Goal: Task Accomplishment & Management: Manage account settings

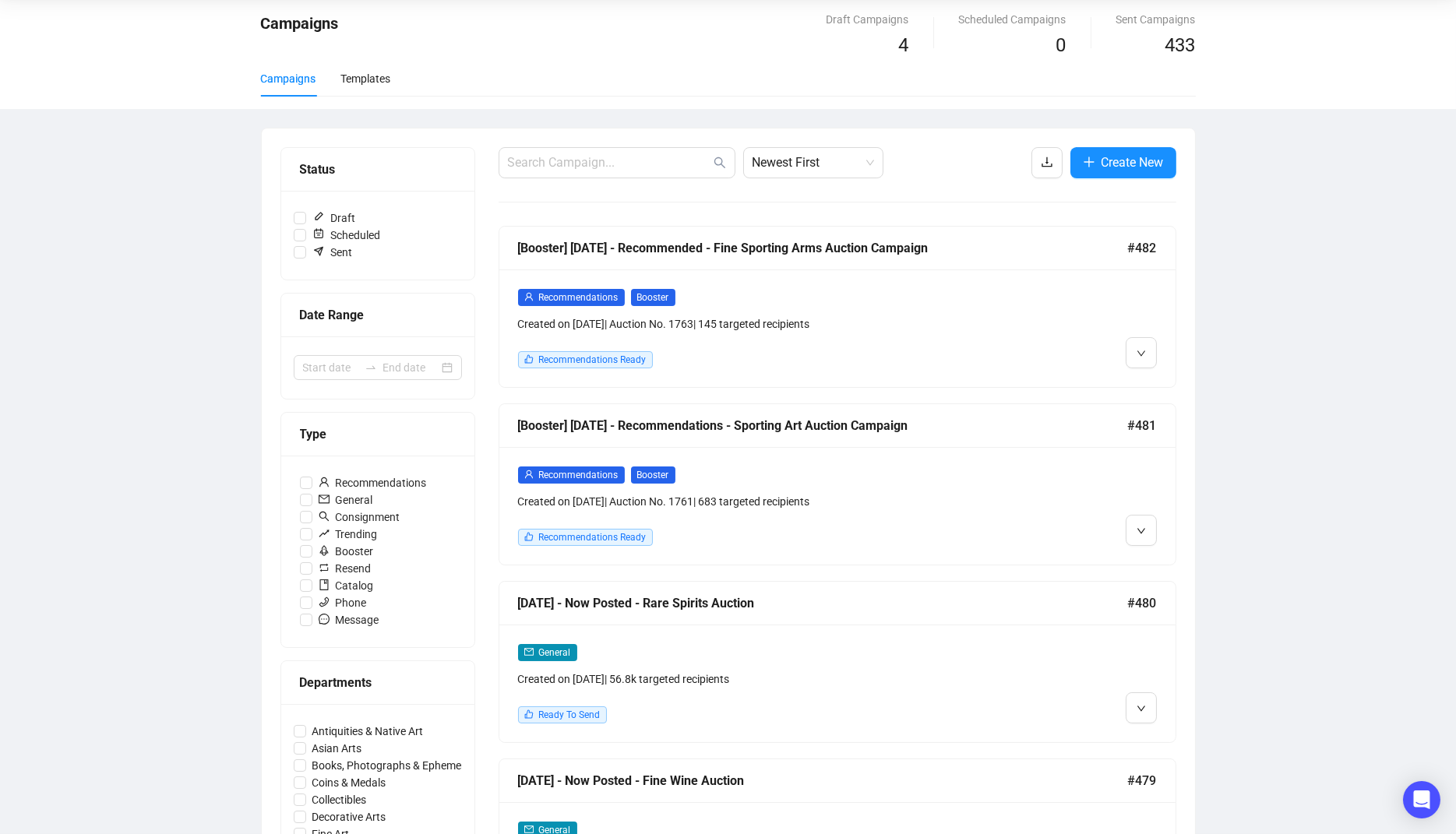
scroll to position [47, 0]
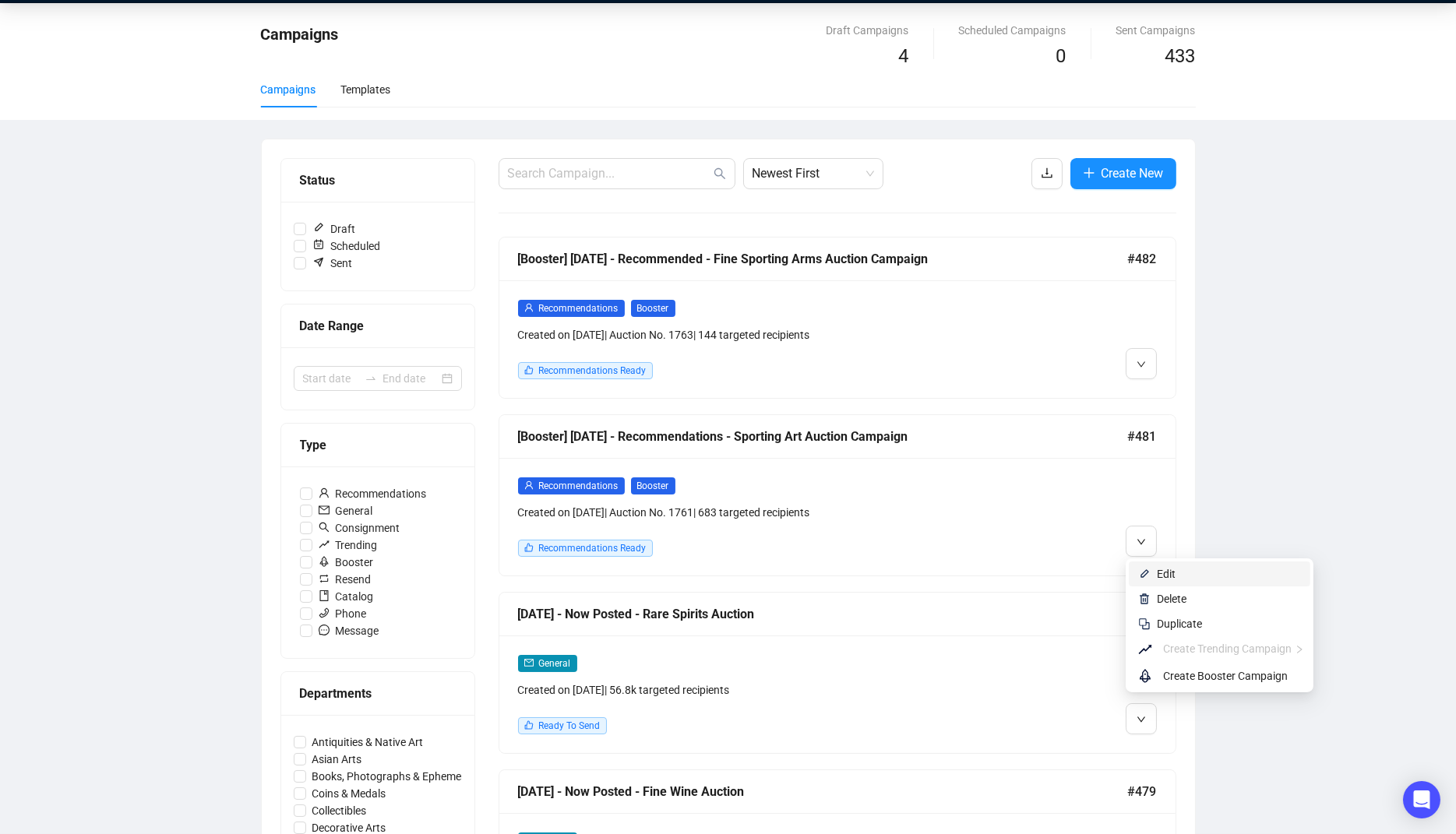
click at [1160, 574] on span "Edit" at bounding box center [1166, 574] width 19 height 12
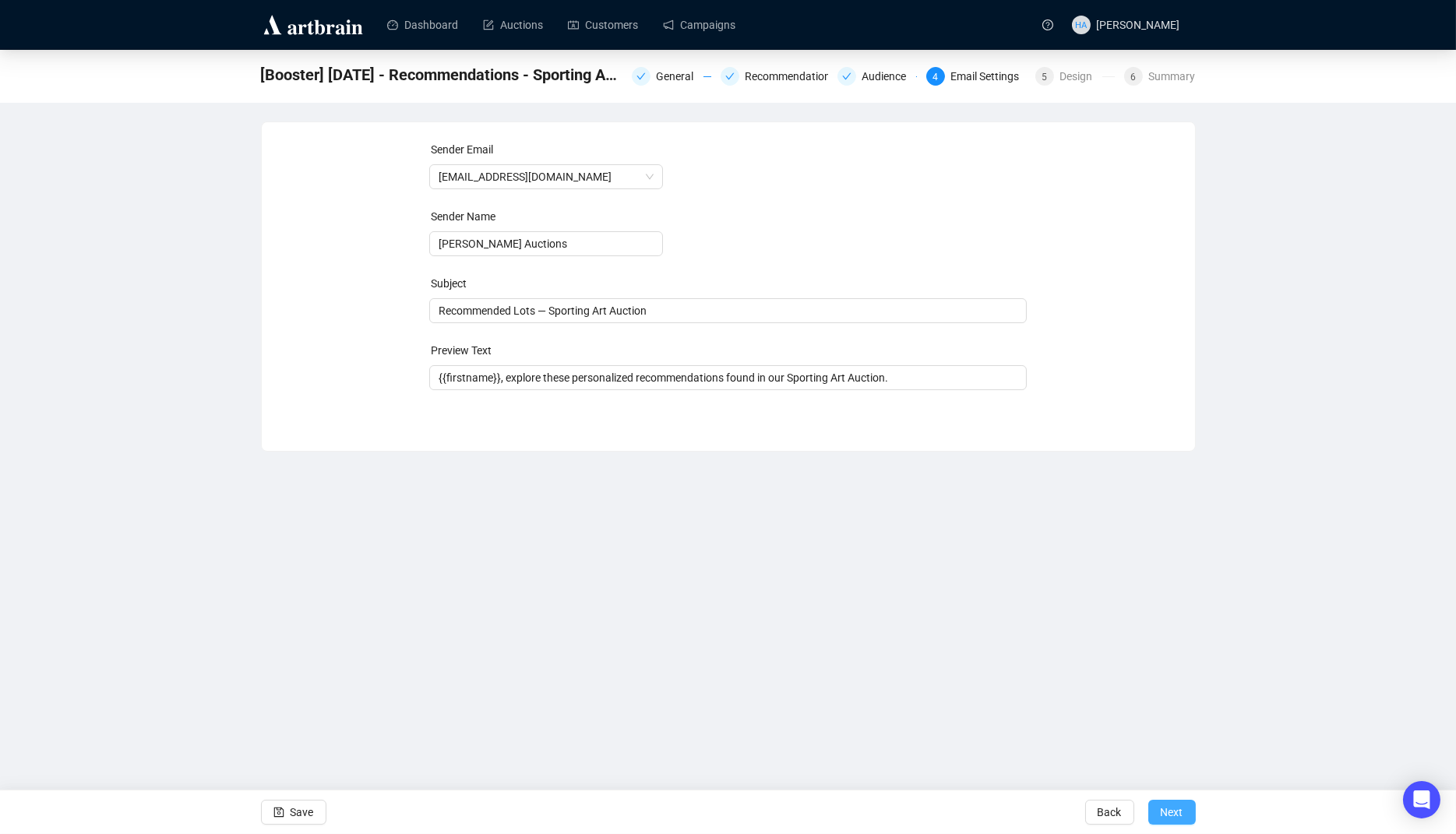
click at [1167, 808] on span "Next" at bounding box center [1172, 812] width 23 height 43
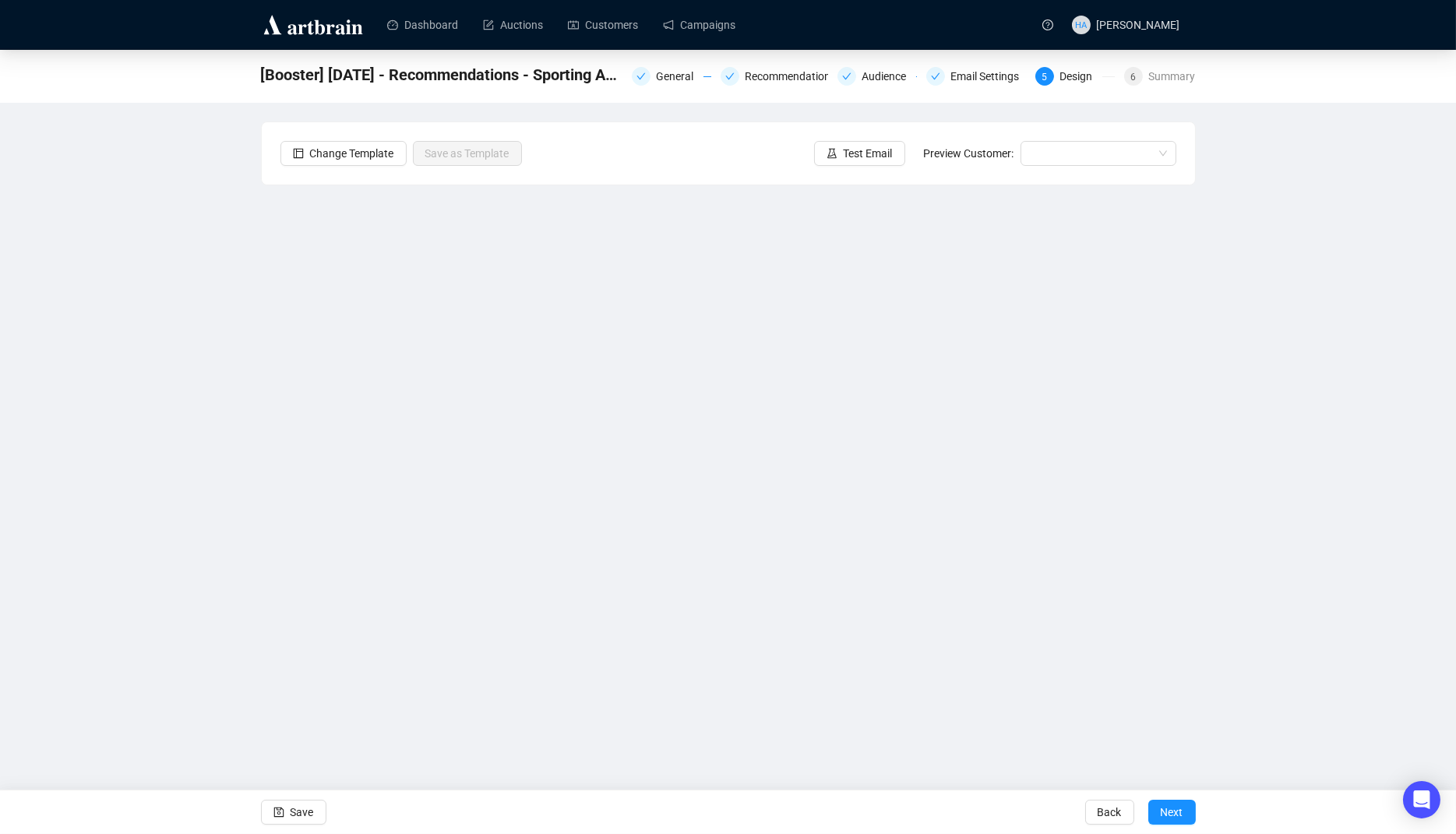
click at [1167, 808] on span "Next" at bounding box center [1172, 812] width 23 height 43
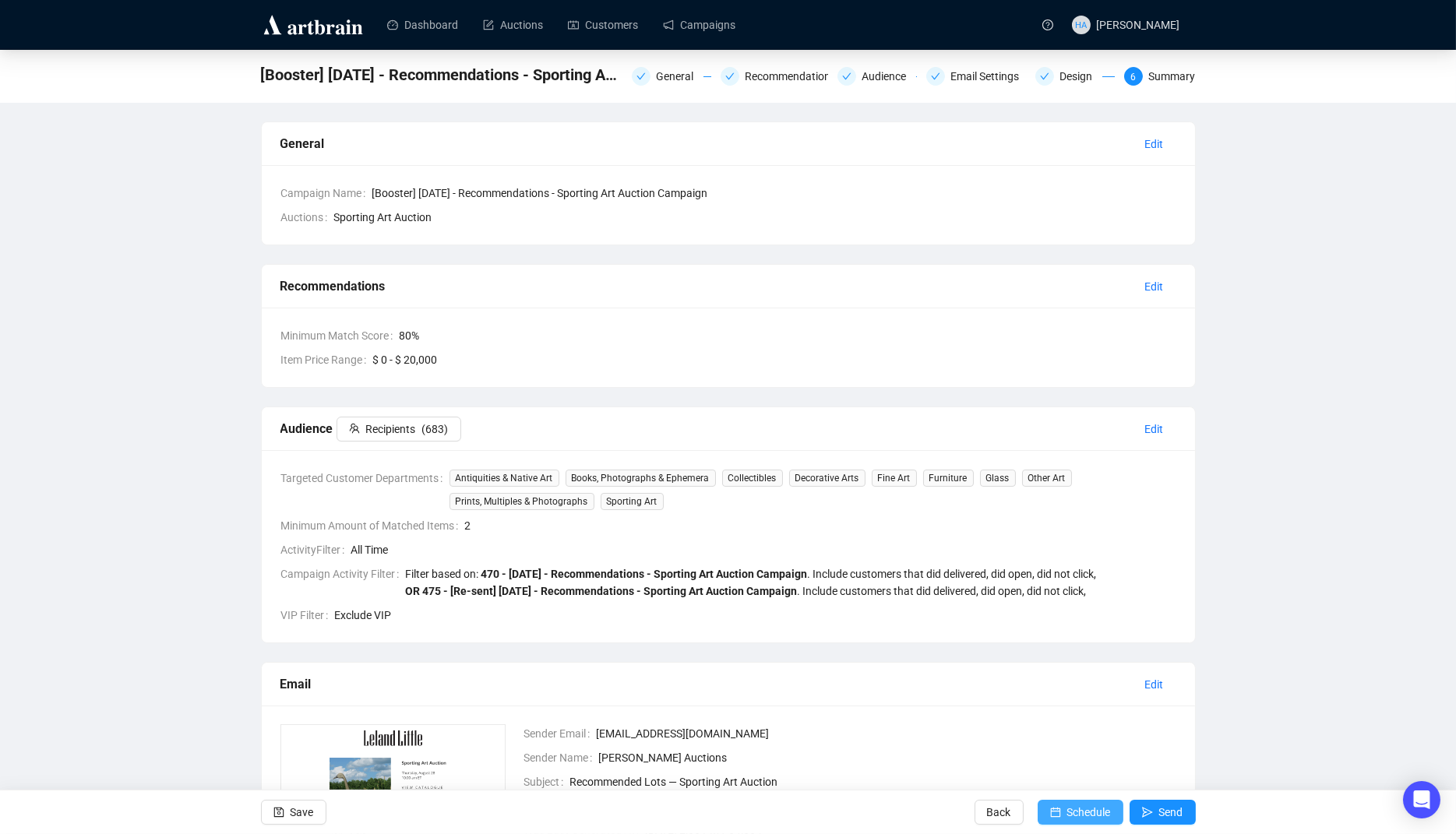
click at [1096, 811] on span "Schedule" at bounding box center [1089, 812] width 43 height 43
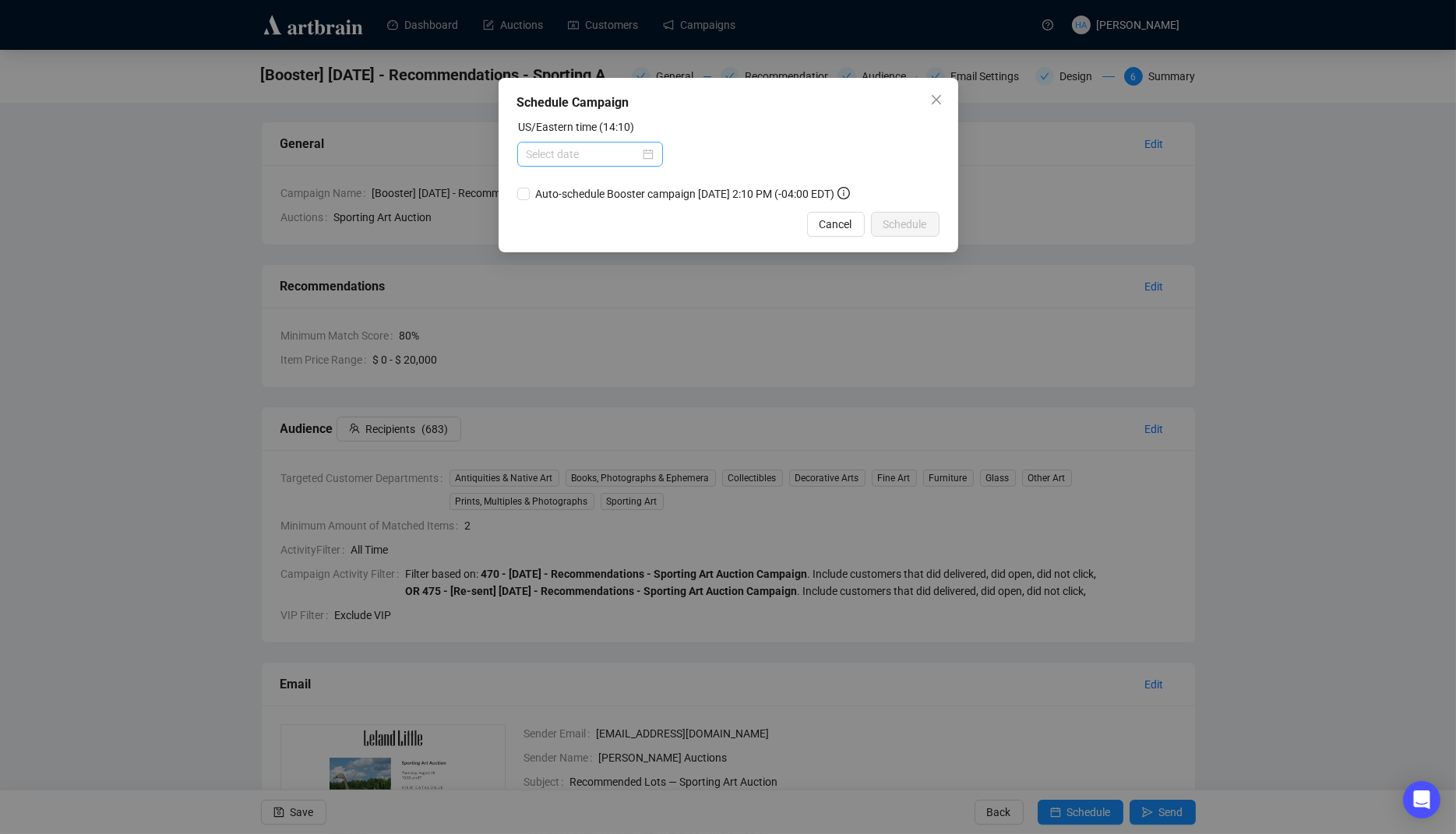
click at [646, 152] on div at bounding box center [589, 154] width 127 height 17
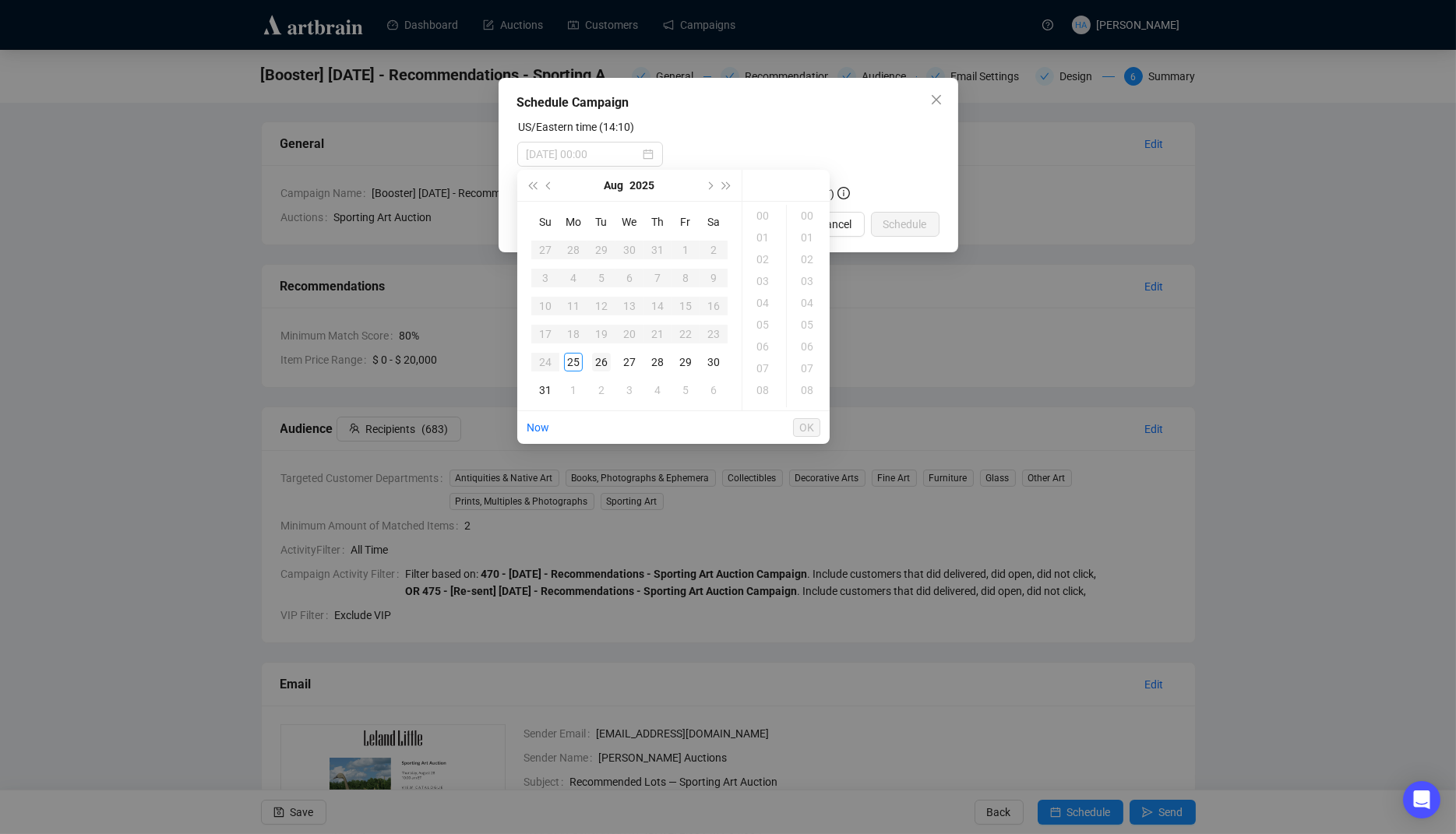
click at [597, 358] on div "26" at bounding box center [601, 362] width 19 height 19
click at [760, 355] on div "09" at bounding box center [764, 358] width 38 height 22
type input "[DATE] 09:00"
click at [803, 429] on span "OK" at bounding box center [807, 428] width 15 height 30
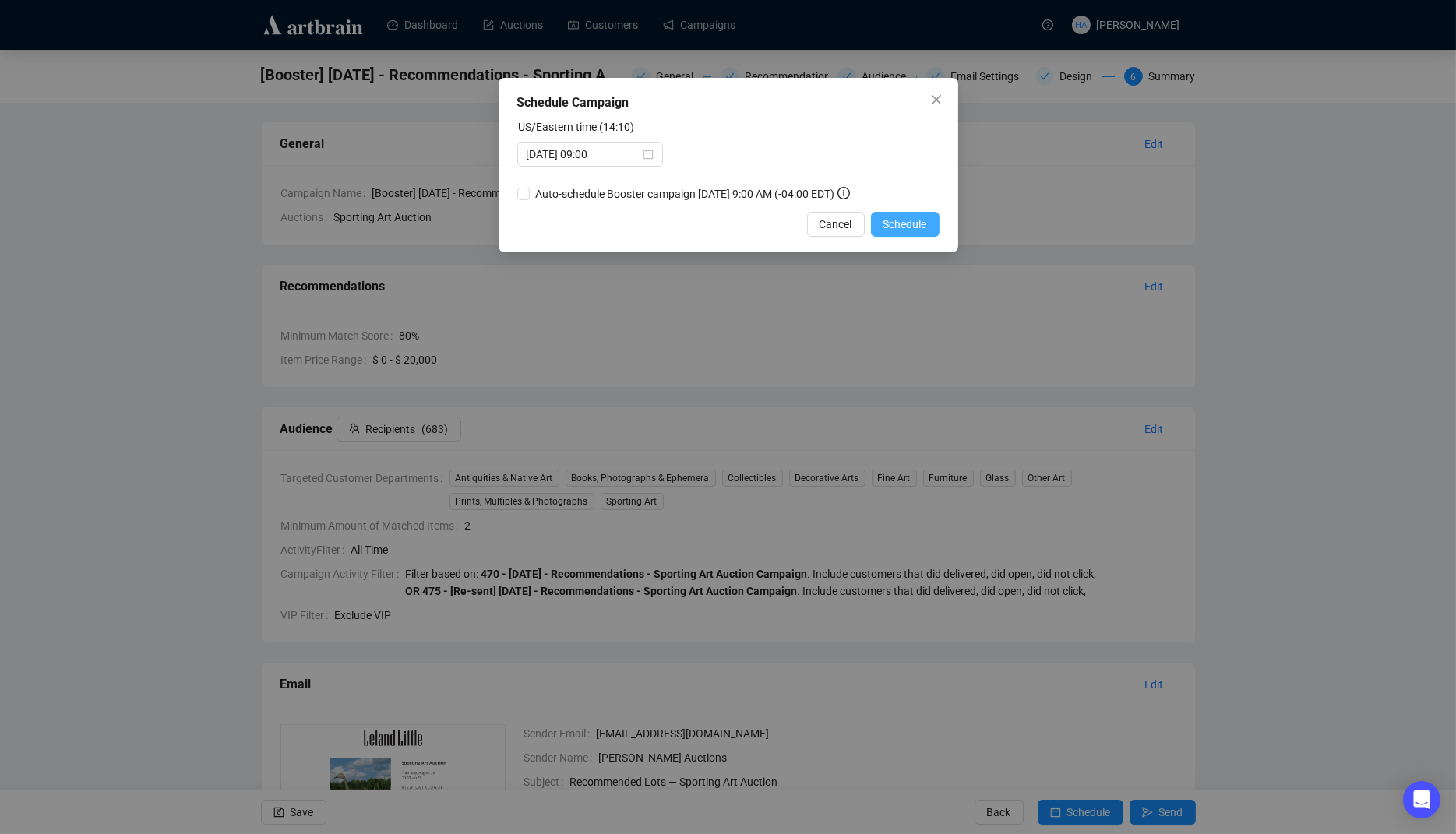
click at [923, 221] on span "Schedule" at bounding box center [904, 224] width 43 height 17
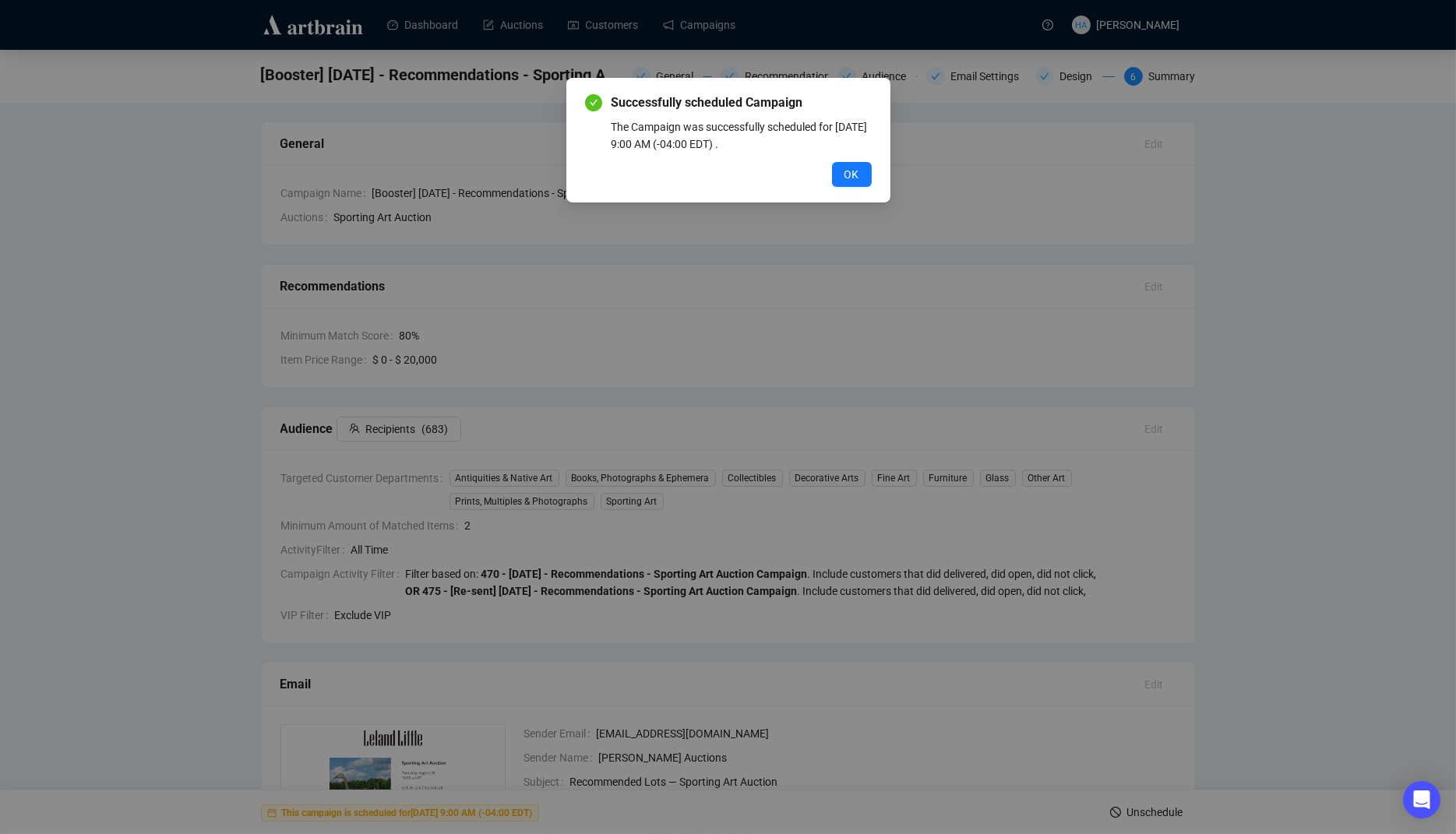
drag, startPoint x: 850, startPoint y: 175, endPoint x: 843, endPoint y: 180, distance: 8.6
click at [850, 175] on span "OK" at bounding box center [852, 174] width 15 height 17
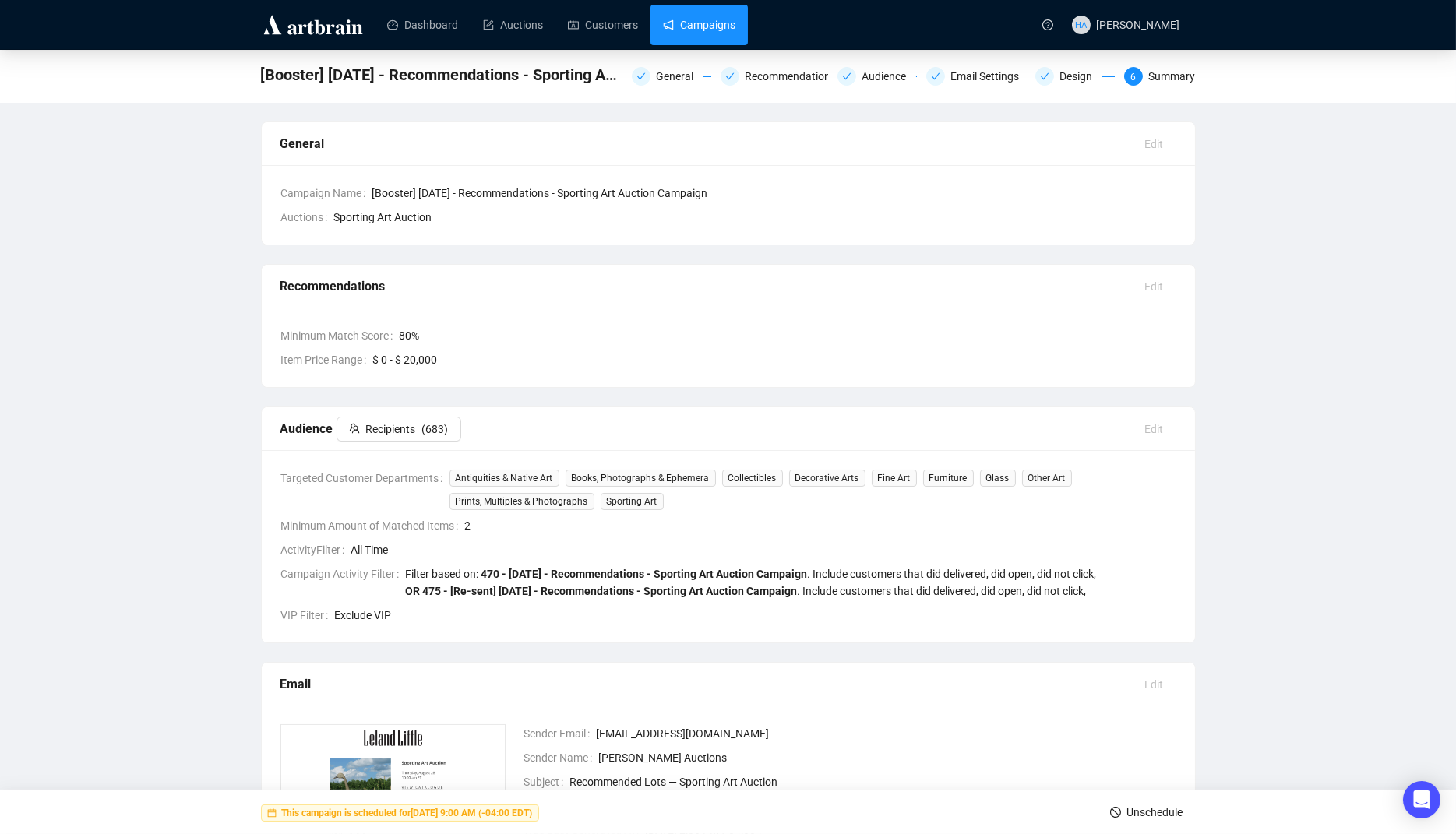
click at [716, 25] on link "Campaigns" at bounding box center [698, 25] width 72 height 40
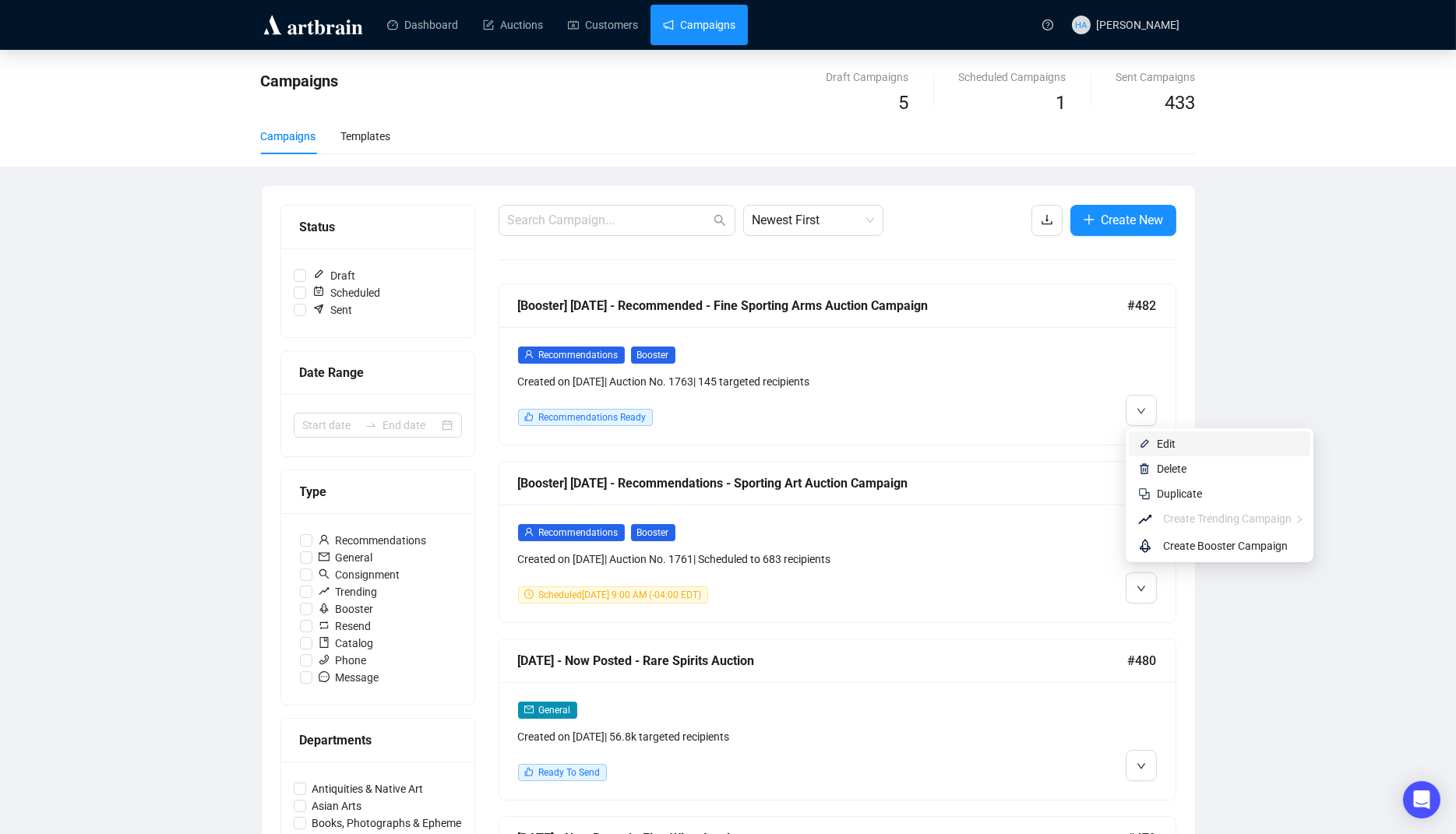
click at [1154, 444] on li "Edit" at bounding box center [1219, 444] width 181 height 25
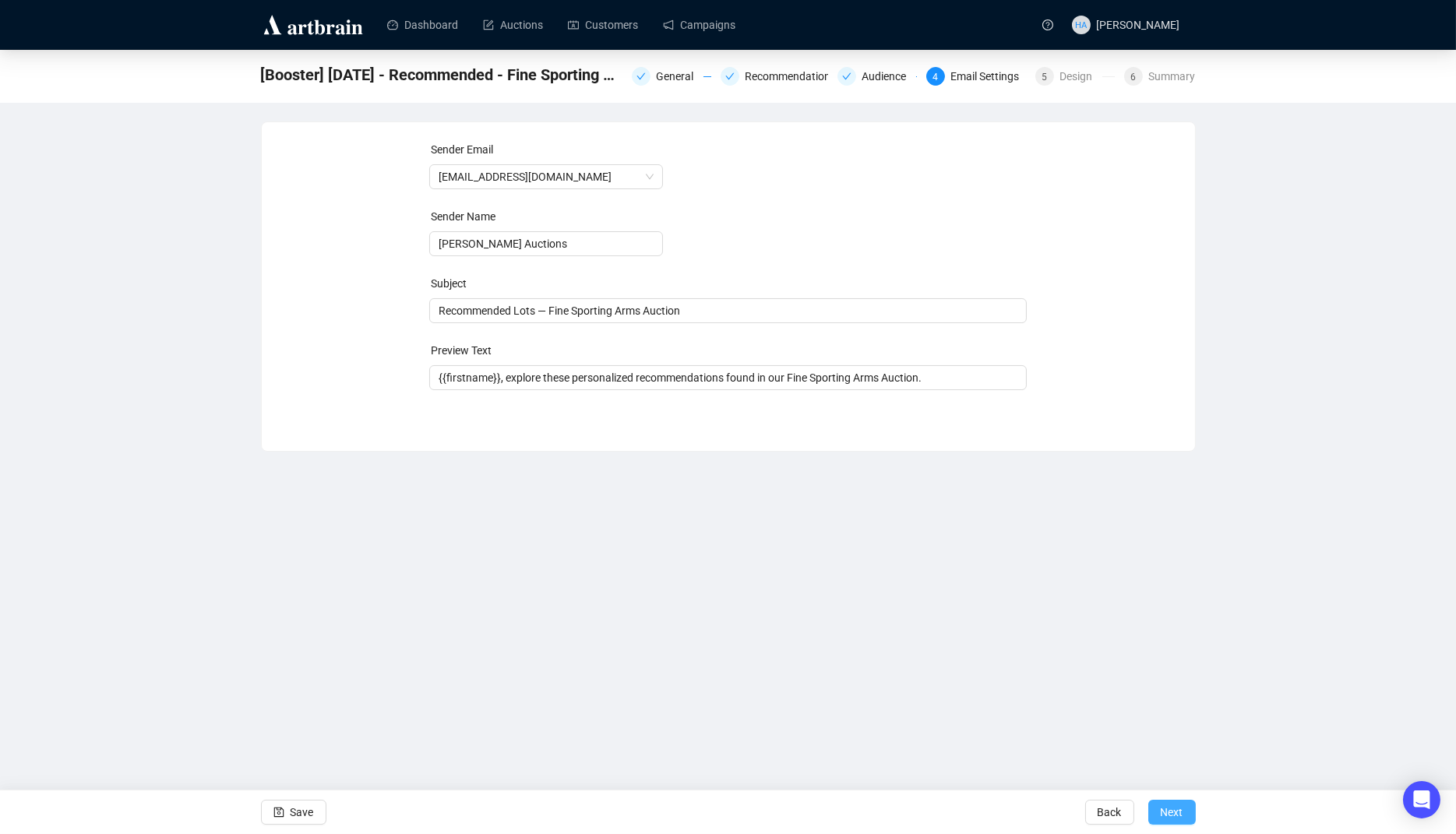
click at [1170, 813] on span "Next" at bounding box center [1172, 812] width 23 height 43
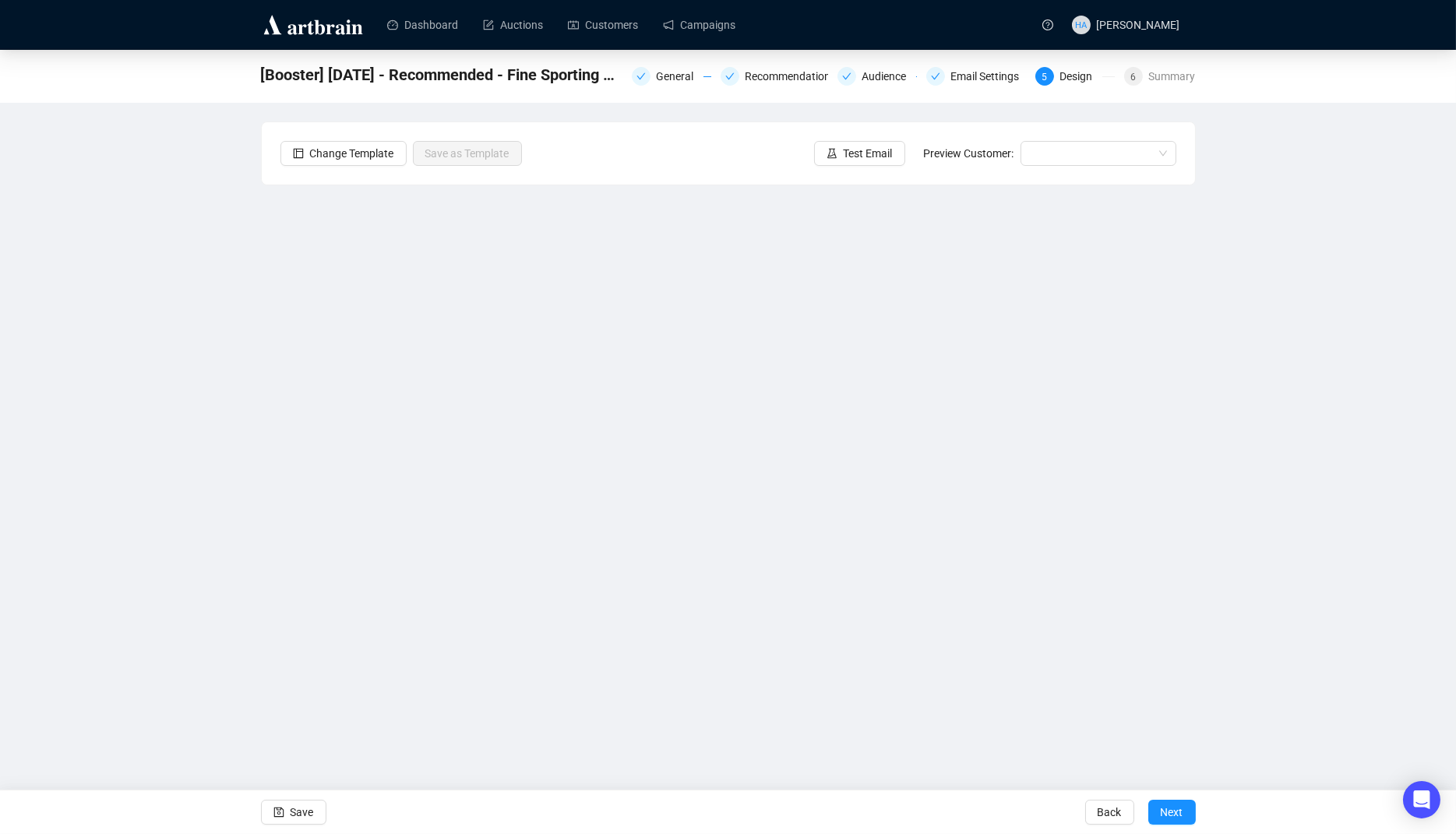
click at [1170, 813] on span "Next" at bounding box center [1172, 812] width 23 height 43
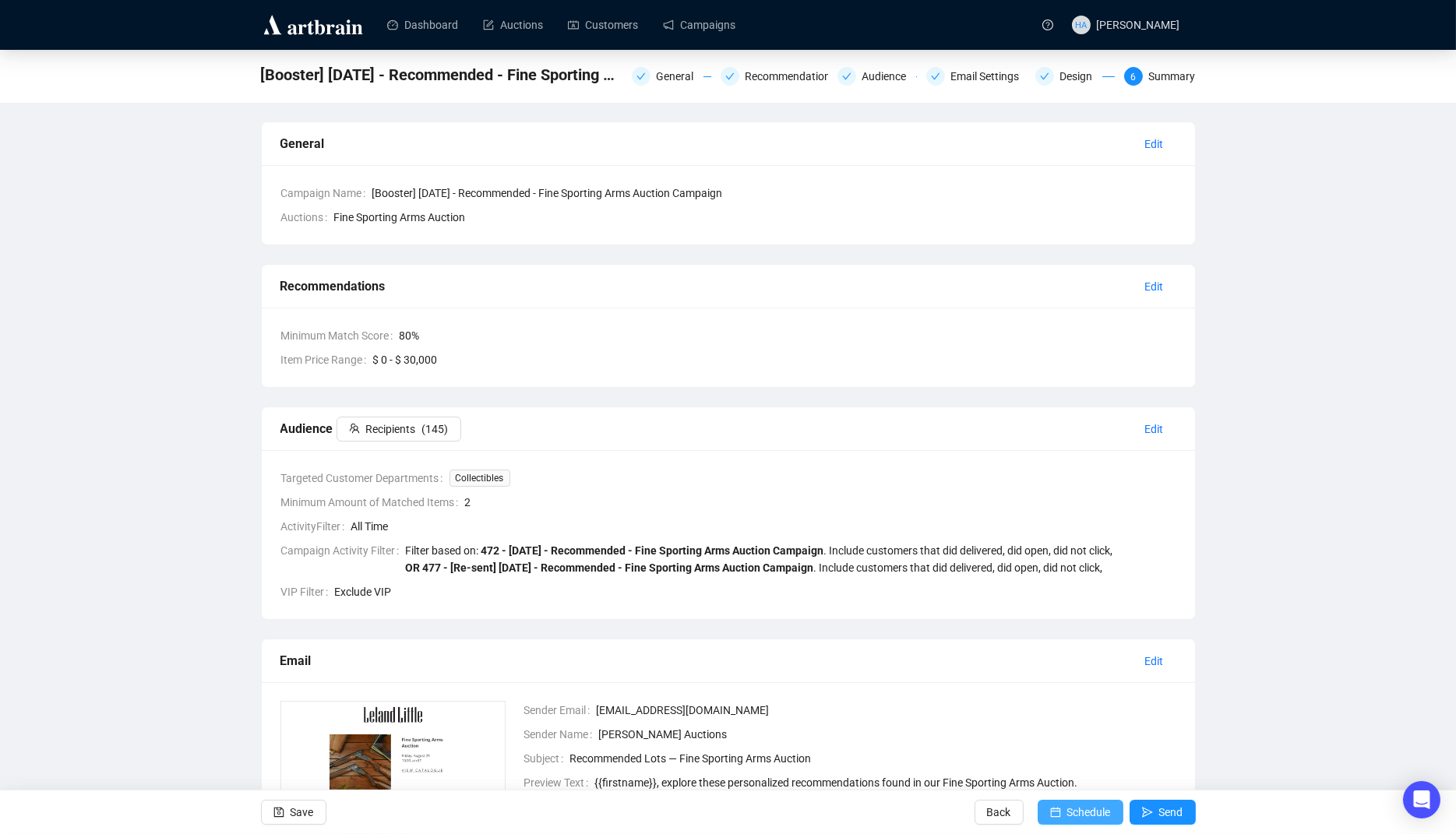
click at [1099, 811] on span "Schedule" at bounding box center [1089, 812] width 43 height 43
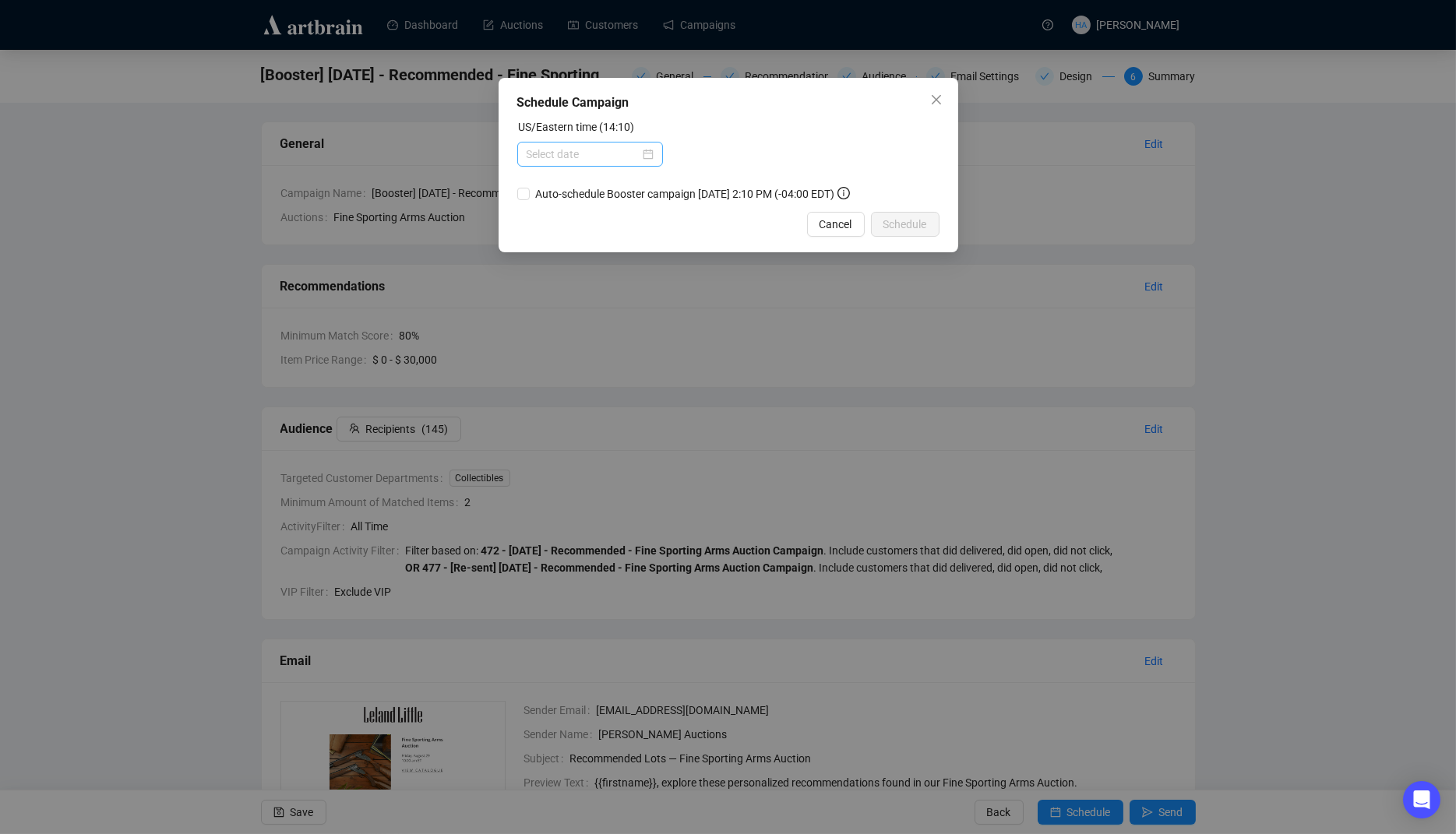
click at [640, 157] on div at bounding box center [589, 154] width 127 height 17
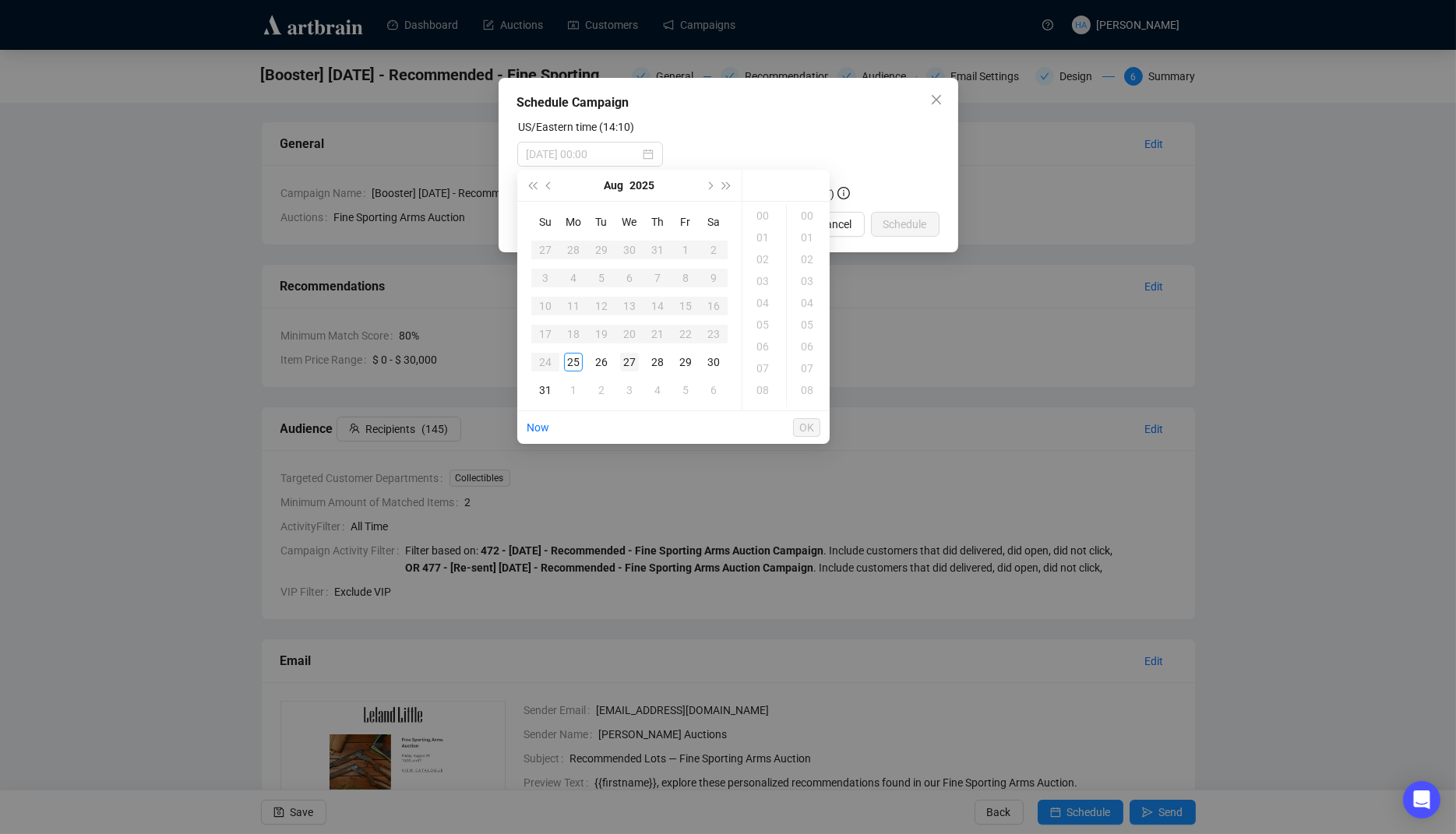
click at [627, 362] on div "27" at bounding box center [629, 362] width 19 height 19
click at [766, 353] on div "09" at bounding box center [764, 354] width 38 height 22
type input "[DATE] 09:00"
click at [808, 423] on span "OK" at bounding box center [807, 428] width 15 height 30
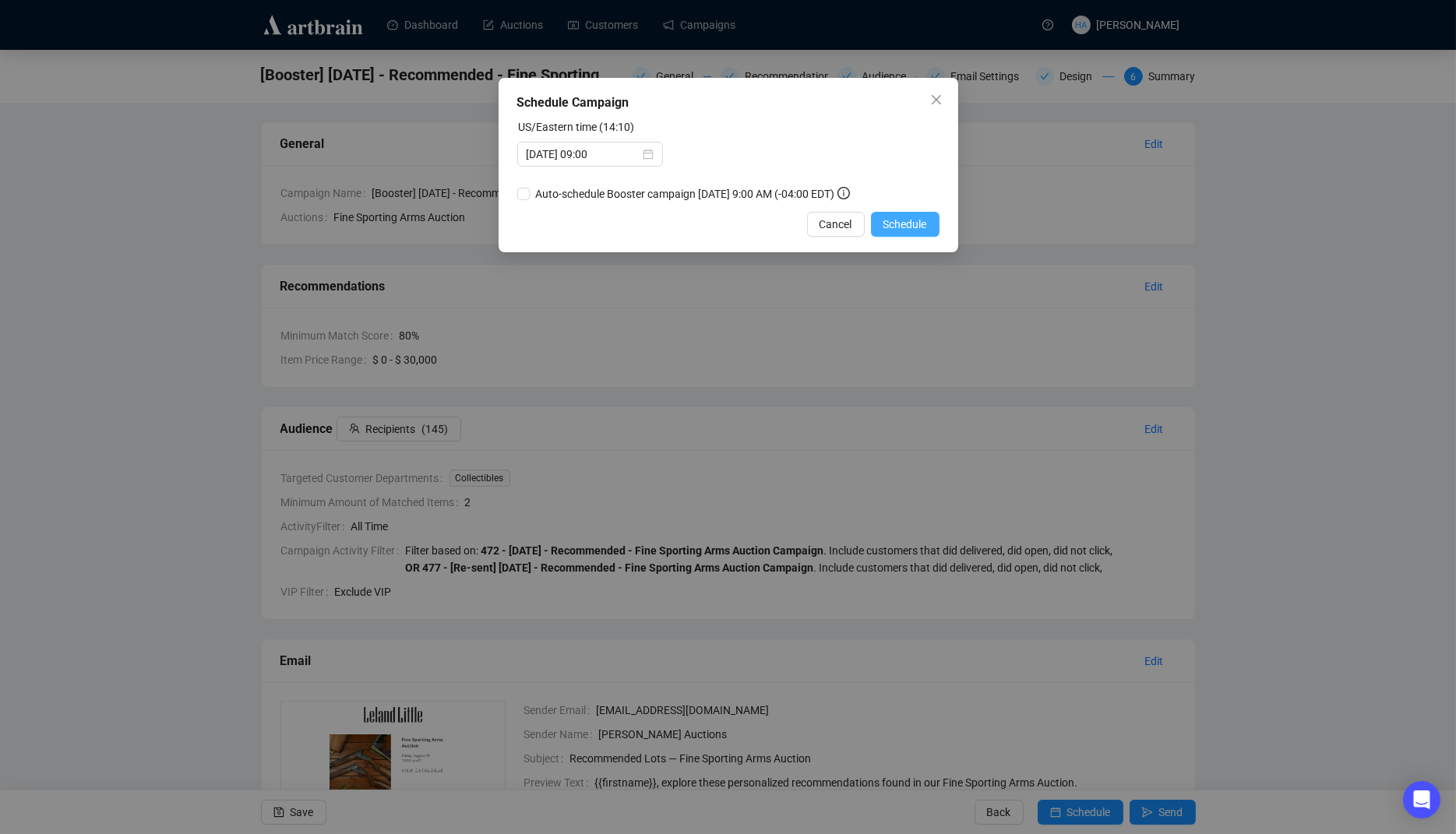
click at [905, 230] on span "Schedule" at bounding box center [904, 224] width 43 height 17
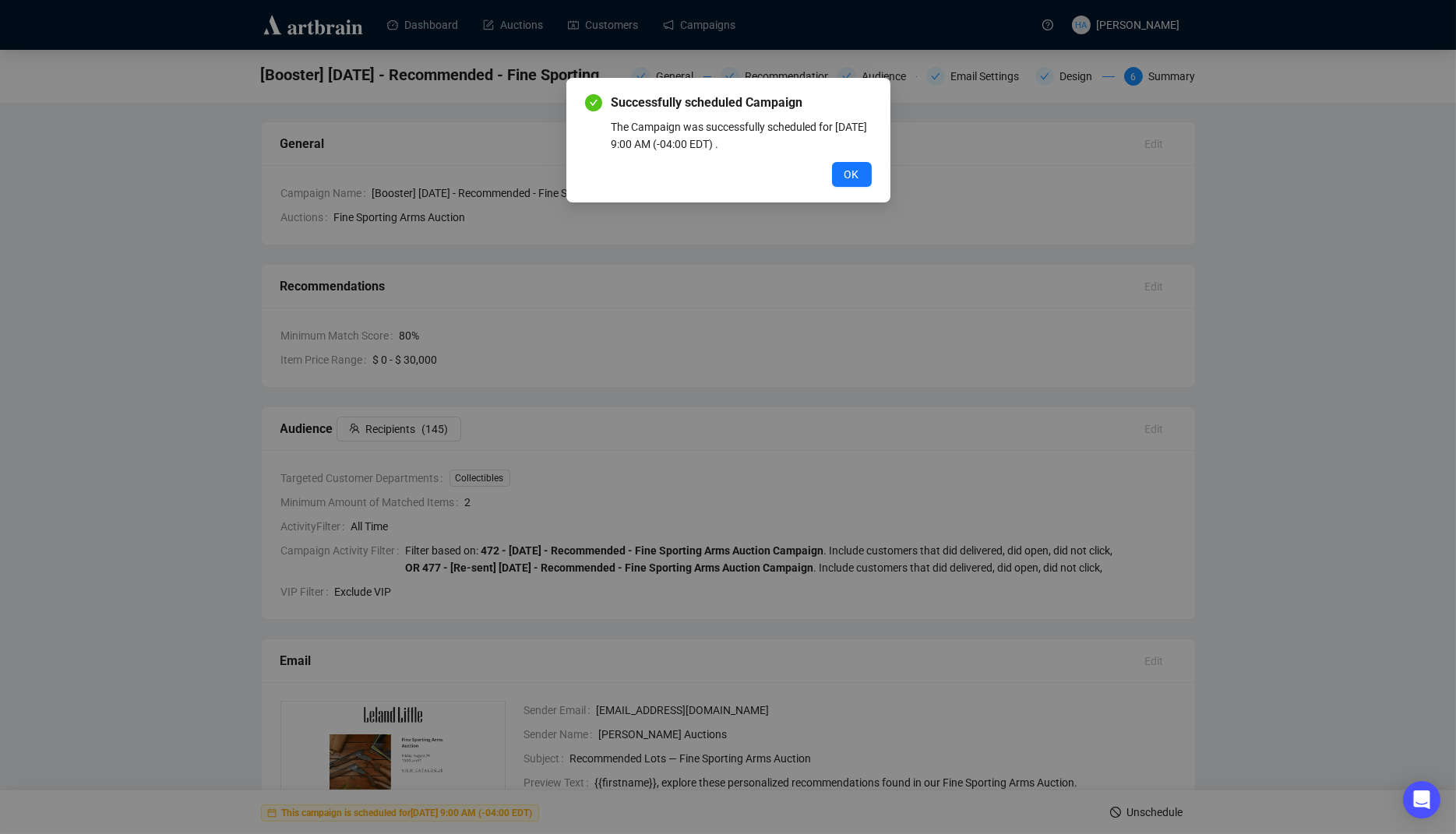
drag, startPoint x: 862, startPoint y: 178, endPoint x: 860, endPoint y: 186, distance: 8.2
click at [862, 179] on button "OK" at bounding box center [852, 175] width 39 height 25
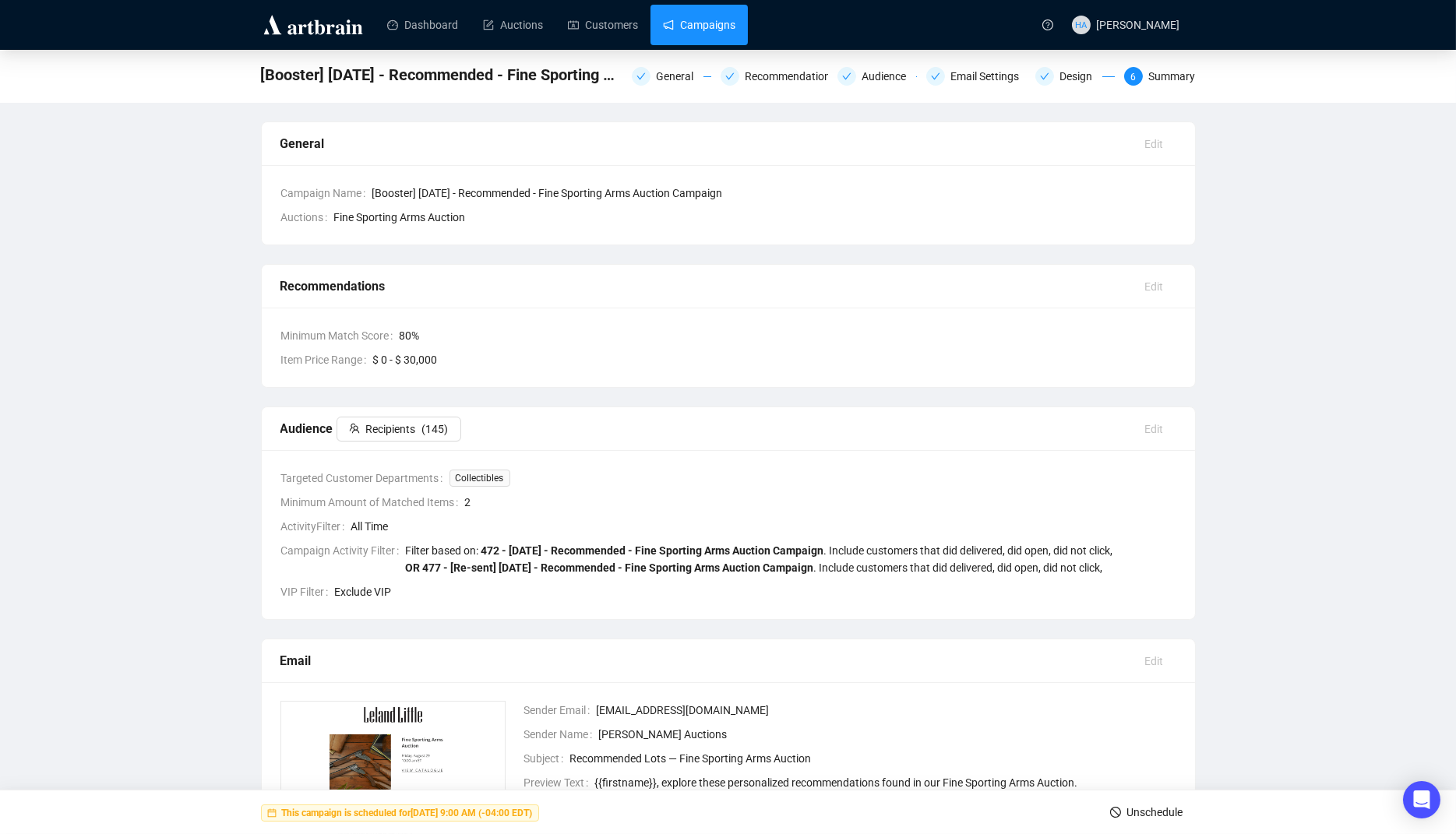
click at [727, 26] on link "Campaigns" at bounding box center [698, 25] width 72 height 40
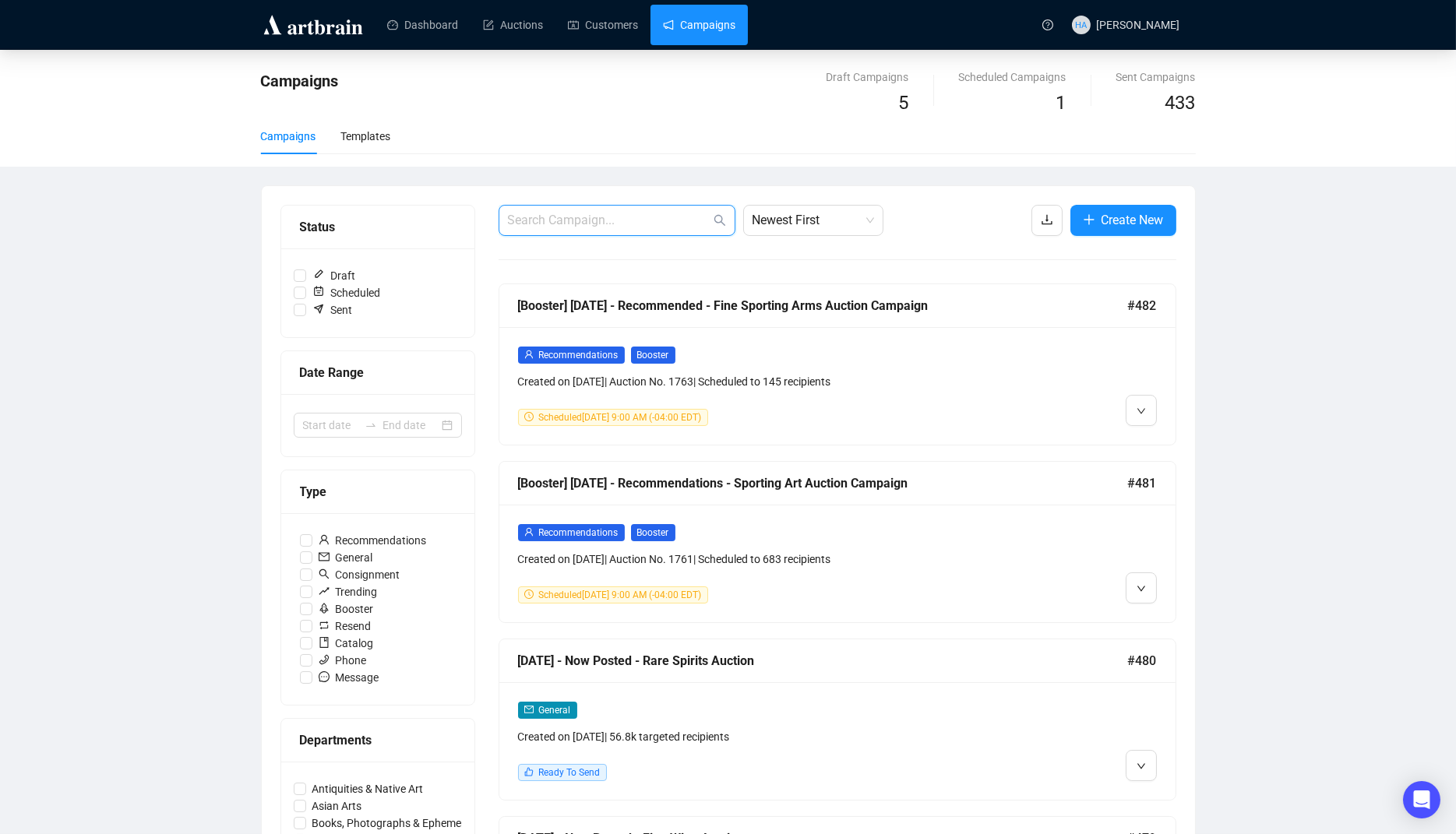
click at [654, 219] on input "text" at bounding box center [608, 220] width 202 height 19
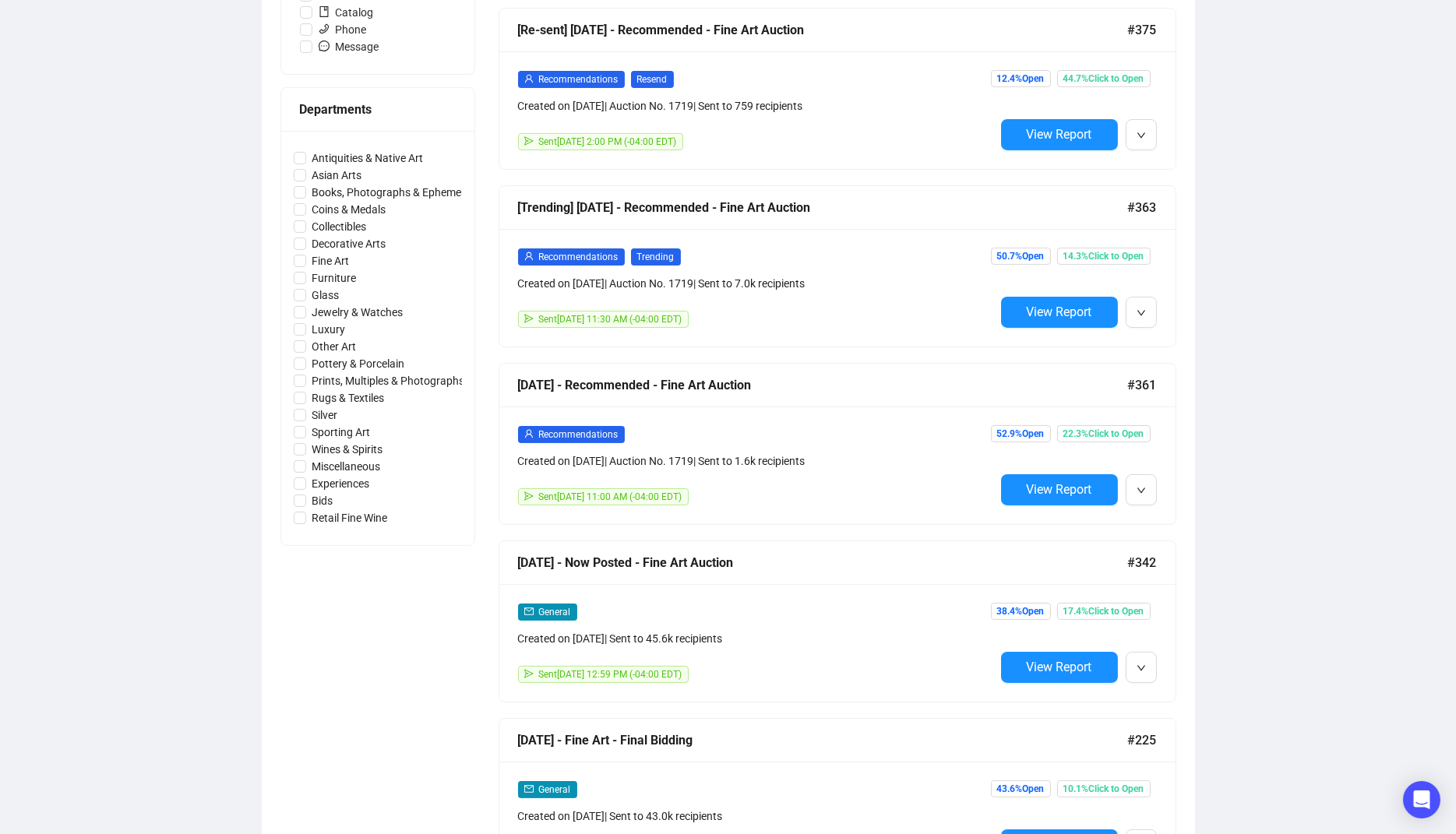
scroll to position [677, 0]
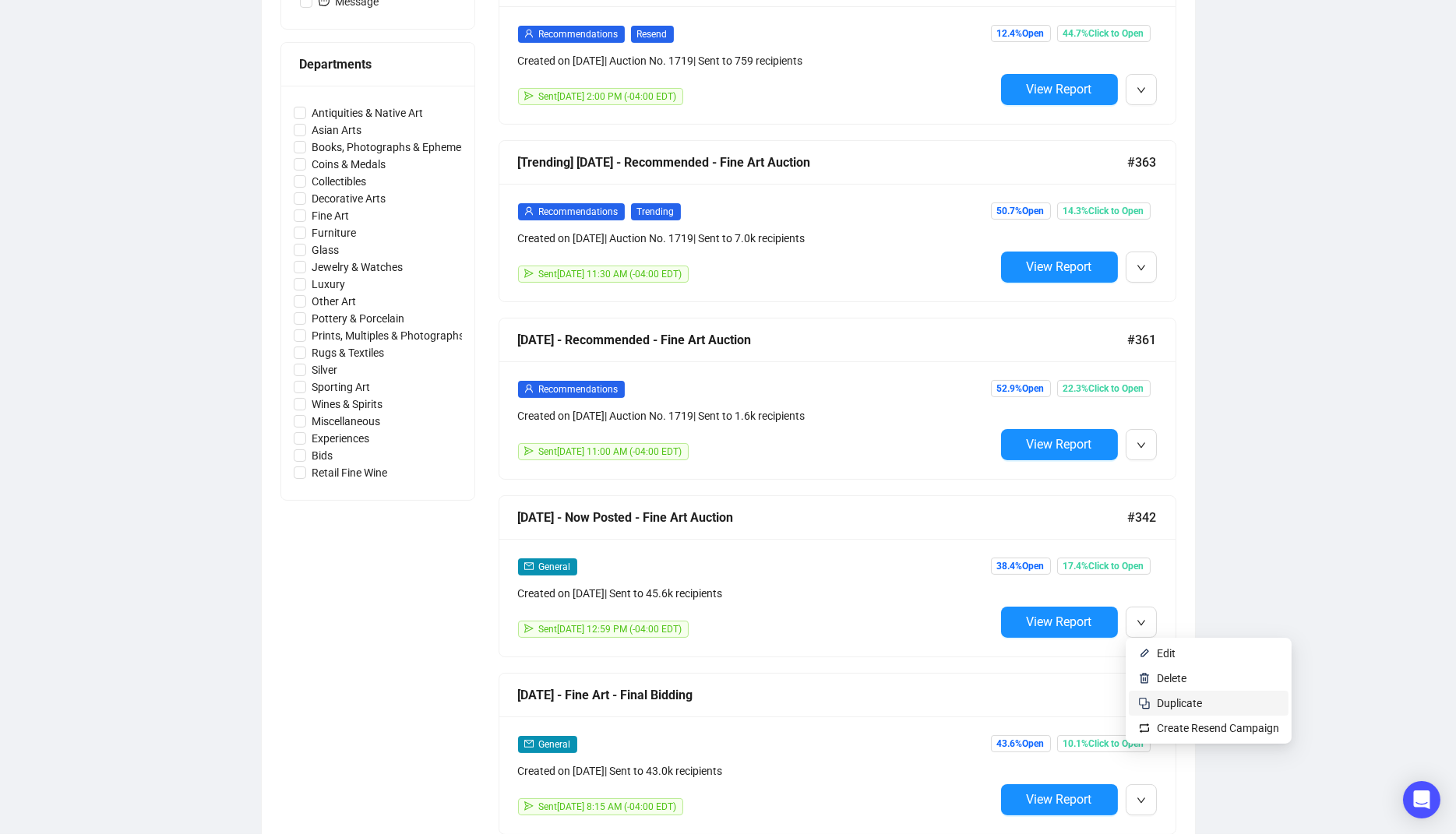
type input "Fine Art"
click at [1174, 705] on span "Duplicate" at bounding box center [1179, 703] width 45 height 12
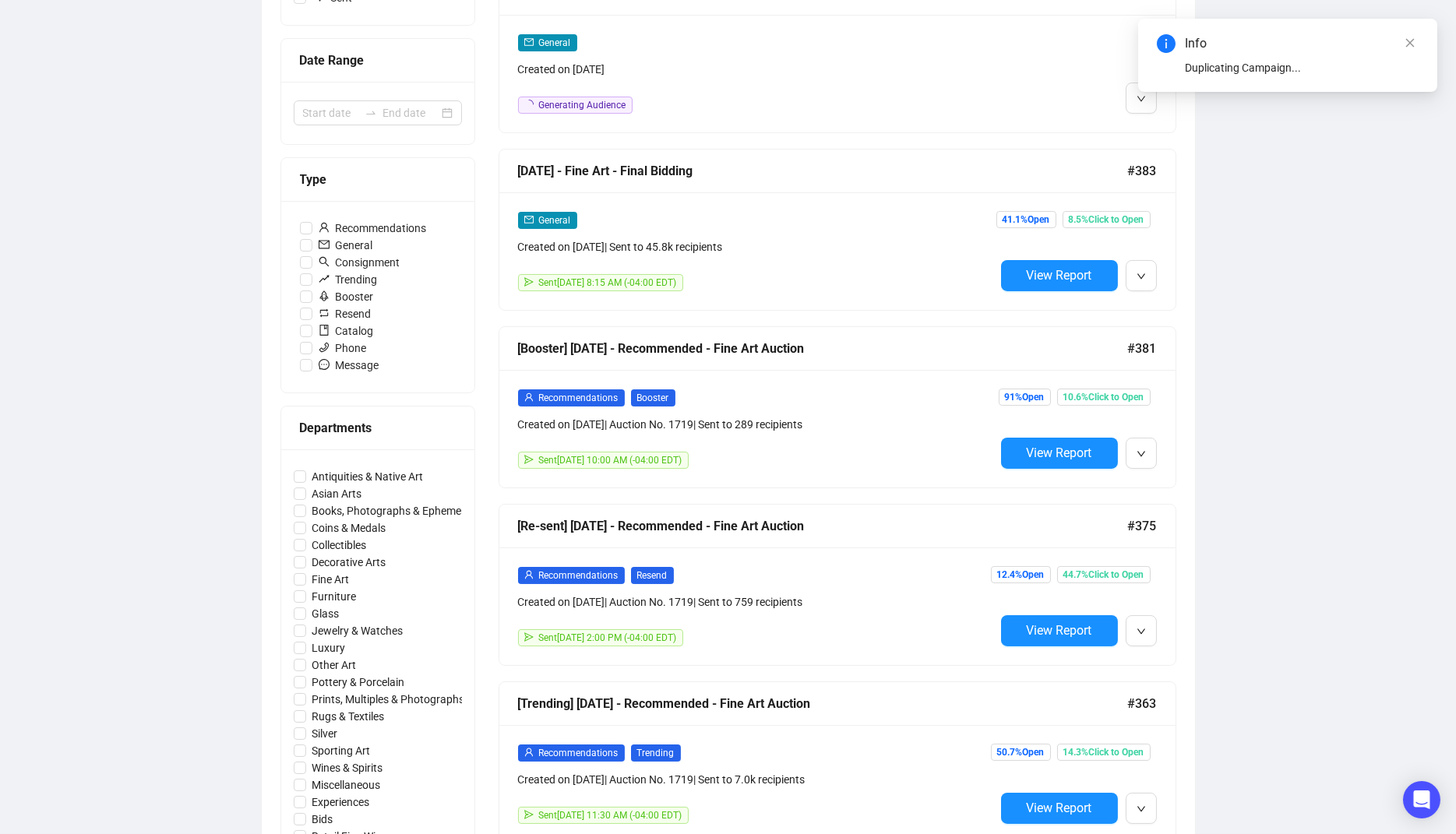
scroll to position [0, 0]
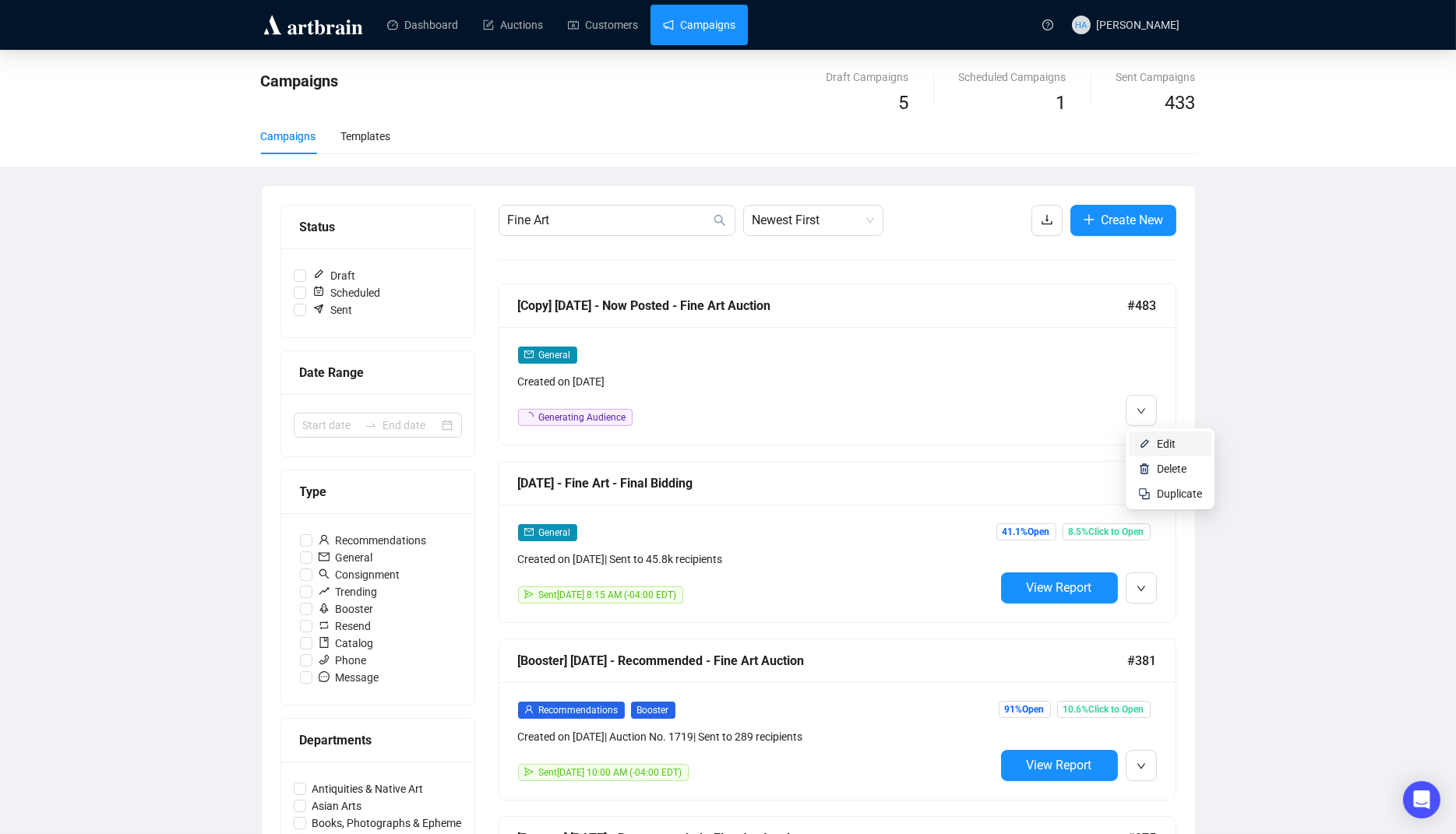
click at [1154, 443] on li "Edit" at bounding box center [1170, 444] width 83 height 25
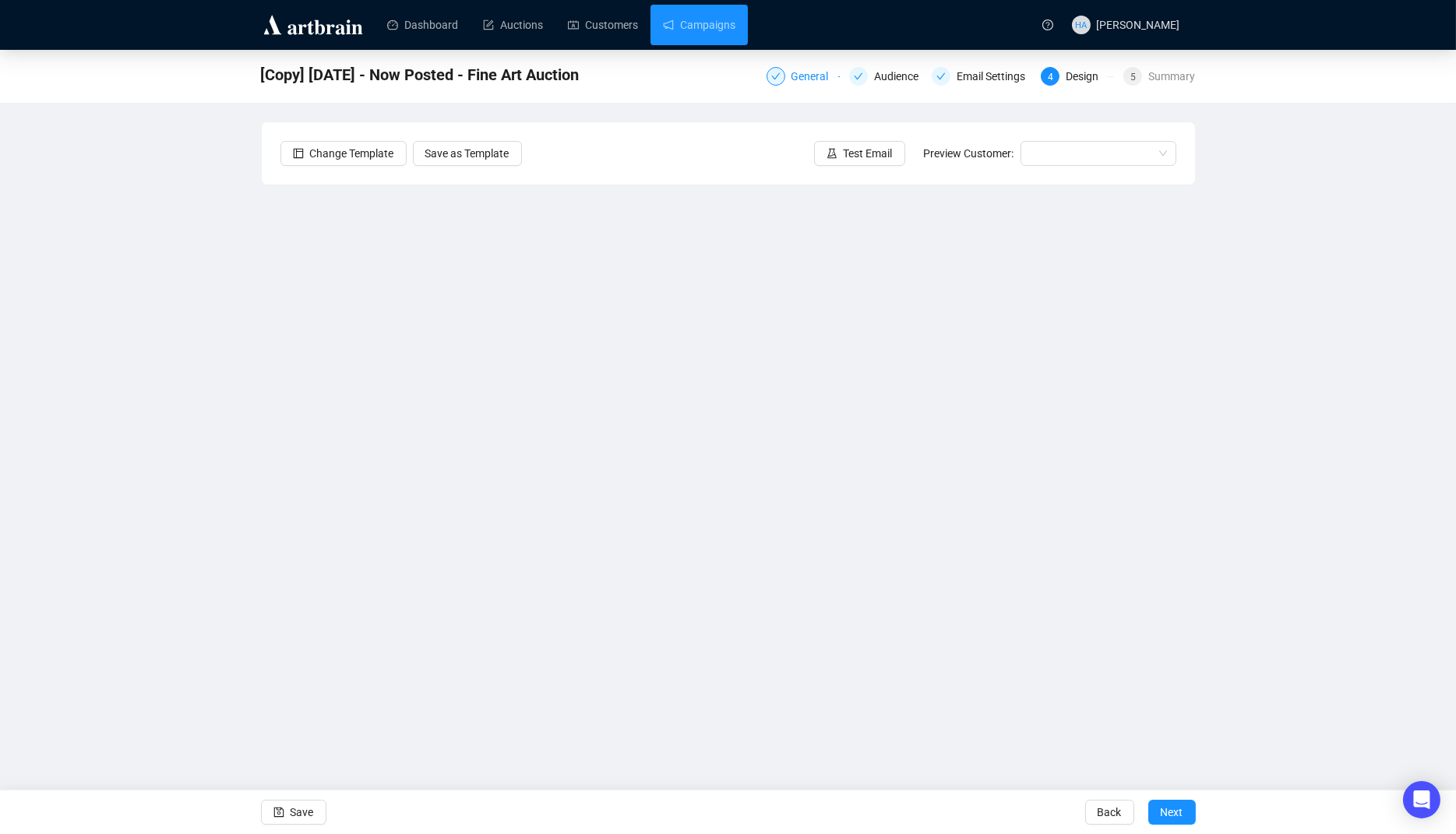
click at [803, 75] on div "General" at bounding box center [814, 76] width 47 height 19
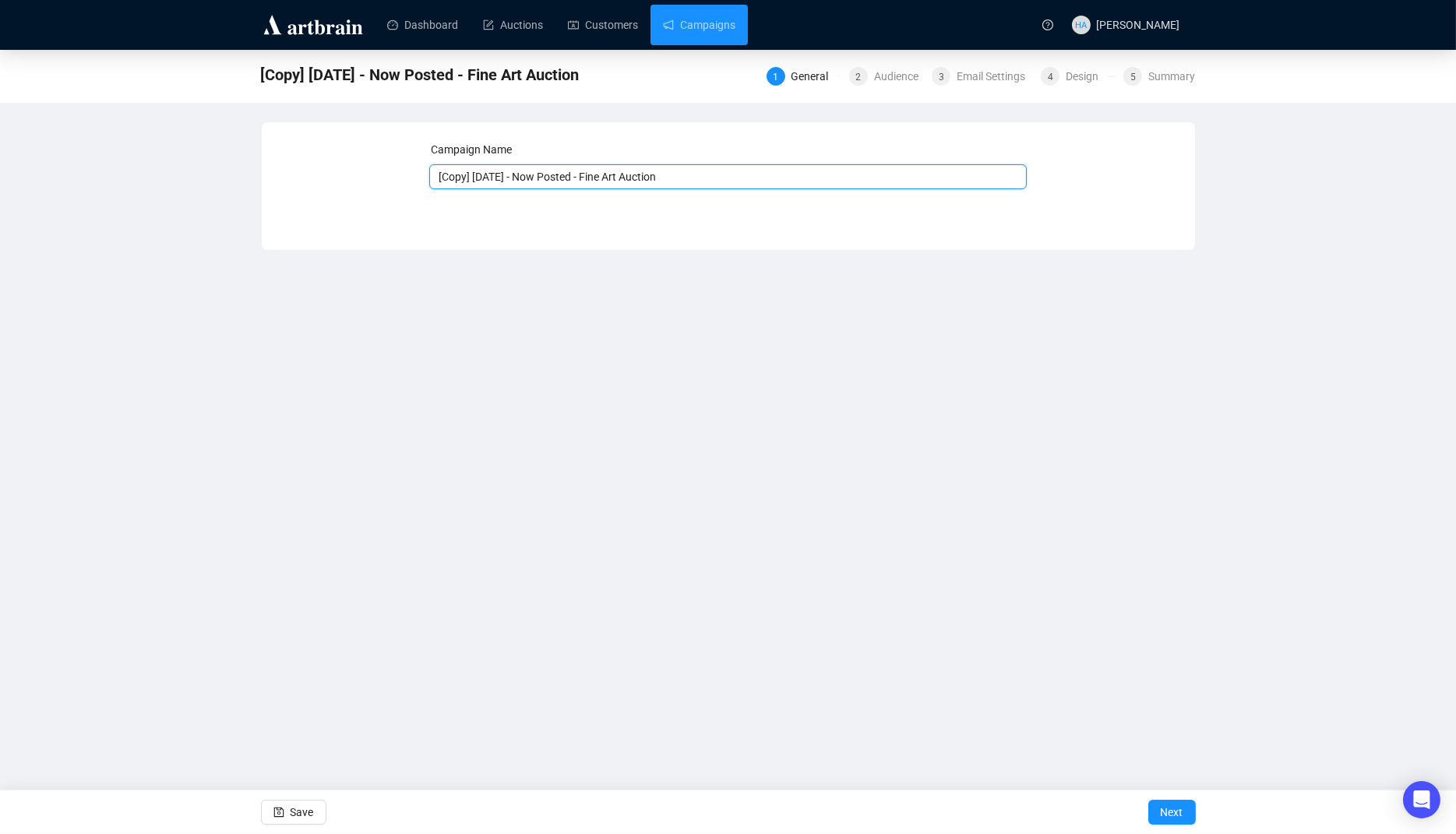
drag, startPoint x: 500, startPoint y: 177, endPoint x: 429, endPoint y: 175, distance: 71.0
click at [429, 175] on input "[Copy] [DATE] - Now Posted - Fine Art Auction" at bounding box center [727, 176] width 598 height 25
type input "[DATE] - Now Posted - Fine Art Auction"
click at [1167, 809] on span "Next" at bounding box center [1172, 812] width 23 height 43
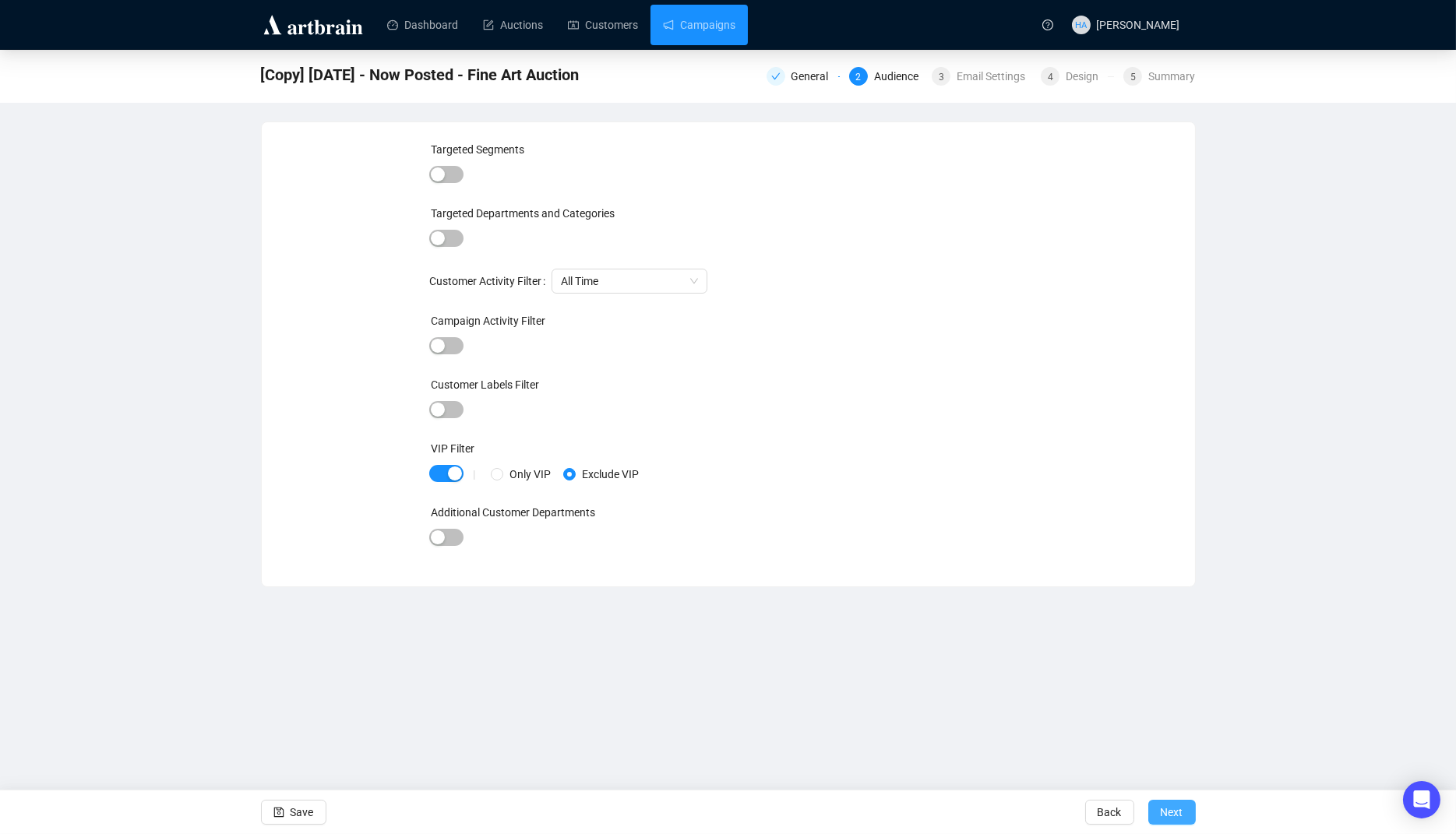
click at [1172, 809] on span "Next" at bounding box center [1172, 812] width 23 height 43
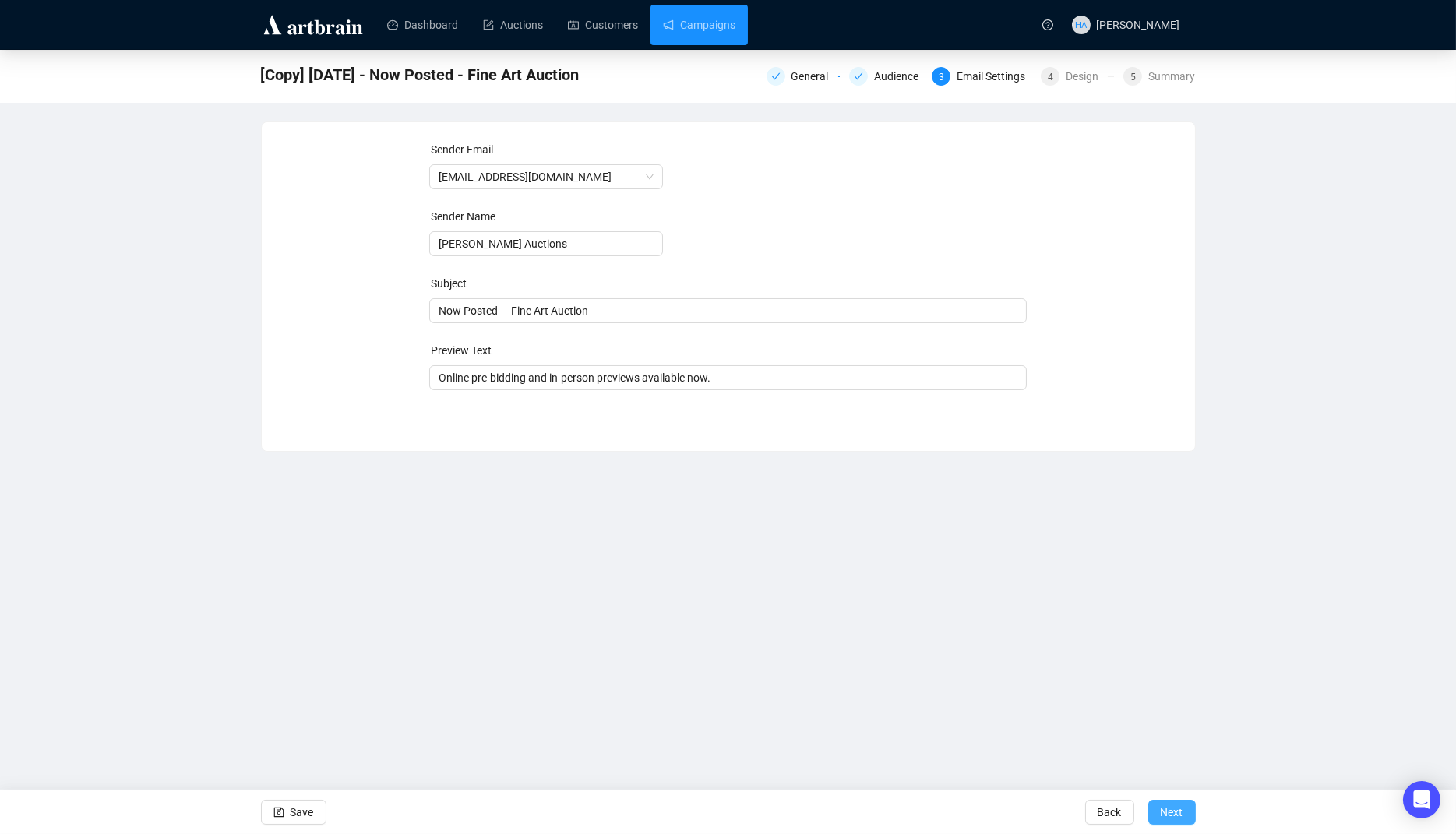
click at [1174, 813] on span "Next" at bounding box center [1172, 812] width 23 height 43
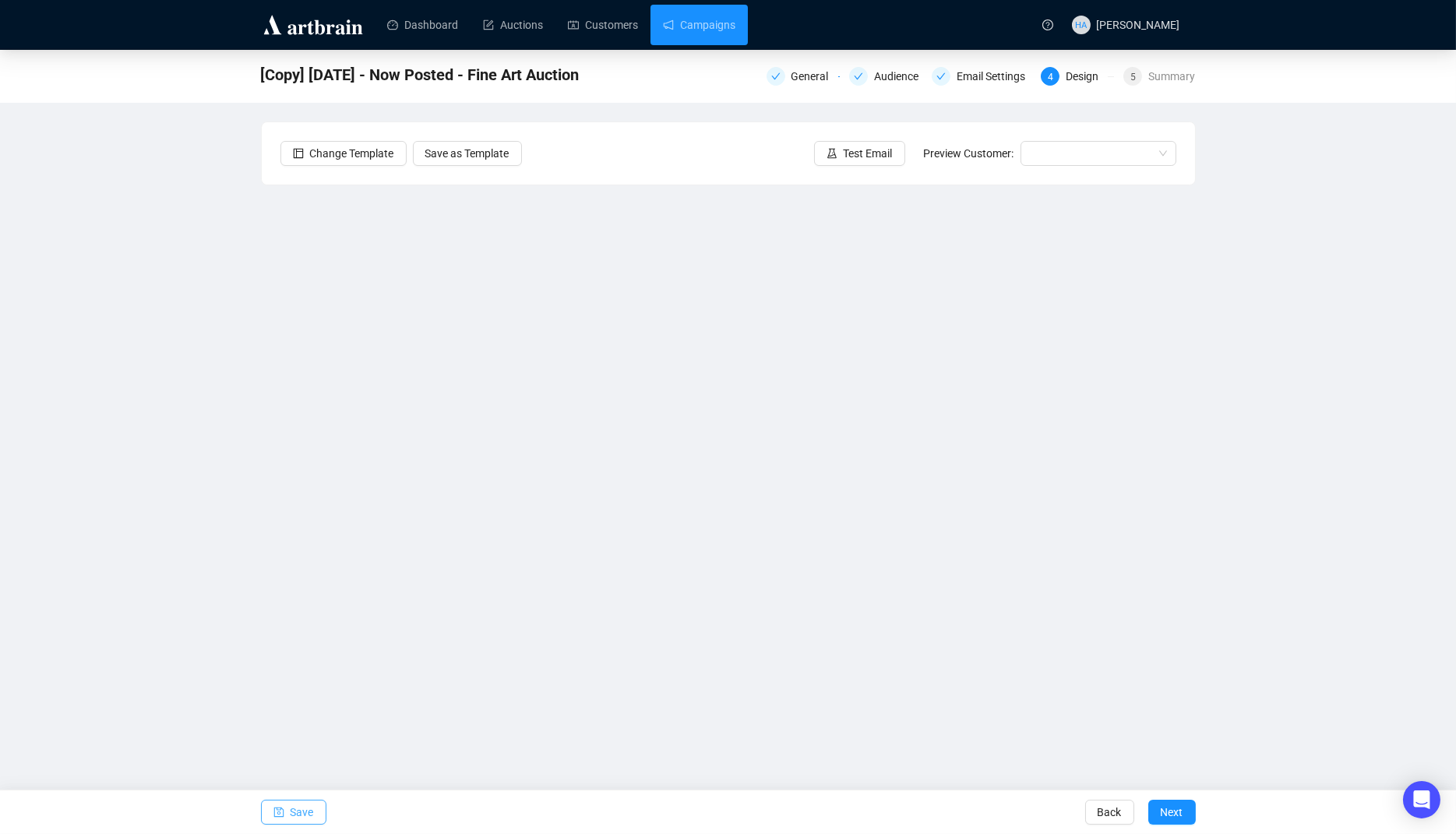
click at [306, 814] on span "Save" at bounding box center [302, 812] width 24 height 43
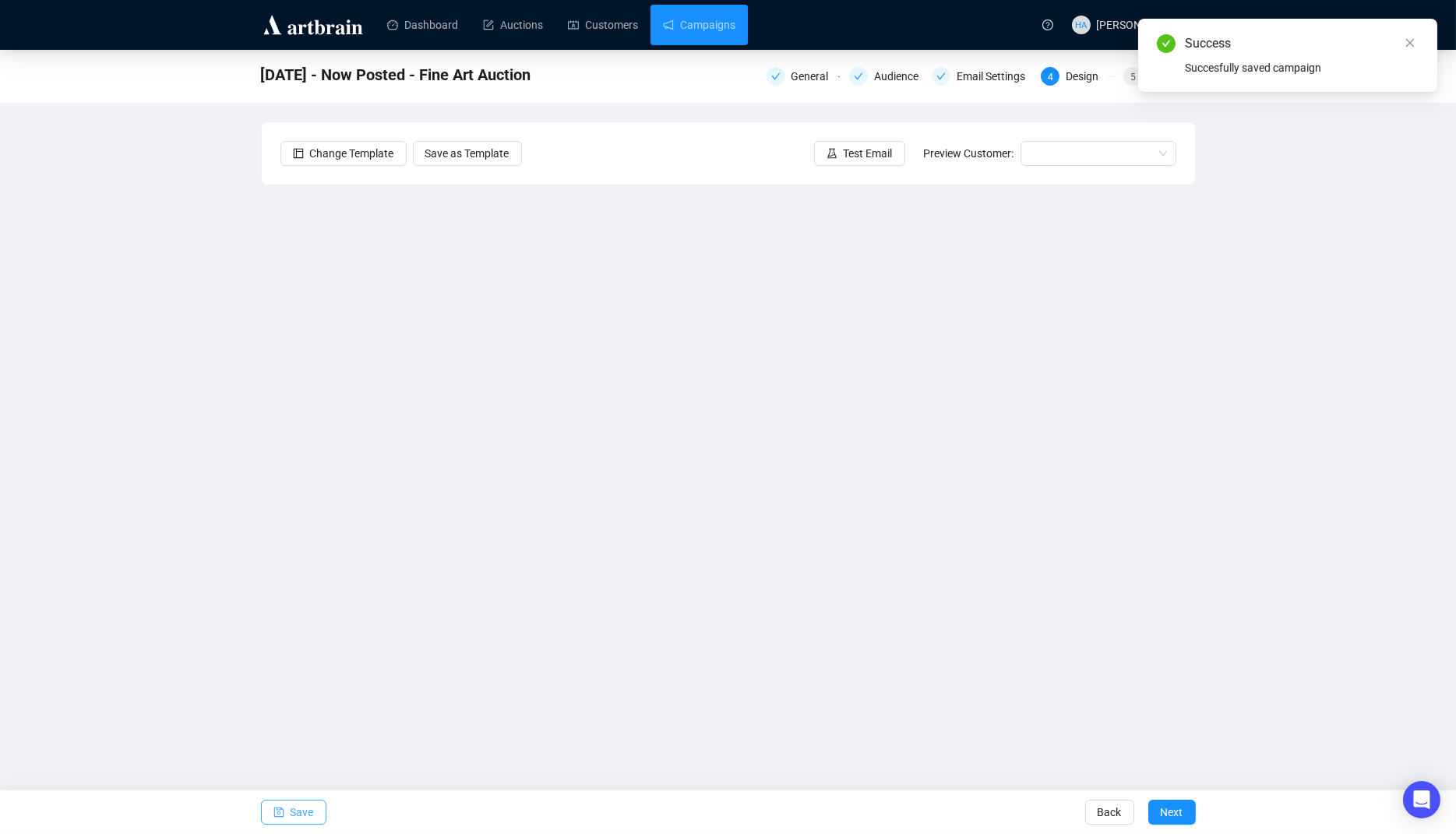
click at [310, 814] on span "Save" at bounding box center [302, 812] width 24 height 43
click at [304, 811] on span "Save" at bounding box center [302, 812] width 24 height 43
click at [694, 24] on link "Campaigns" at bounding box center [698, 25] width 72 height 40
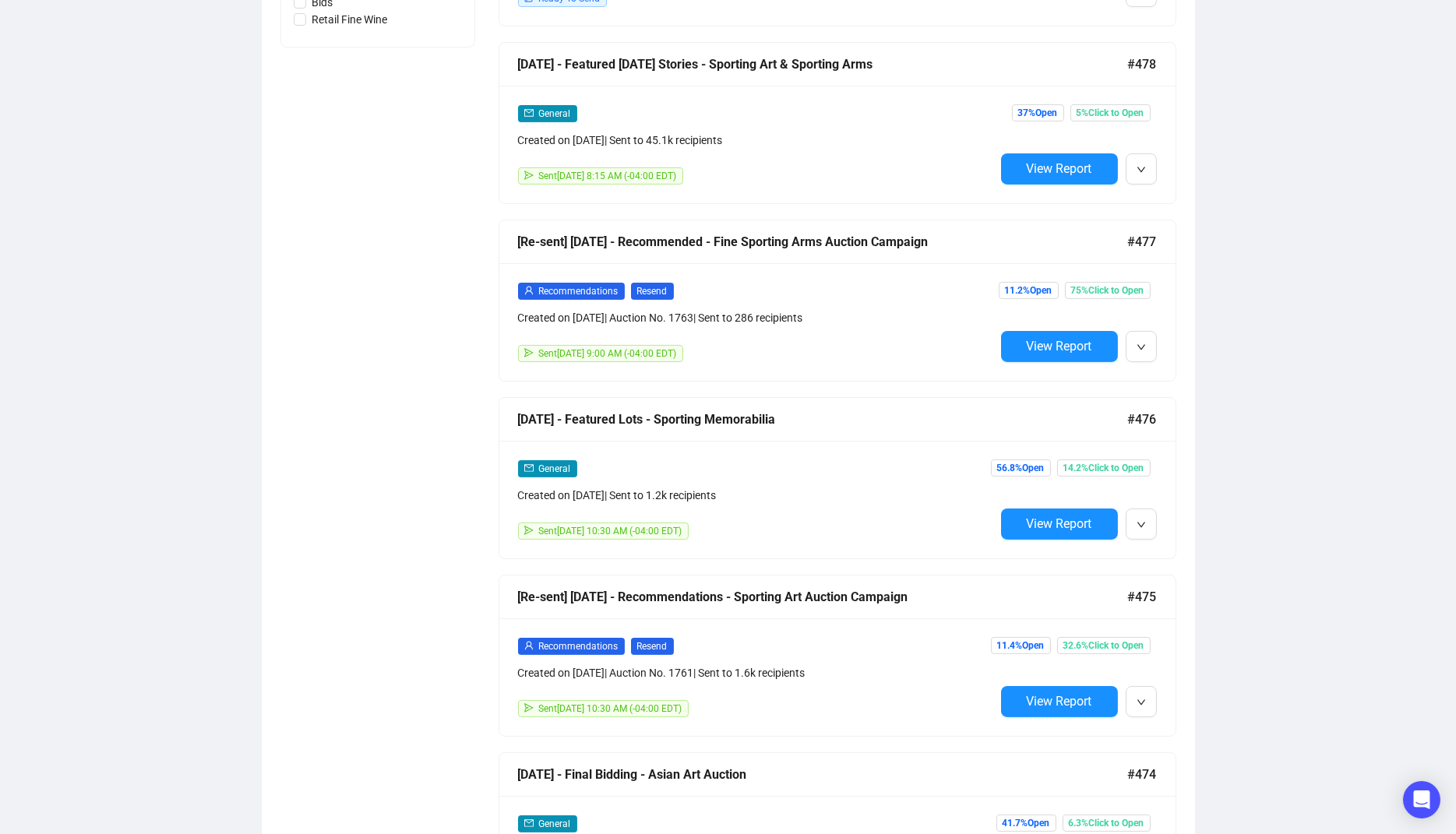
scroll to position [1137, 0]
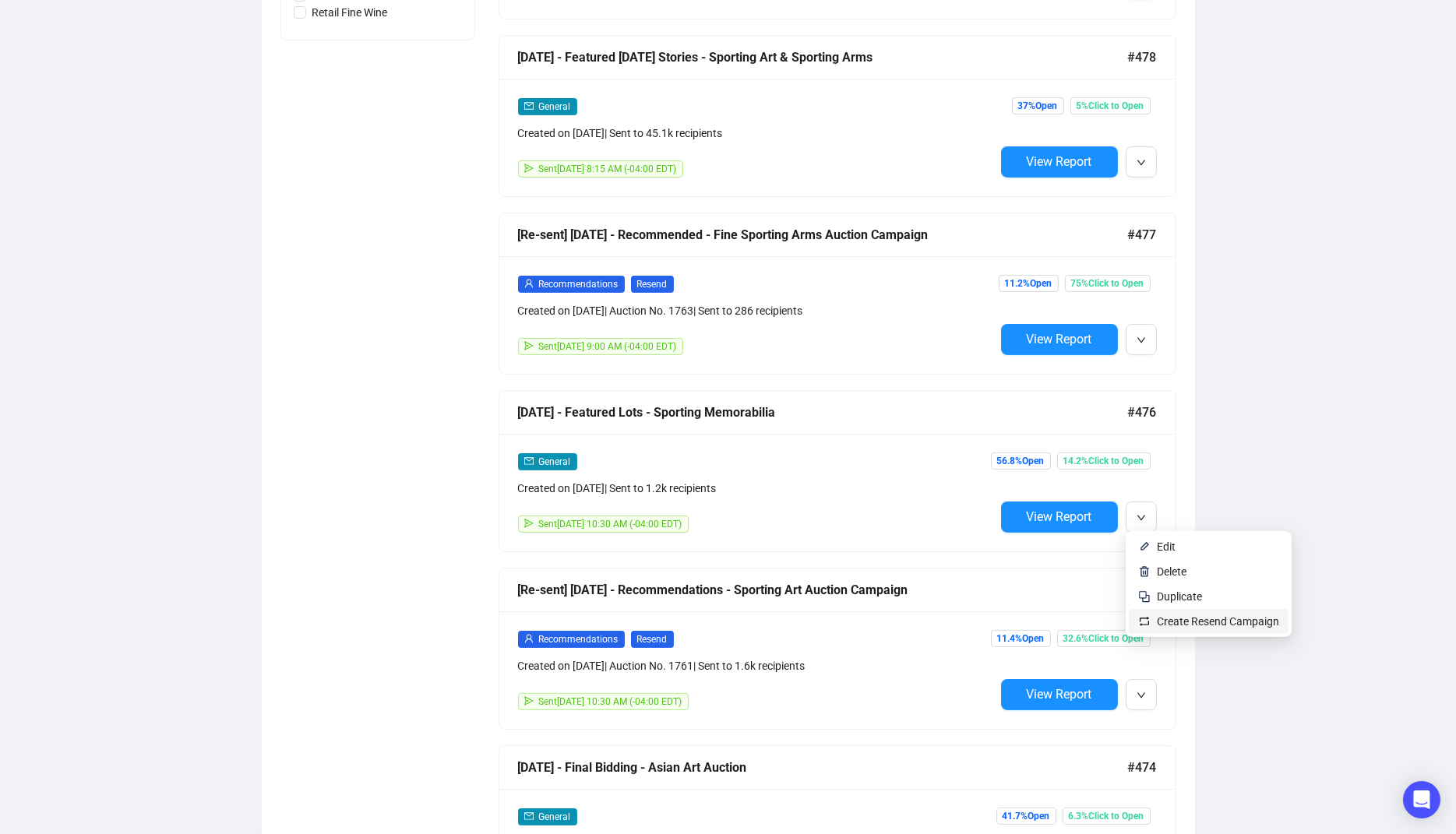
click at [1191, 620] on span "Create Resend Campaign" at bounding box center [1217, 622] width 122 height 12
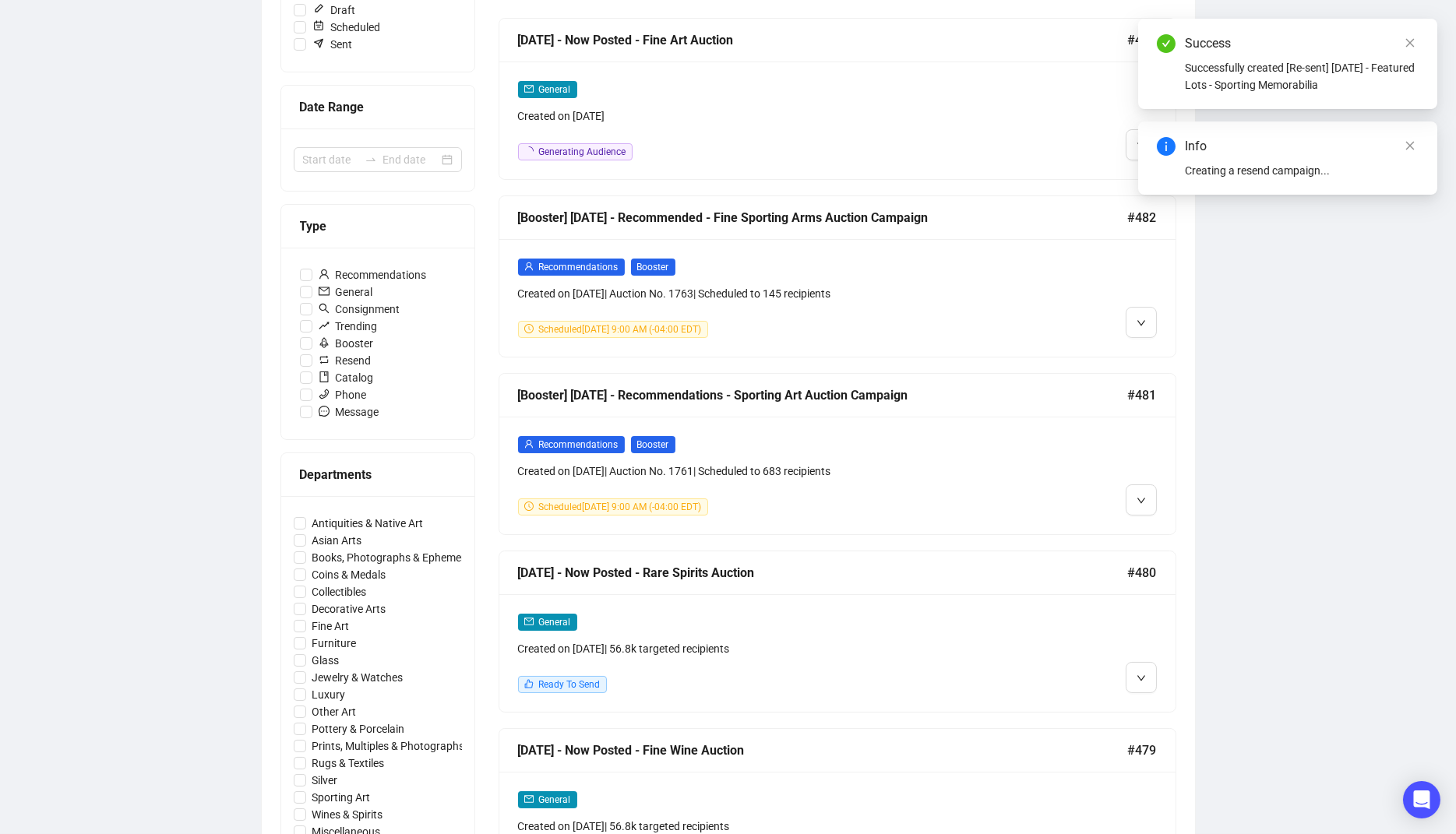
scroll to position [0, 0]
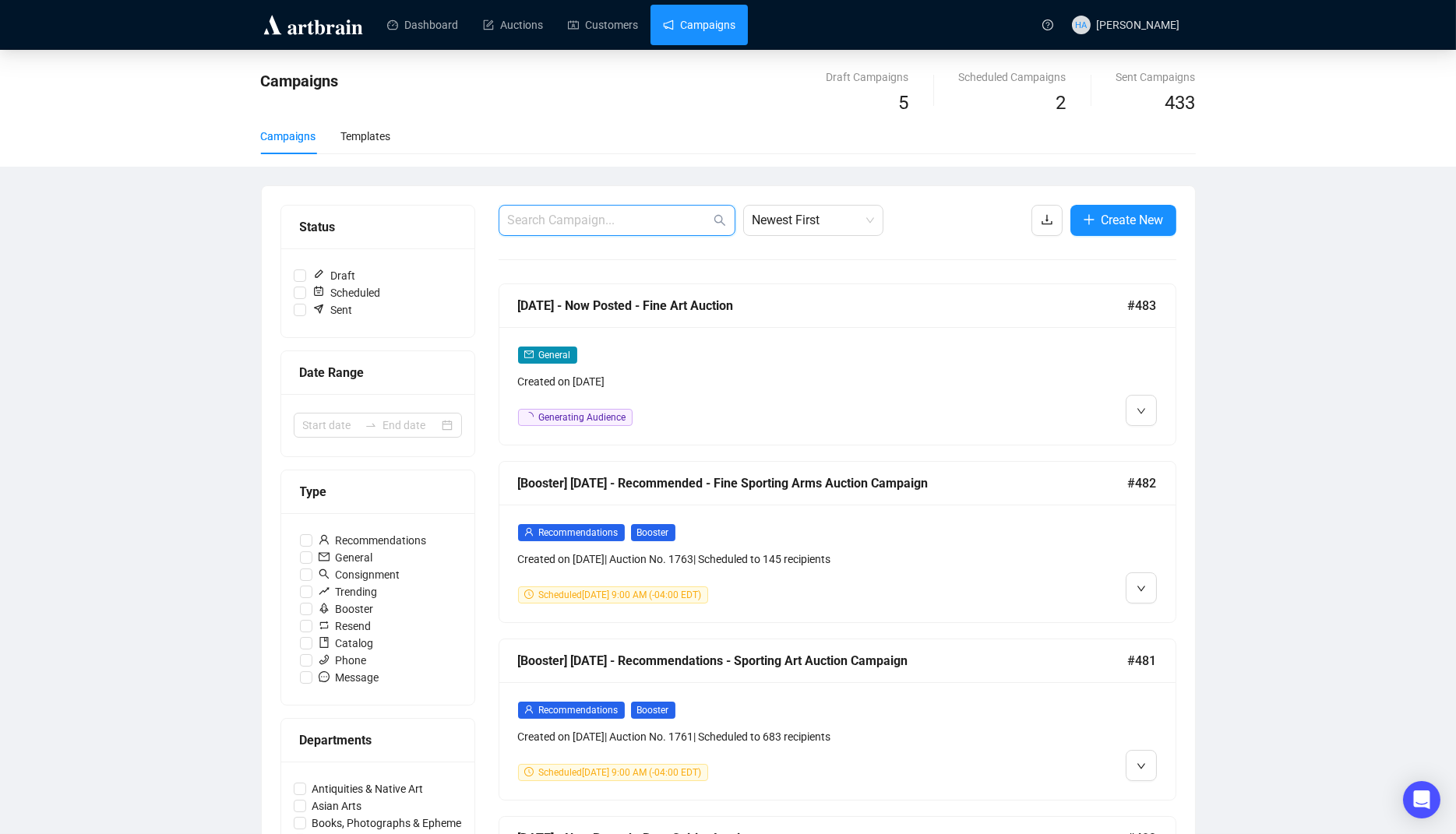
click at [602, 223] on input "text" at bounding box center [608, 220] width 202 height 19
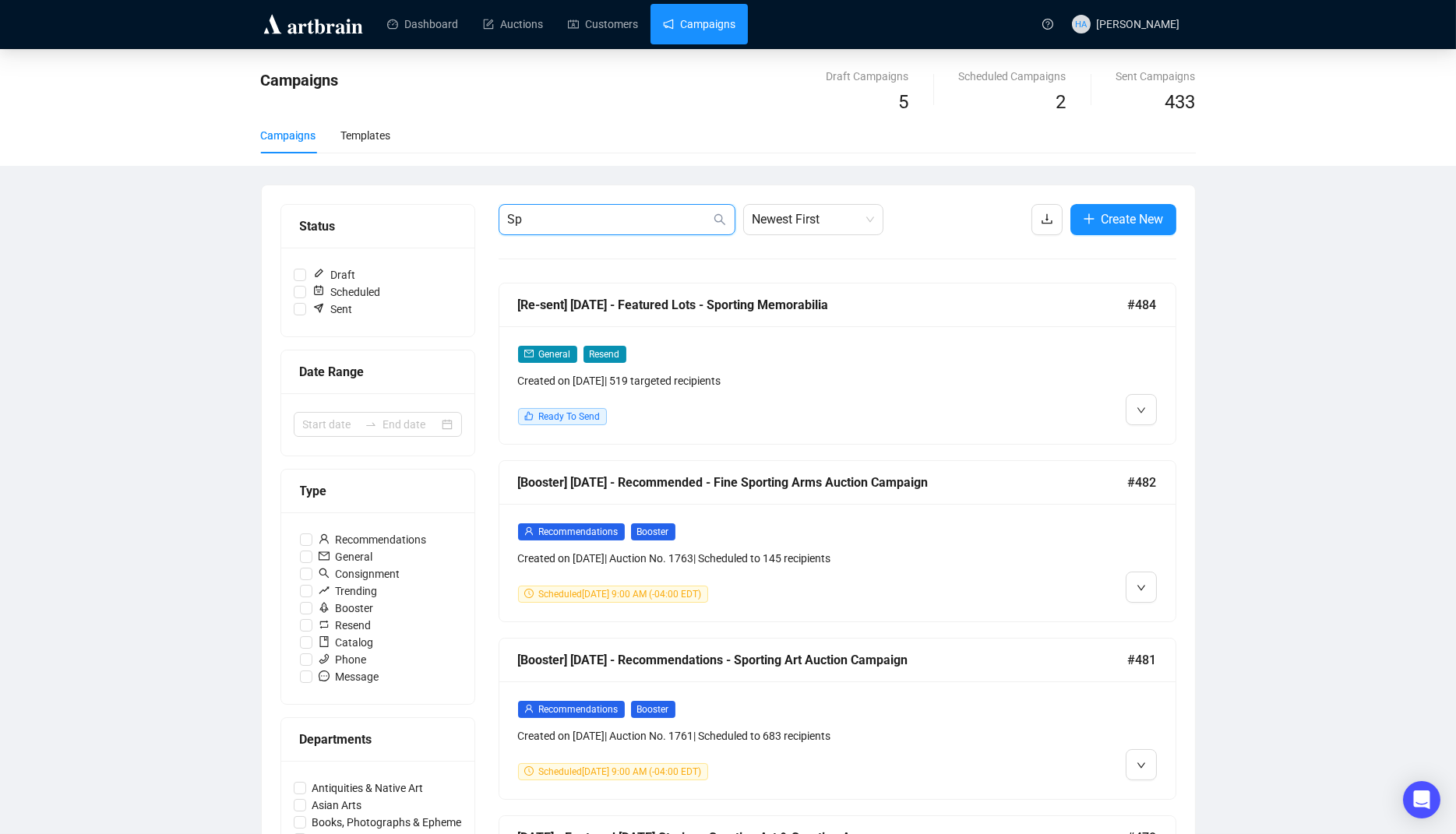
type input "S"
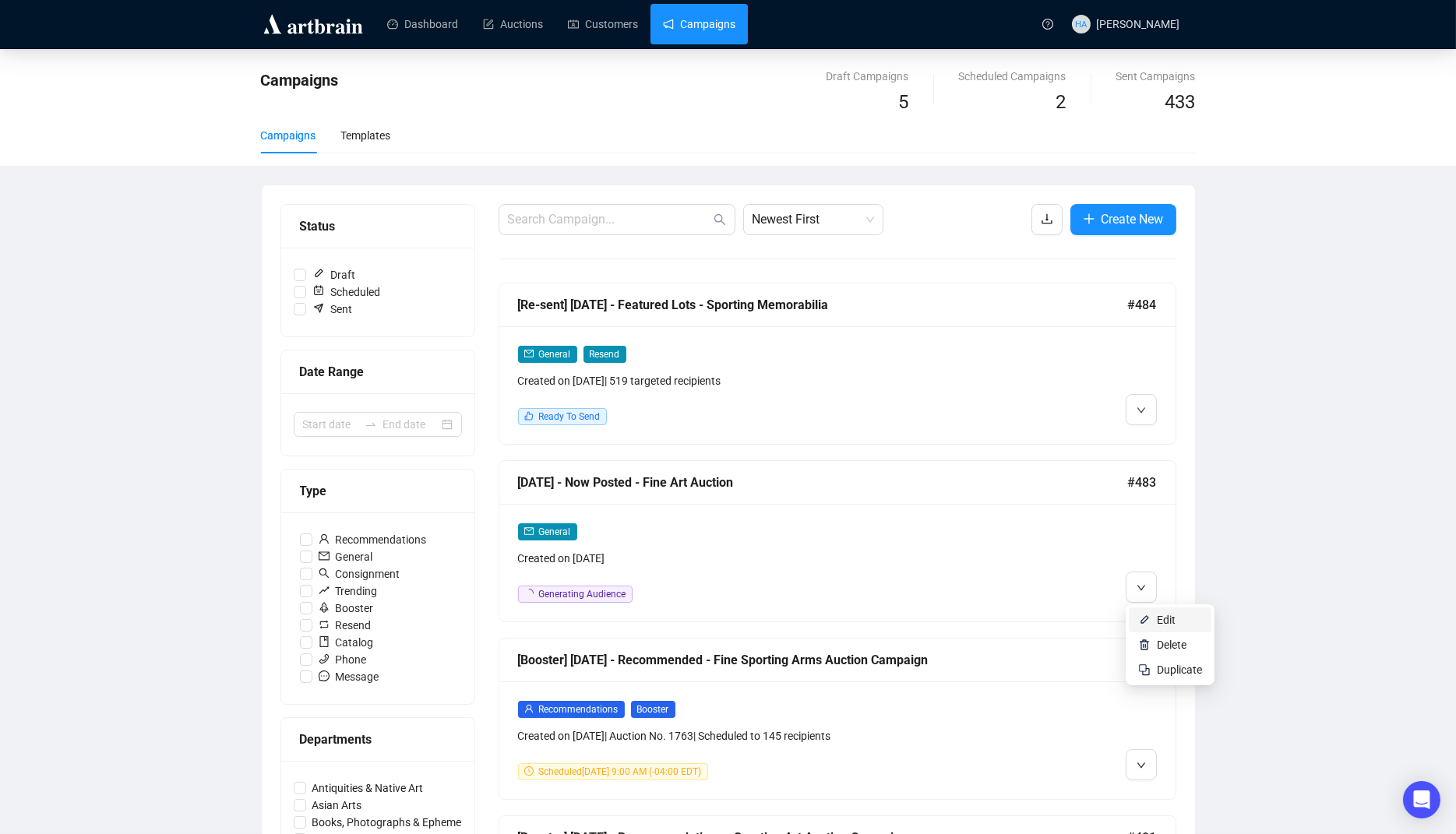
click at [1163, 616] on span "Edit" at bounding box center [1166, 620] width 19 height 12
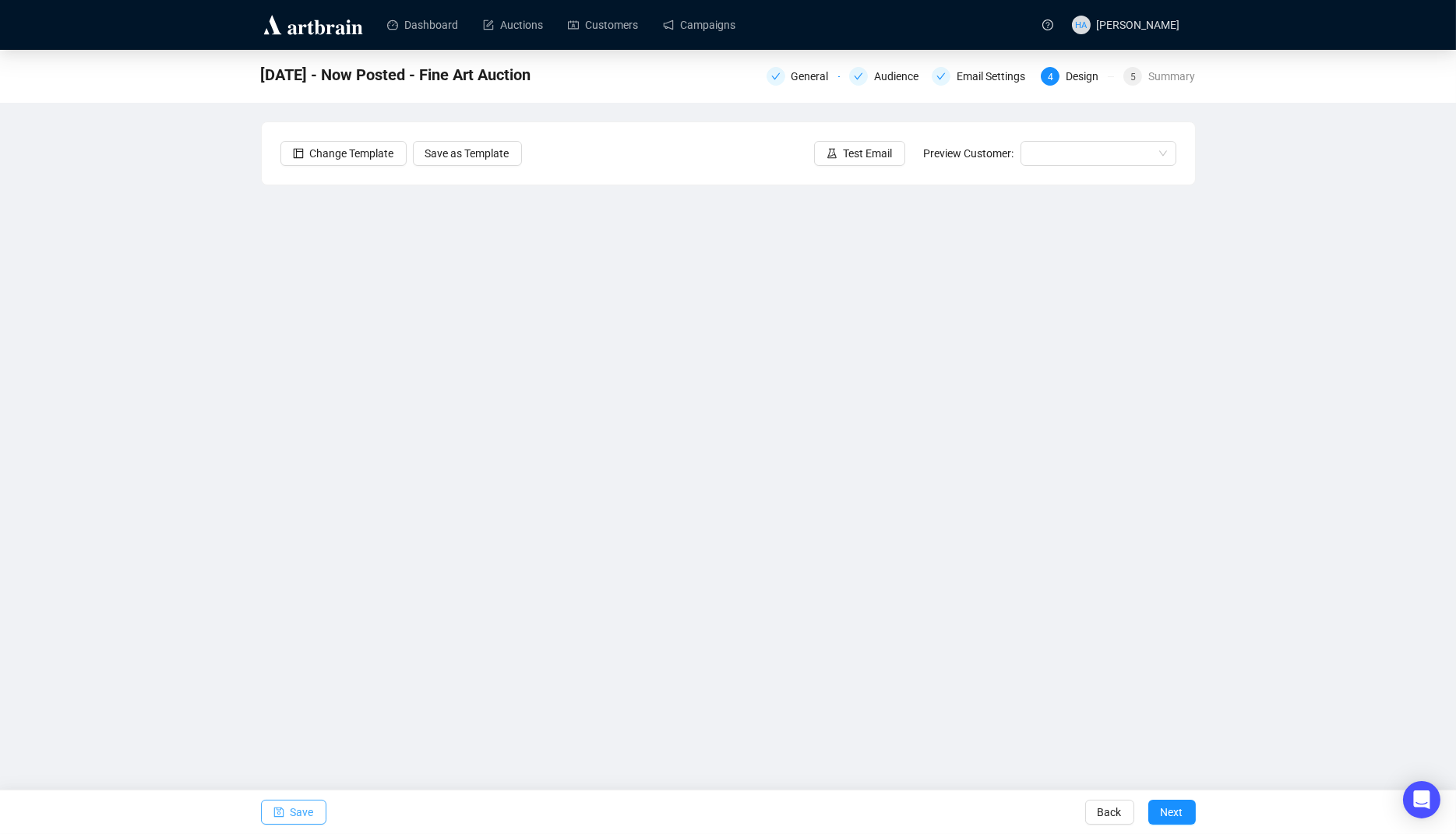
click at [302, 809] on span "Save" at bounding box center [302, 812] width 24 height 43
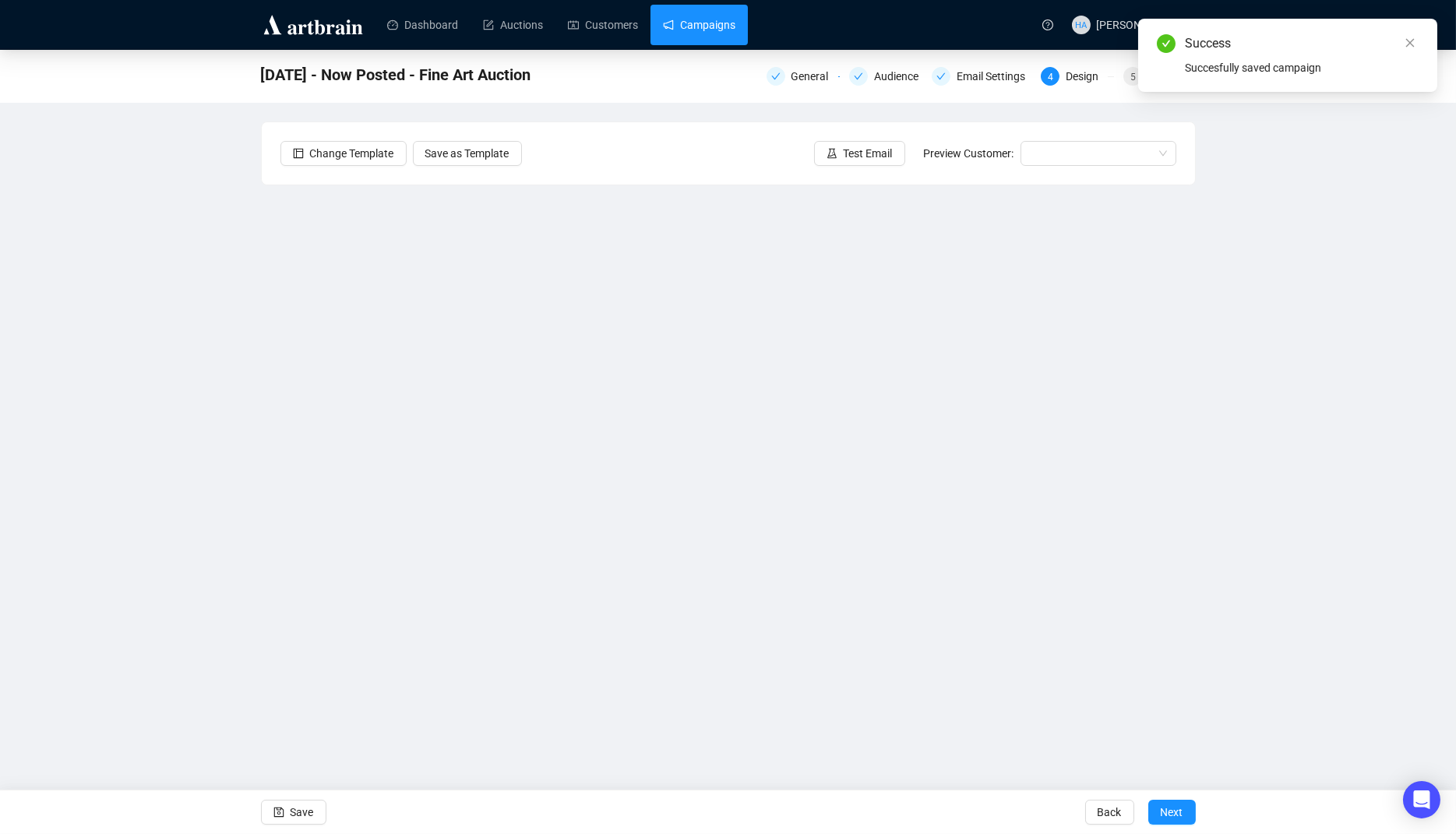
click at [714, 15] on link "Campaigns" at bounding box center [698, 25] width 72 height 40
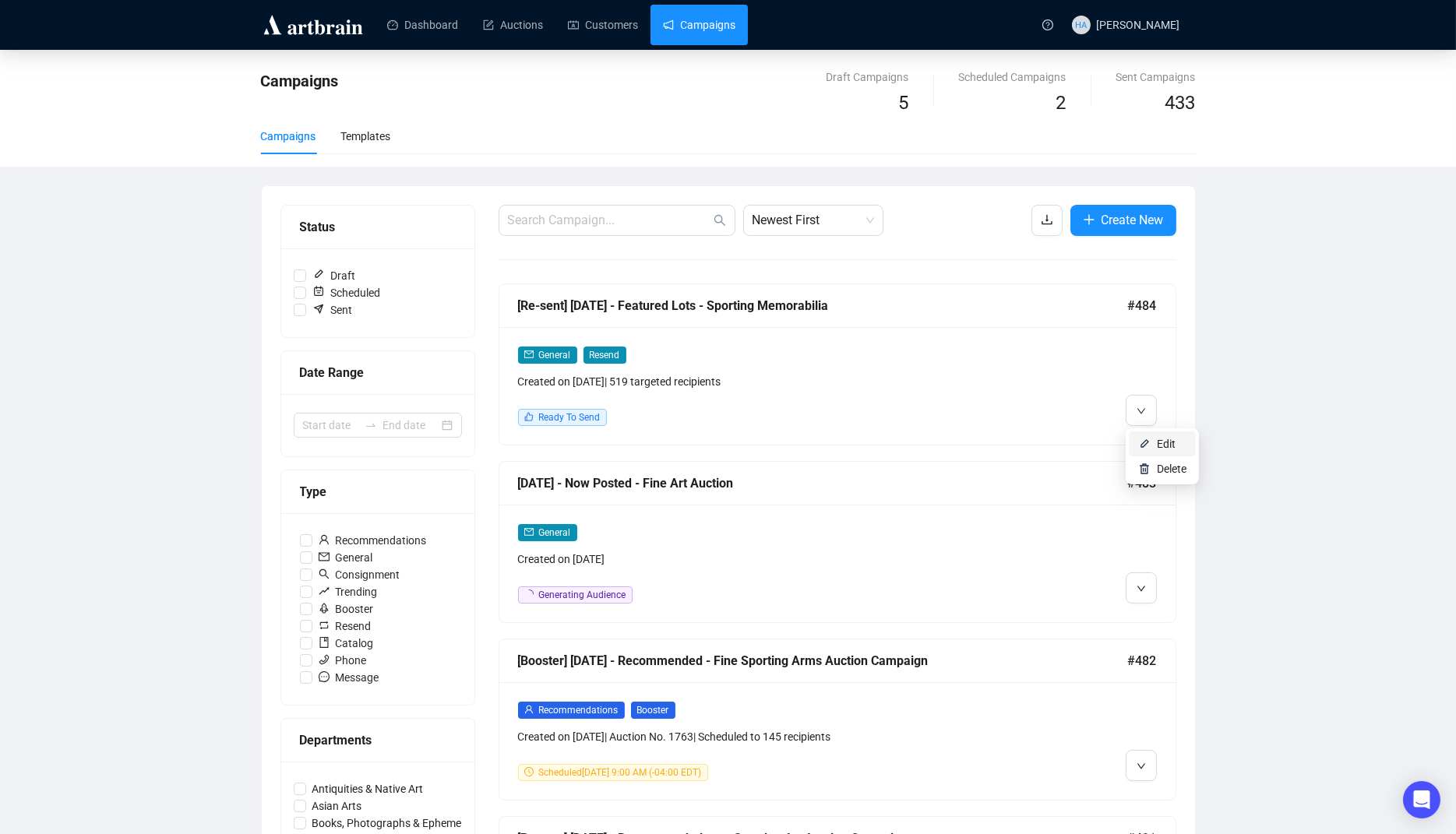
click at [1154, 440] on li "Edit" at bounding box center [1163, 444] width 67 height 25
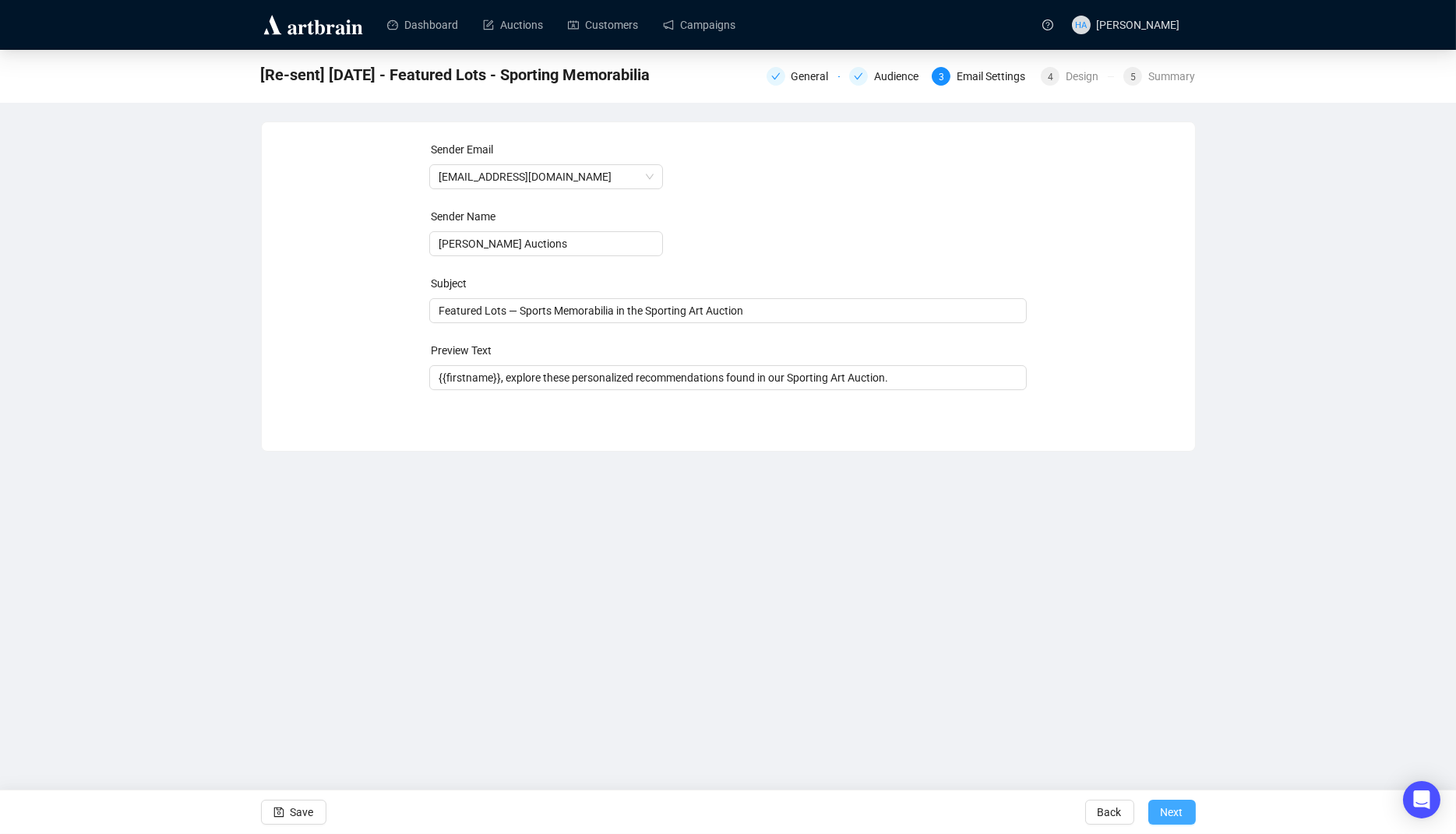
click at [1163, 804] on span "Next" at bounding box center [1172, 812] width 23 height 43
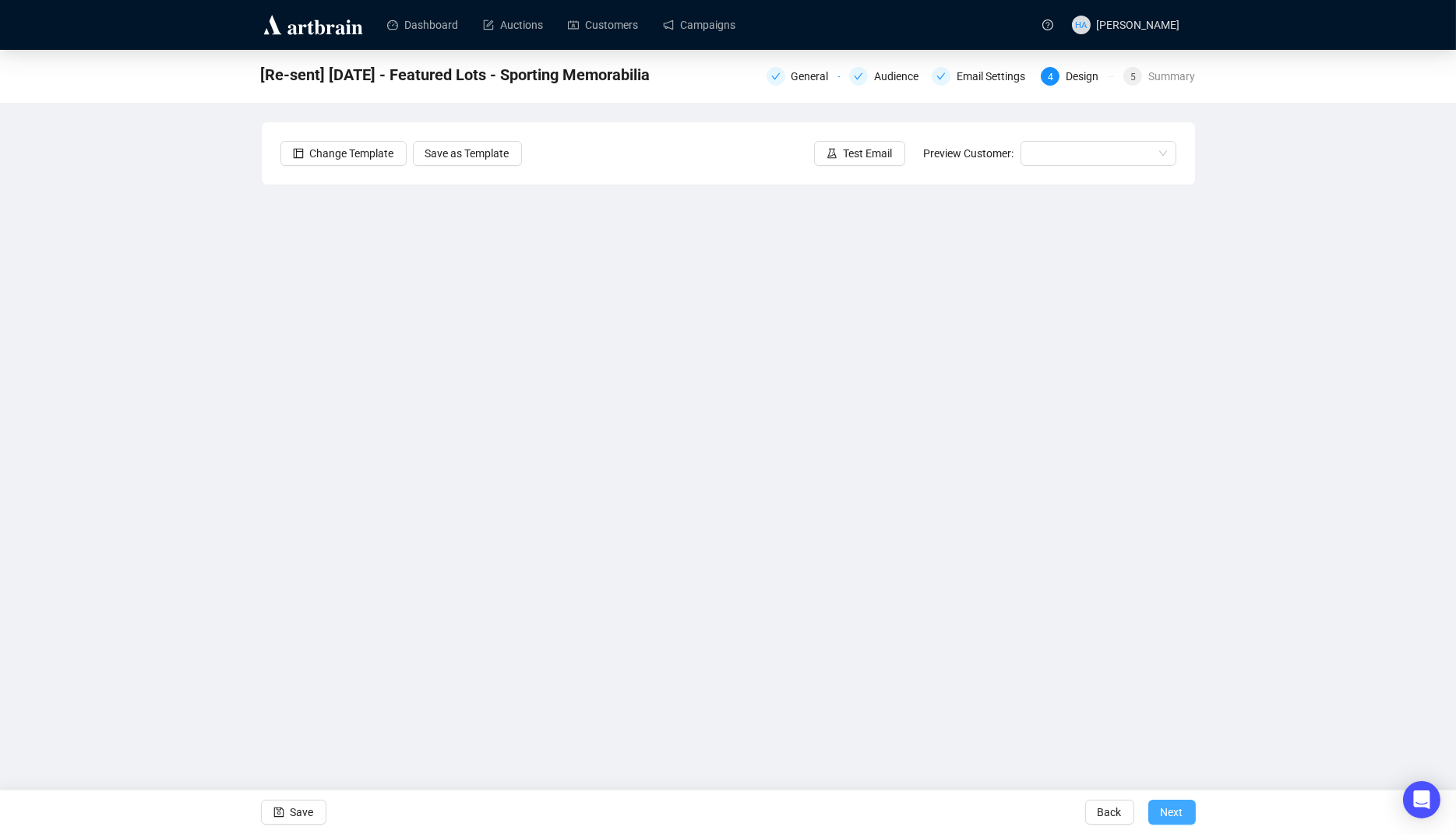
click at [1173, 809] on span "Next" at bounding box center [1172, 812] width 23 height 43
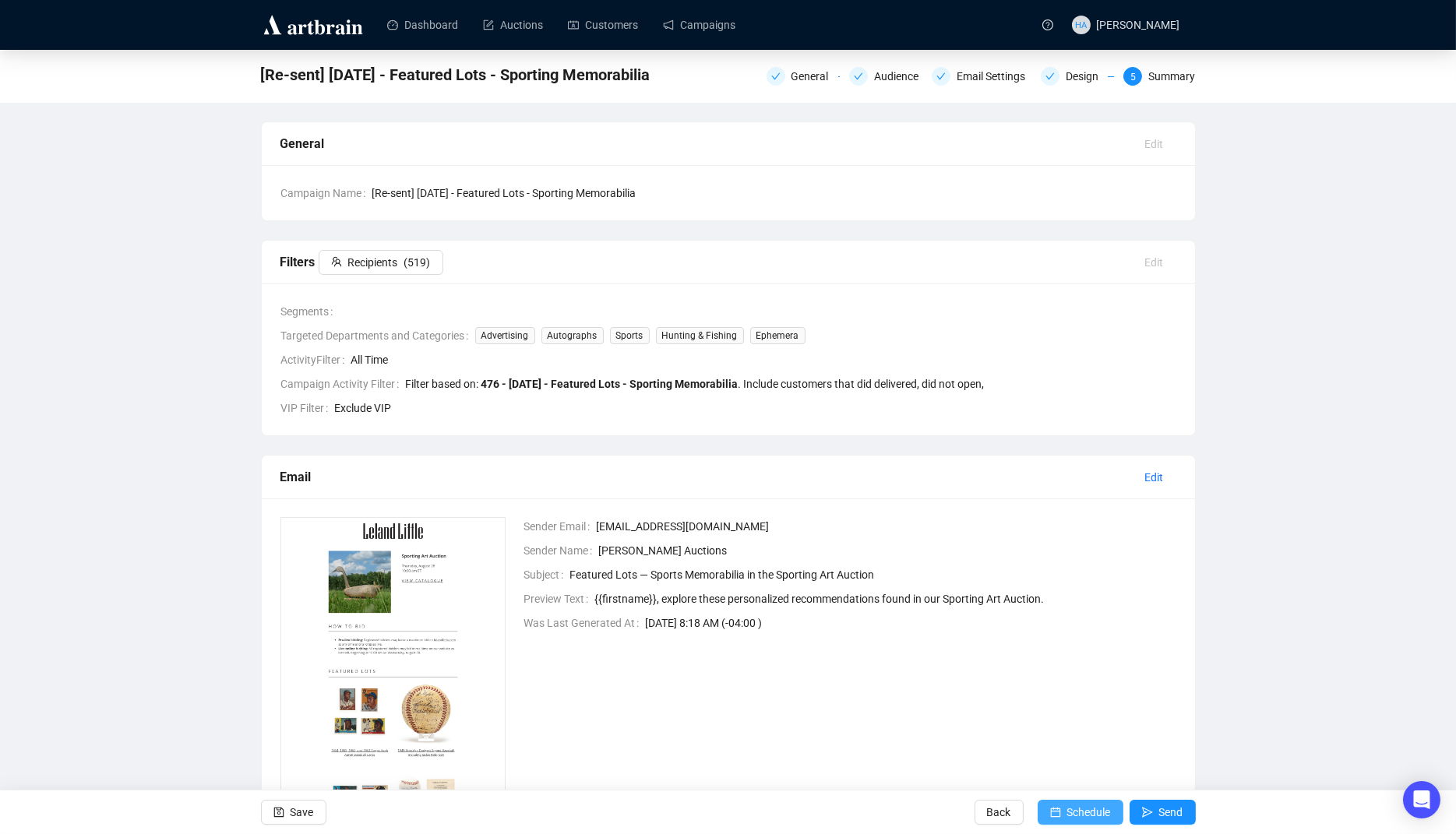
click at [1085, 810] on span "Schedule" at bounding box center [1089, 812] width 43 height 43
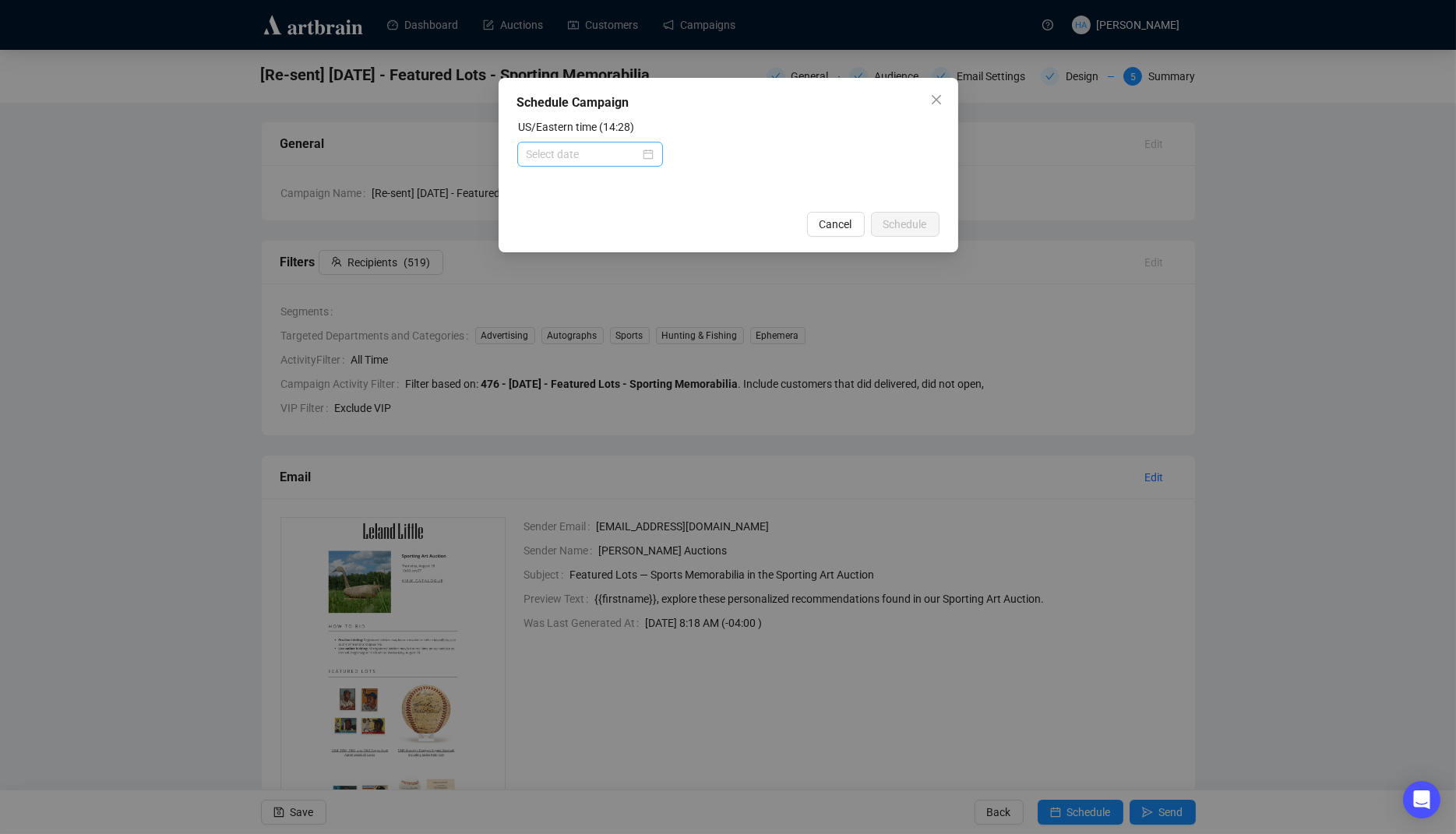
click at [642, 155] on div at bounding box center [589, 154] width 127 height 17
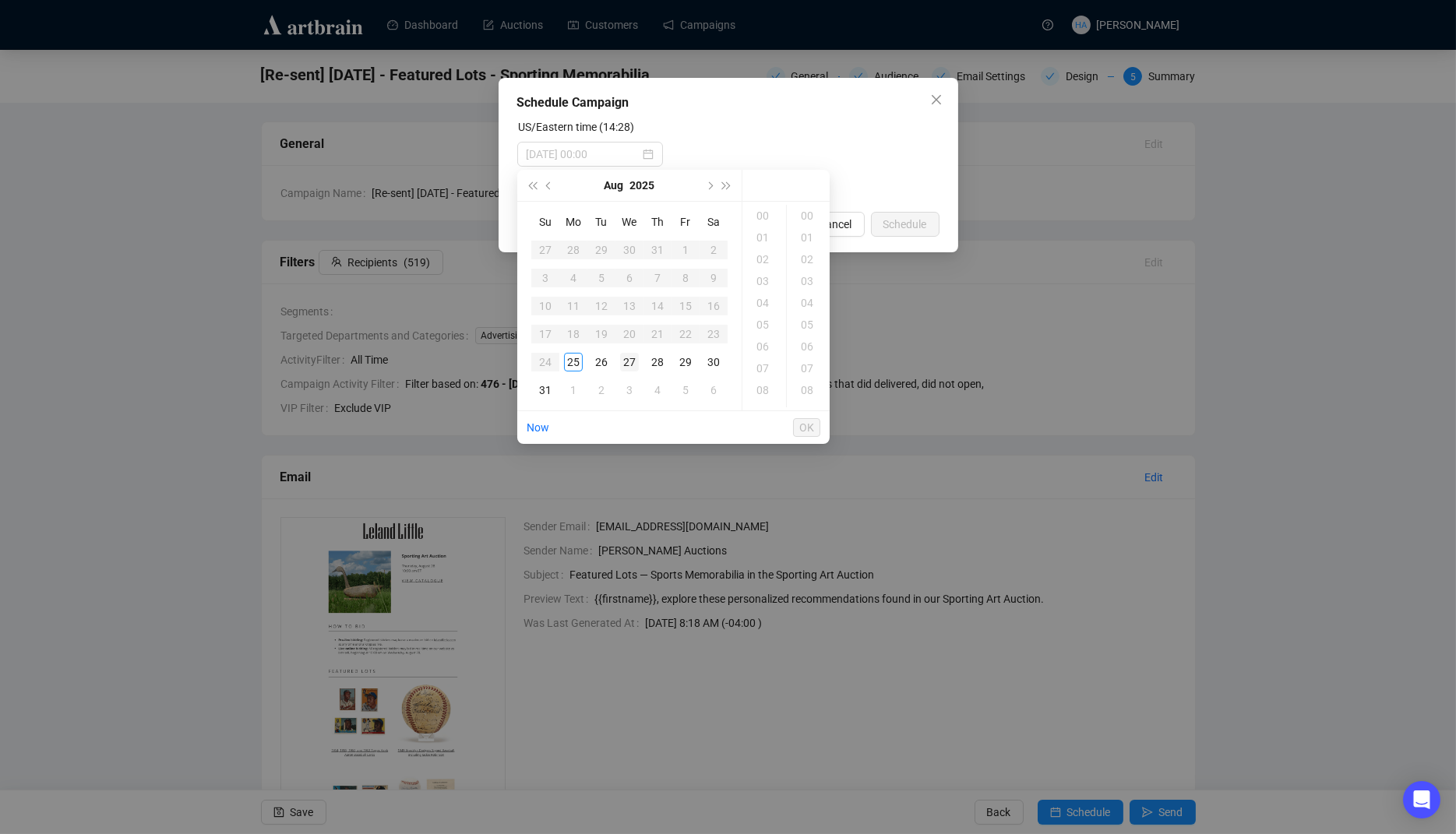
click at [625, 362] on div "27" at bounding box center [629, 362] width 19 height 19
click at [761, 262] on div "10" at bounding box center [764, 261] width 38 height 22
click at [804, 365] on div "30" at bounding box center [808, 364] width 38 height 22
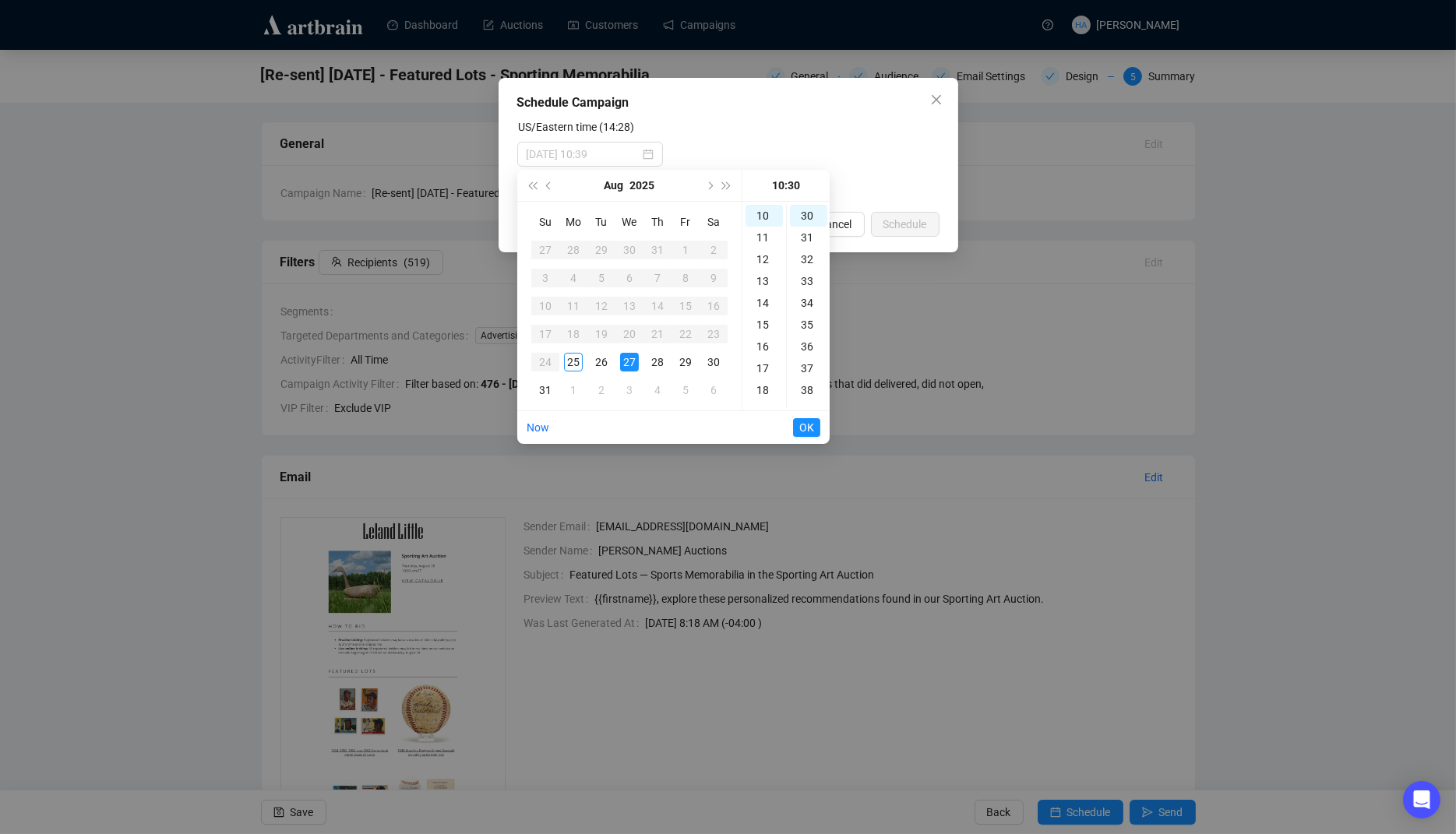
type input "[DATE] 10:30"
click at [803, 424] on span "OK" at bounding box center [807, 428] width 15 height 30
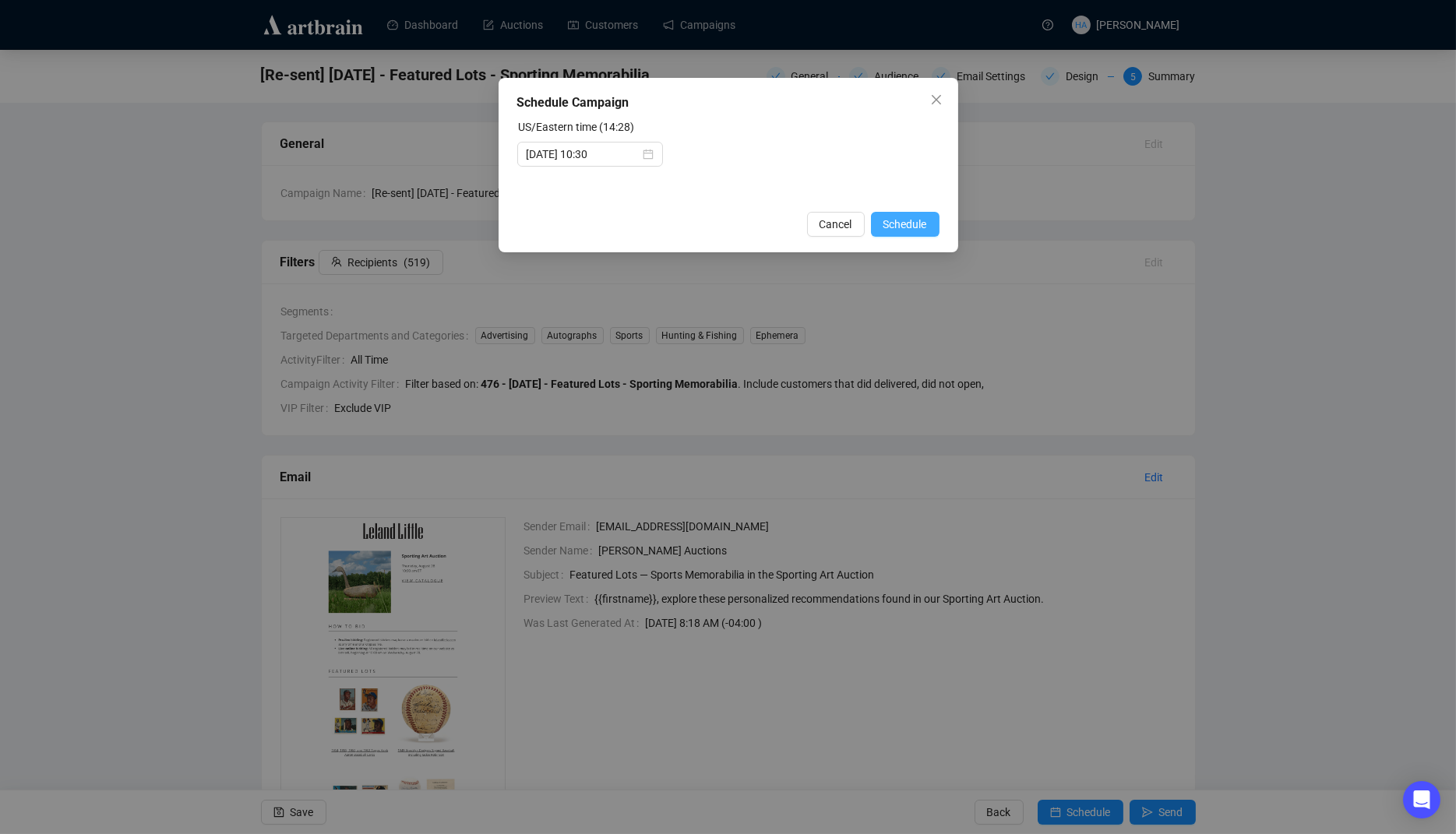
click at [894, 225] on span "Schedule" at bounding box center [904, 224] width 43 height 17
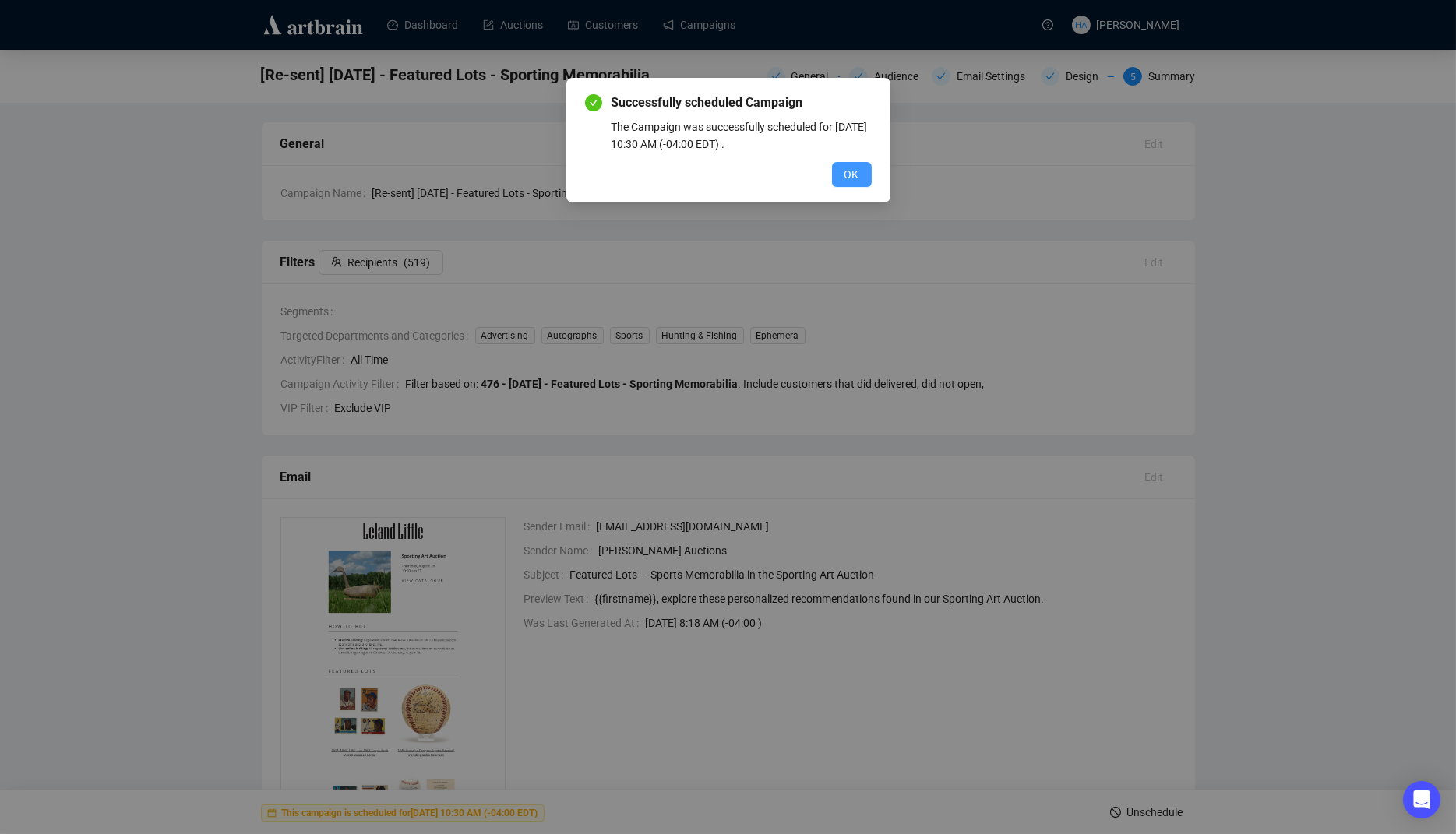
click at [854, 178] on span "OK" at bounding box center [852, 174] width 15 height 17
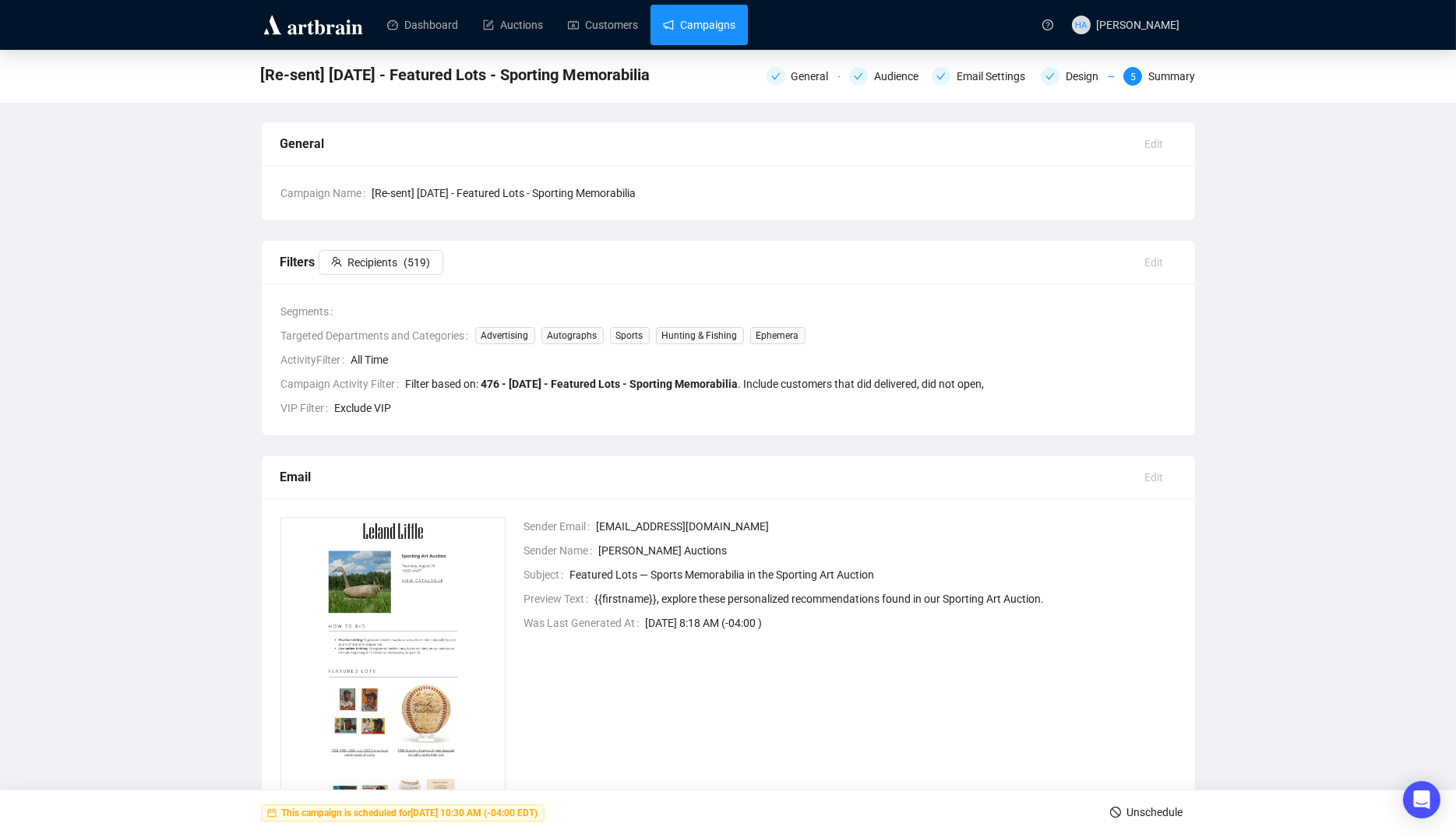
click at [700, 23] on link "Campaigns" at bounding box center [698, 25] width 72 height 40
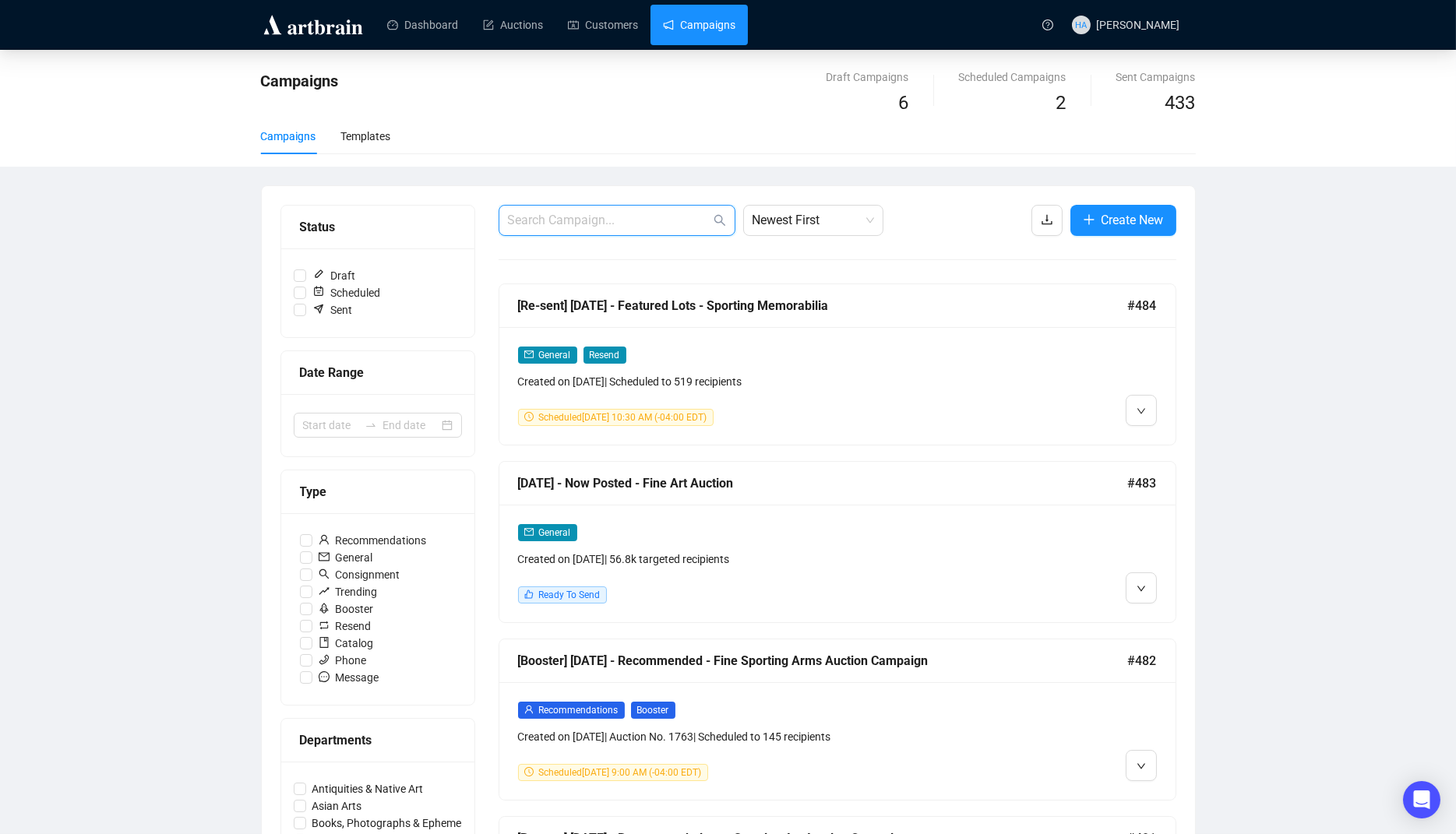
click at [557, 216] on input "text" at bounding box center [608, 220] width 202 height 19
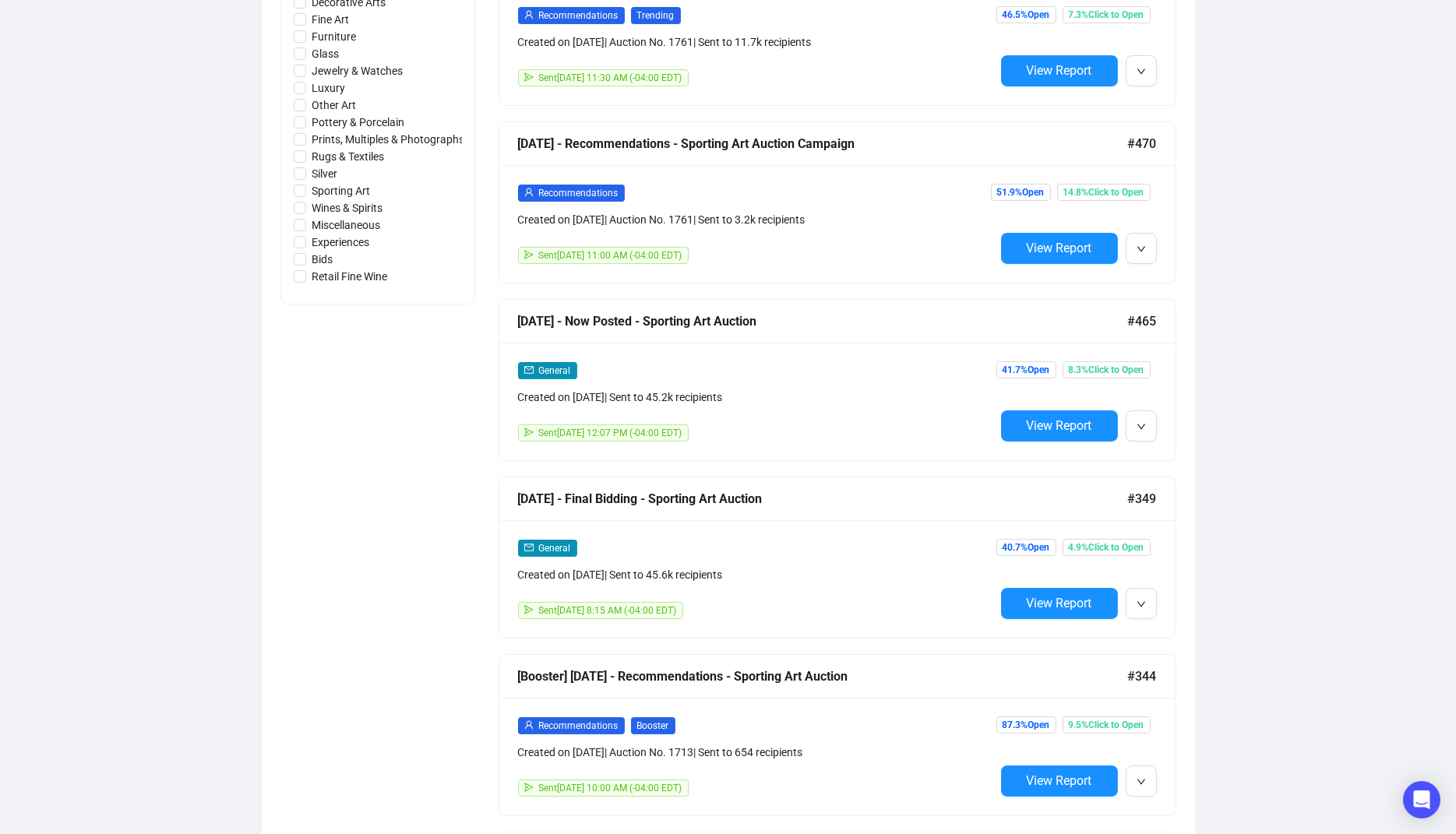
scroll to position [873, 0]
type input "Sporting Art"
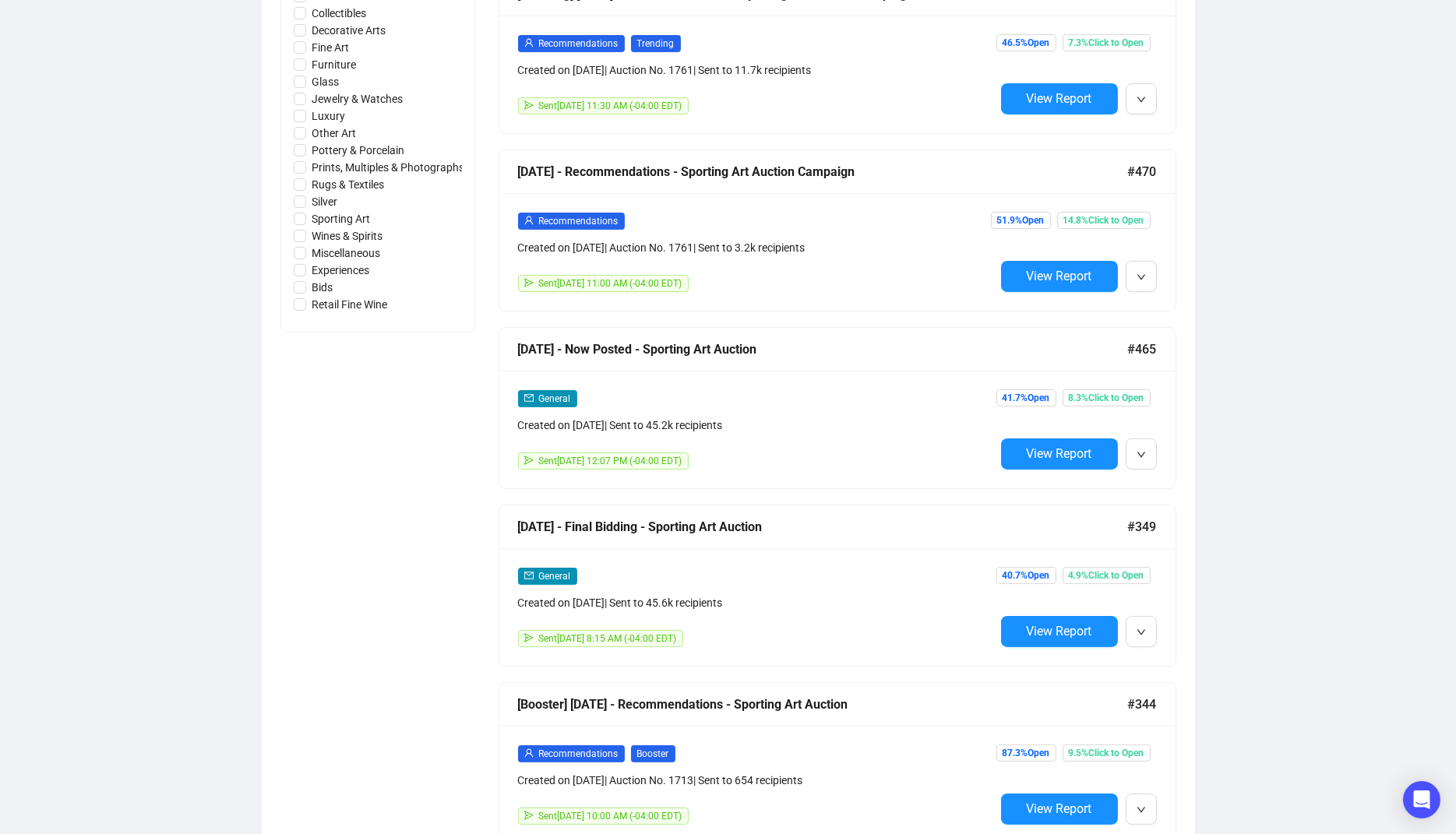
scroll to position [847, 0]
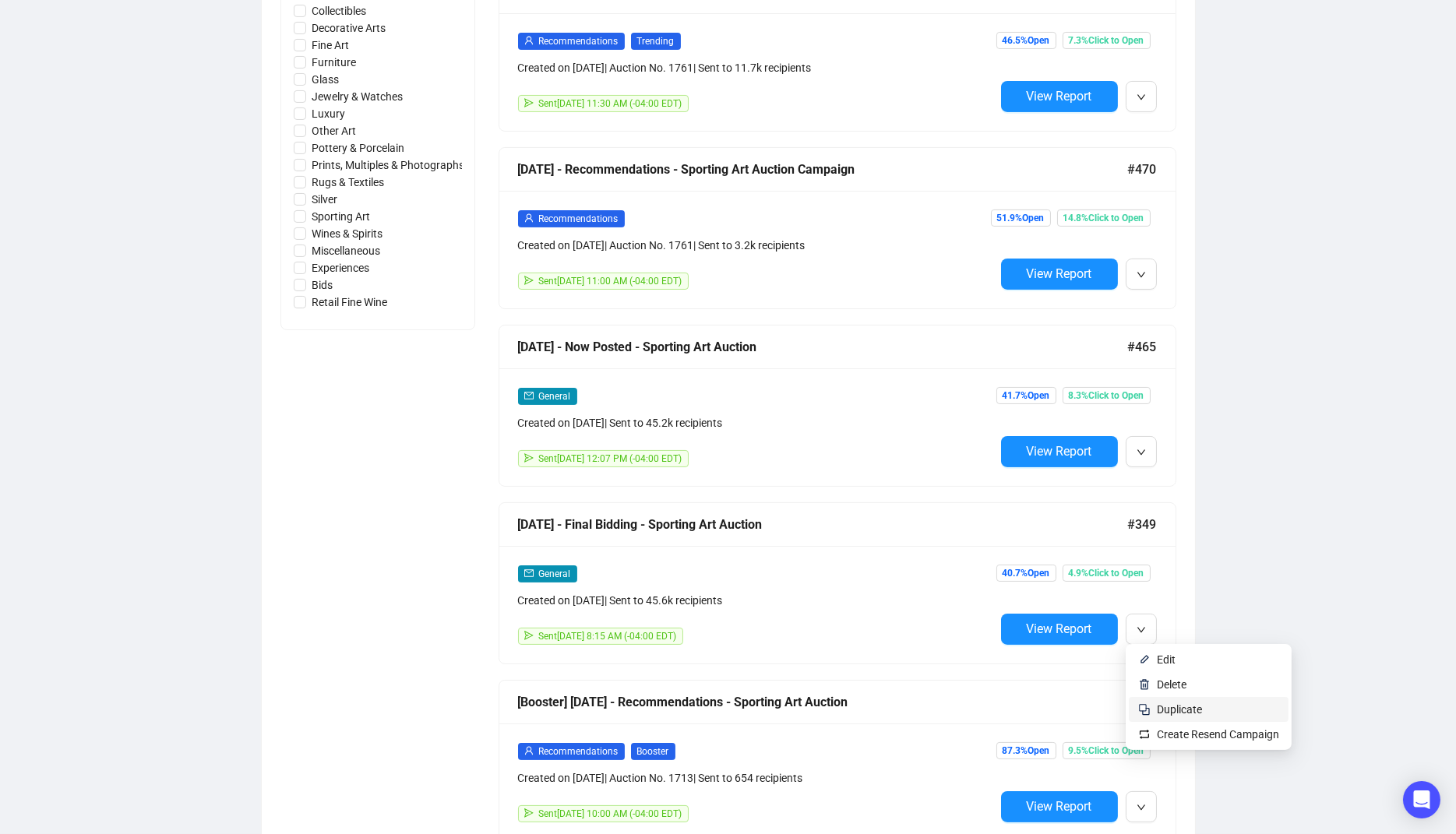
click at [1168, 707] on span "Duplicate" at bounding box center [1179, 709] width 45 height 12
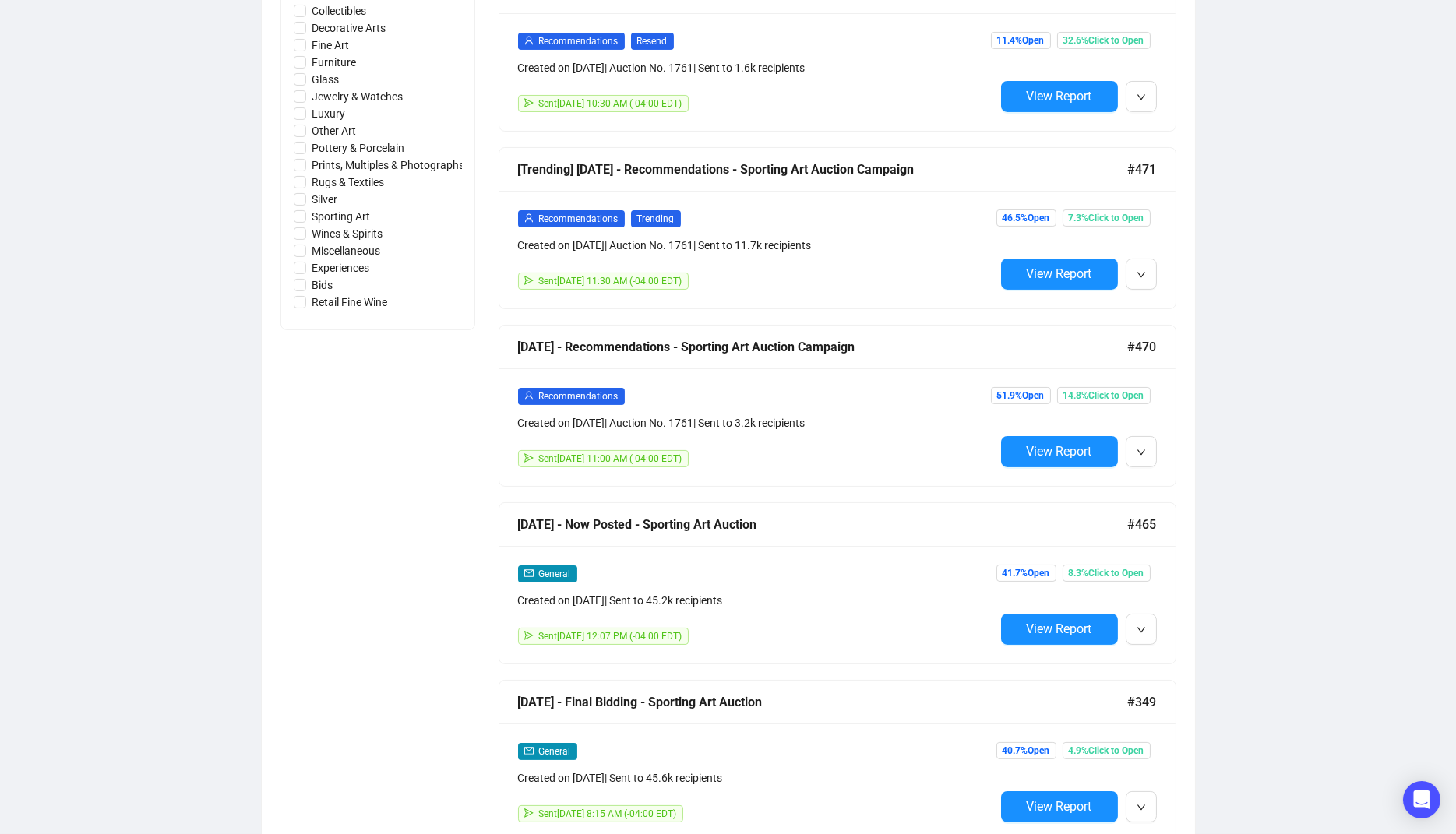
scroll to position [0, 0]
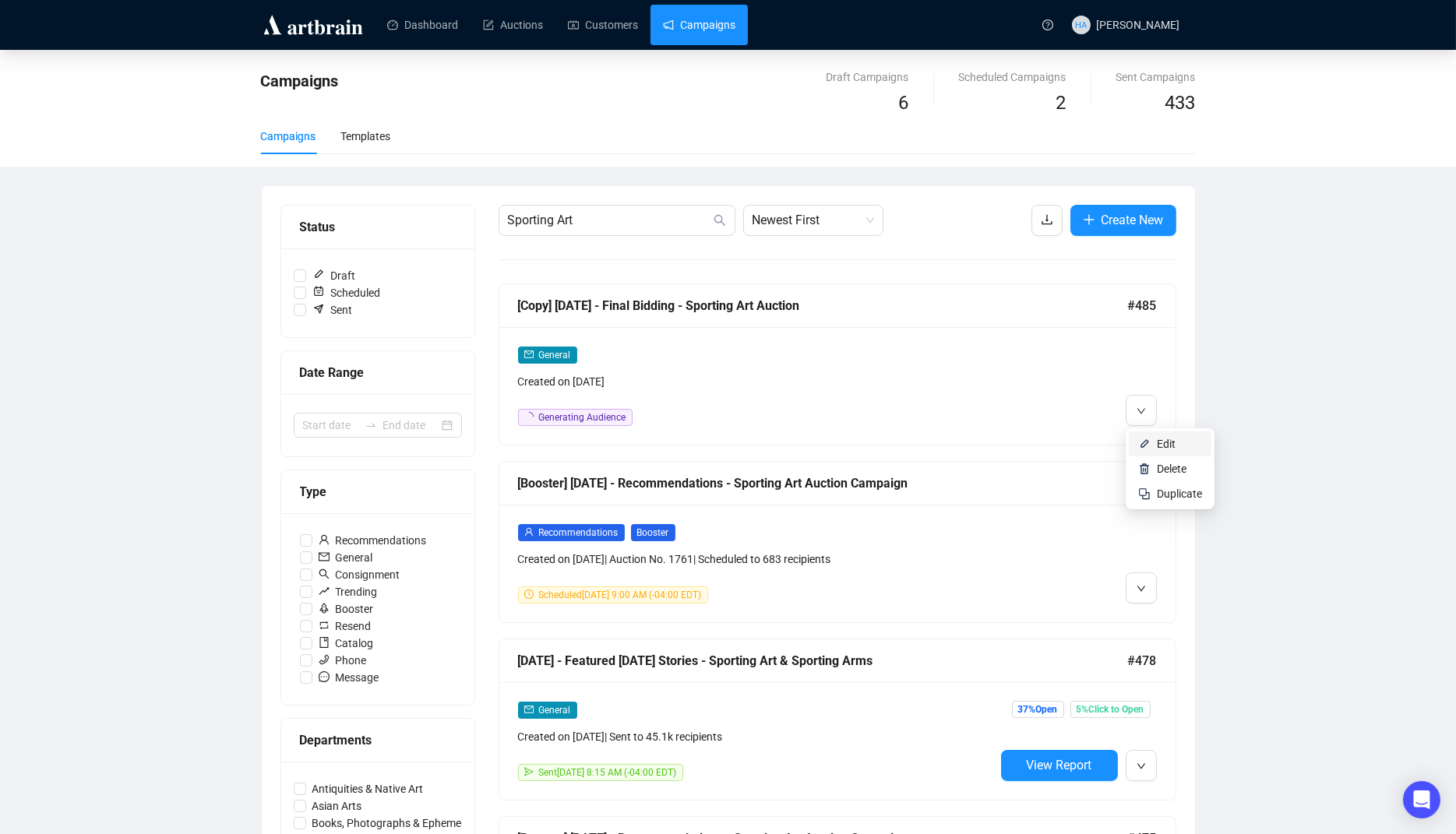
click at [1154, 441] on li "Edit" at bounding box center [1170, 444] width 83 height 25
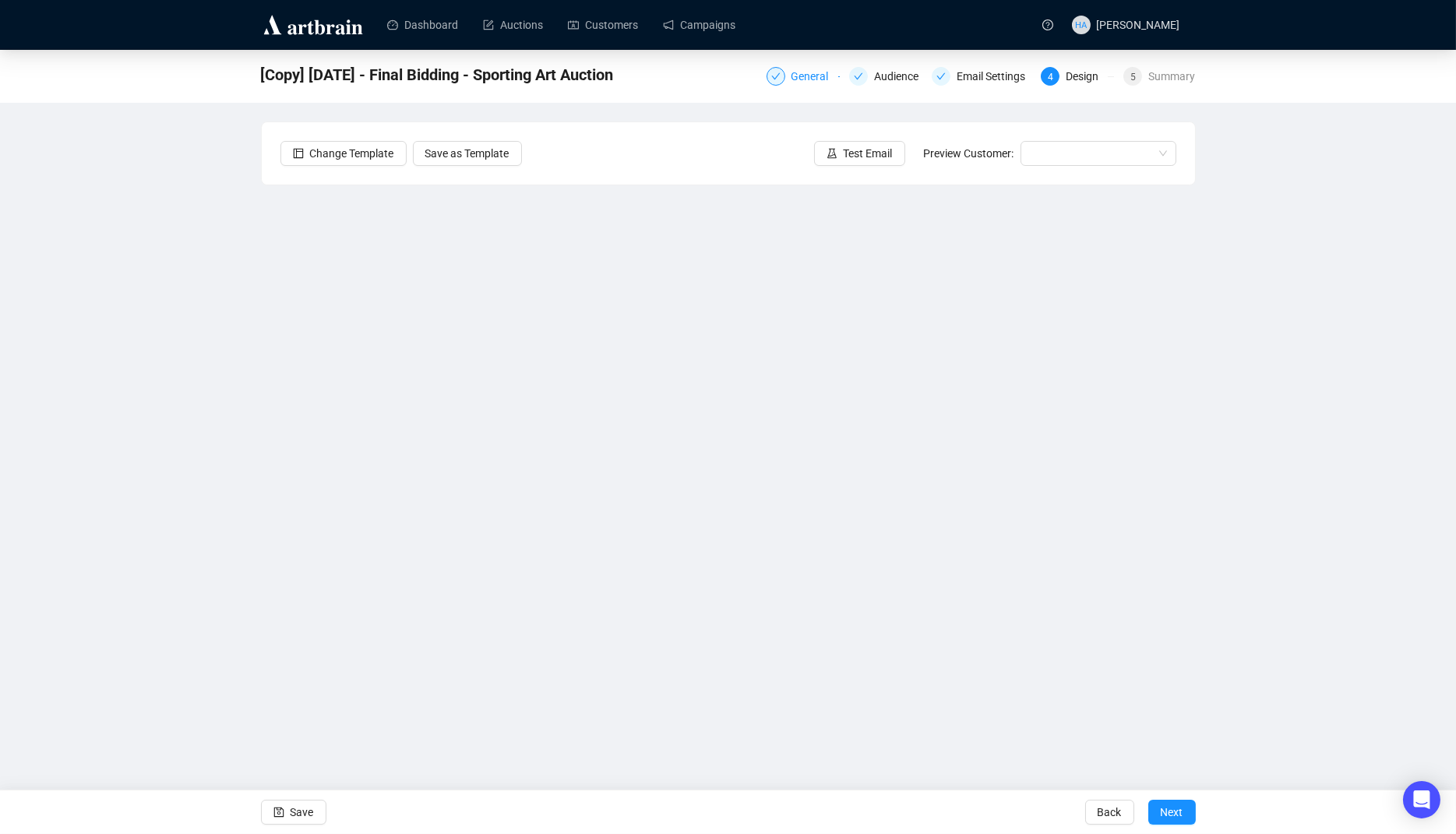
click at [800, 73] on div "General" at bounding box center [814, 76] width 47 height 19
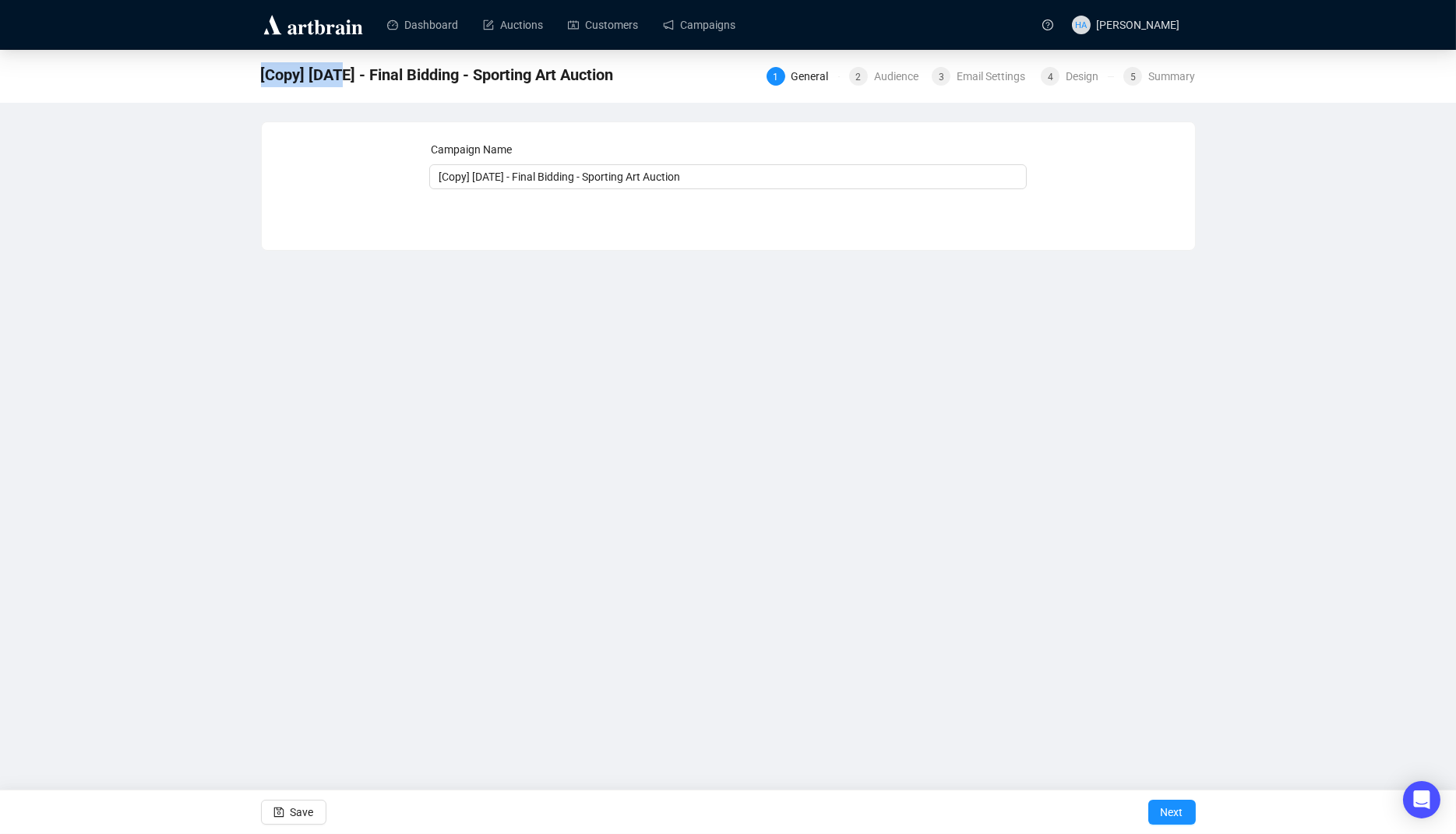
drag, startPoint x: 347, startPoint y: 76, endPoint x: 258, endPoint y: 76, distance: 89.0
click at [258, 76] on div "[Copy] [DATE] - Final Bidding - Sporting Art Auction 1 General 2 Audience 3 Ema…" at bounding box center [728, 76] width 1456 height 53
drag, startPoint x: 500, startPoint y: 180, endPoint x: 416, endPoint y: 177, distance: 84.1
click at [416, 177] on div "Campaign Name [Copy] [DATE] - Final Bidding - Sporting Art Auction Save Next" at bounding box center [728, 175] width 896 height 67
type input "[DATE] - Final Bidding - Sporting Art Auction"
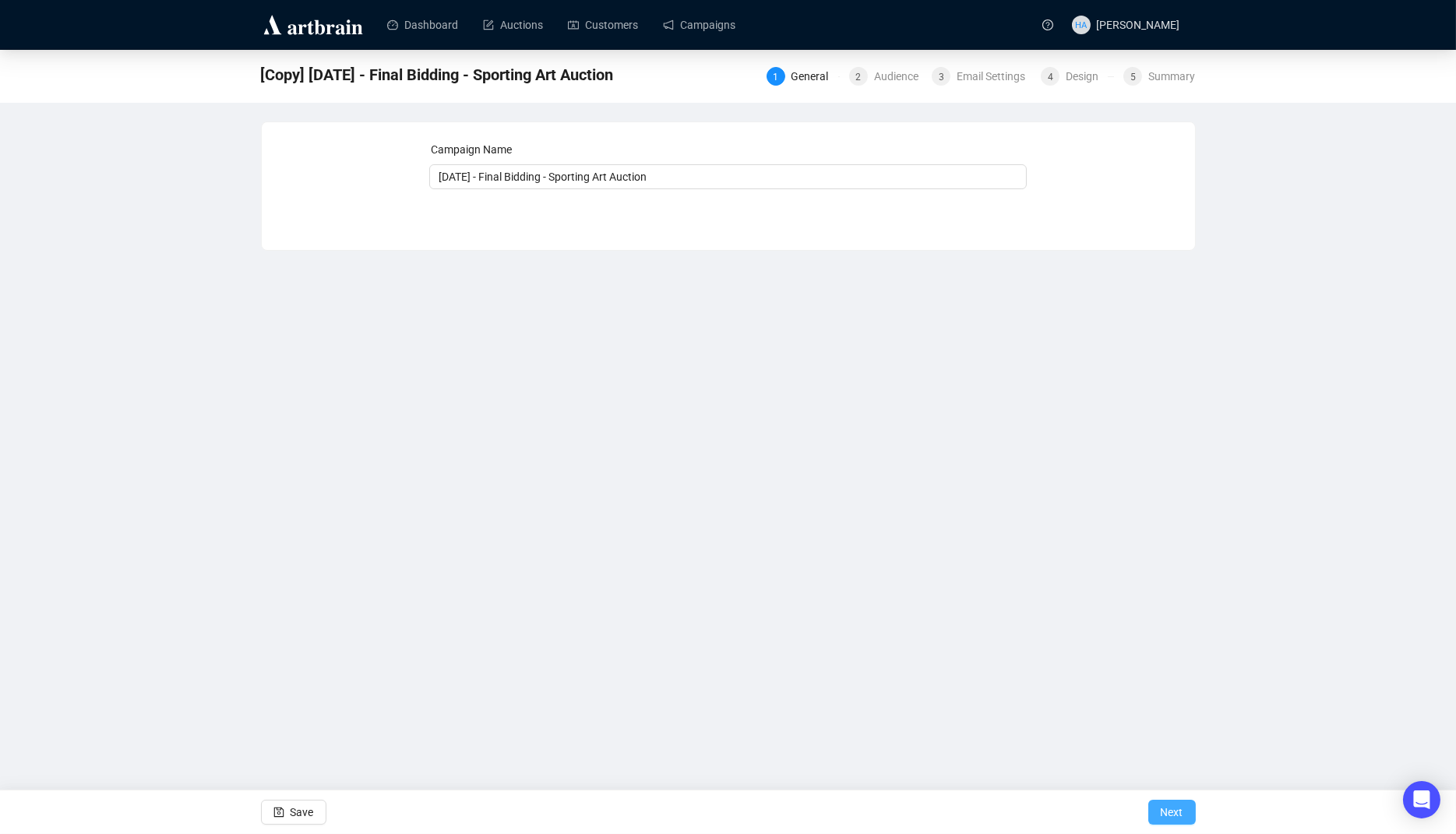
click at [1162, 812] on span "Next" at bounding box center [1172, 812] width 23 height 43
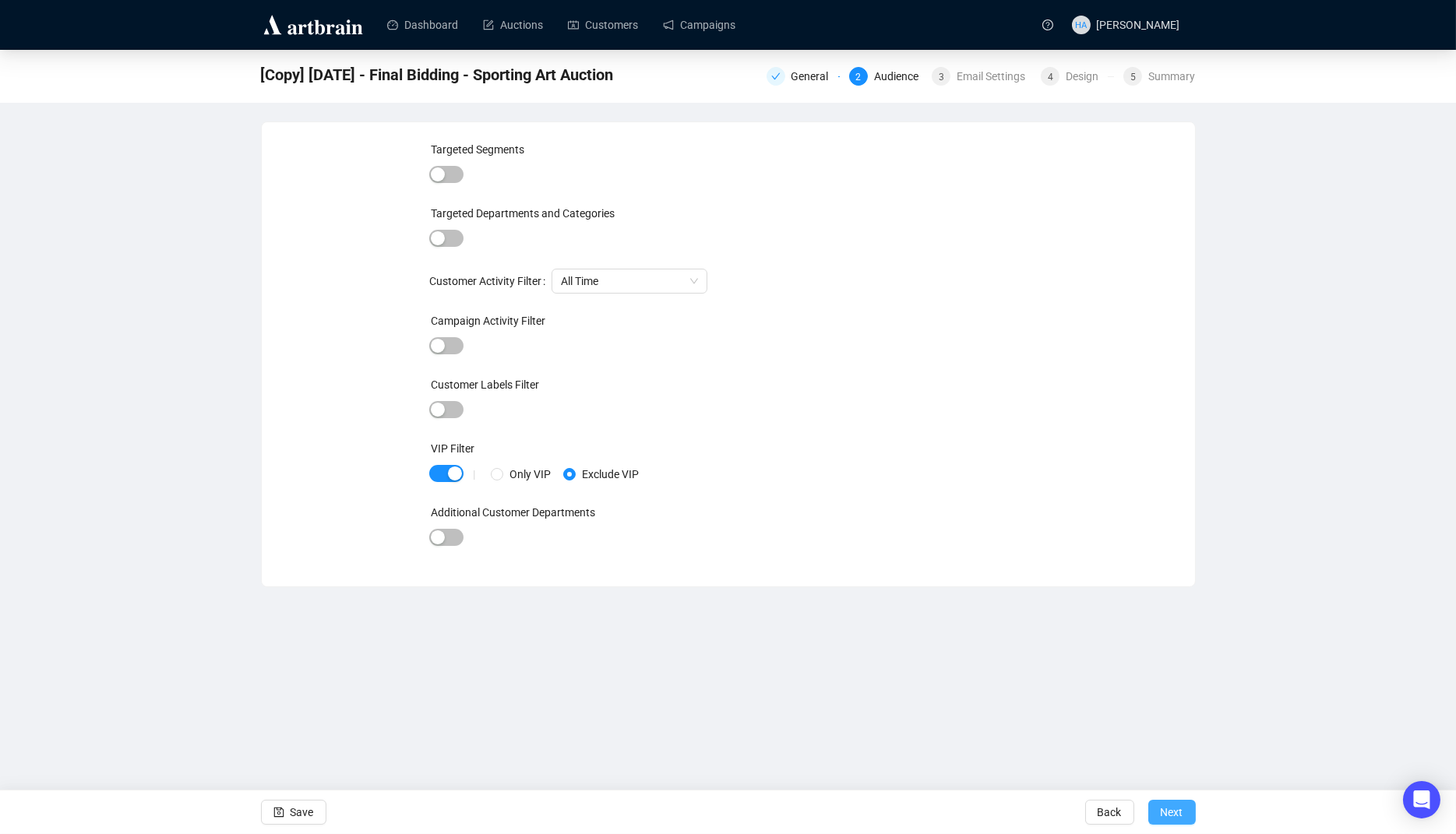
click at [1172, 807] on span "Next" at bounding box center [1172, 812] width 23 height 43
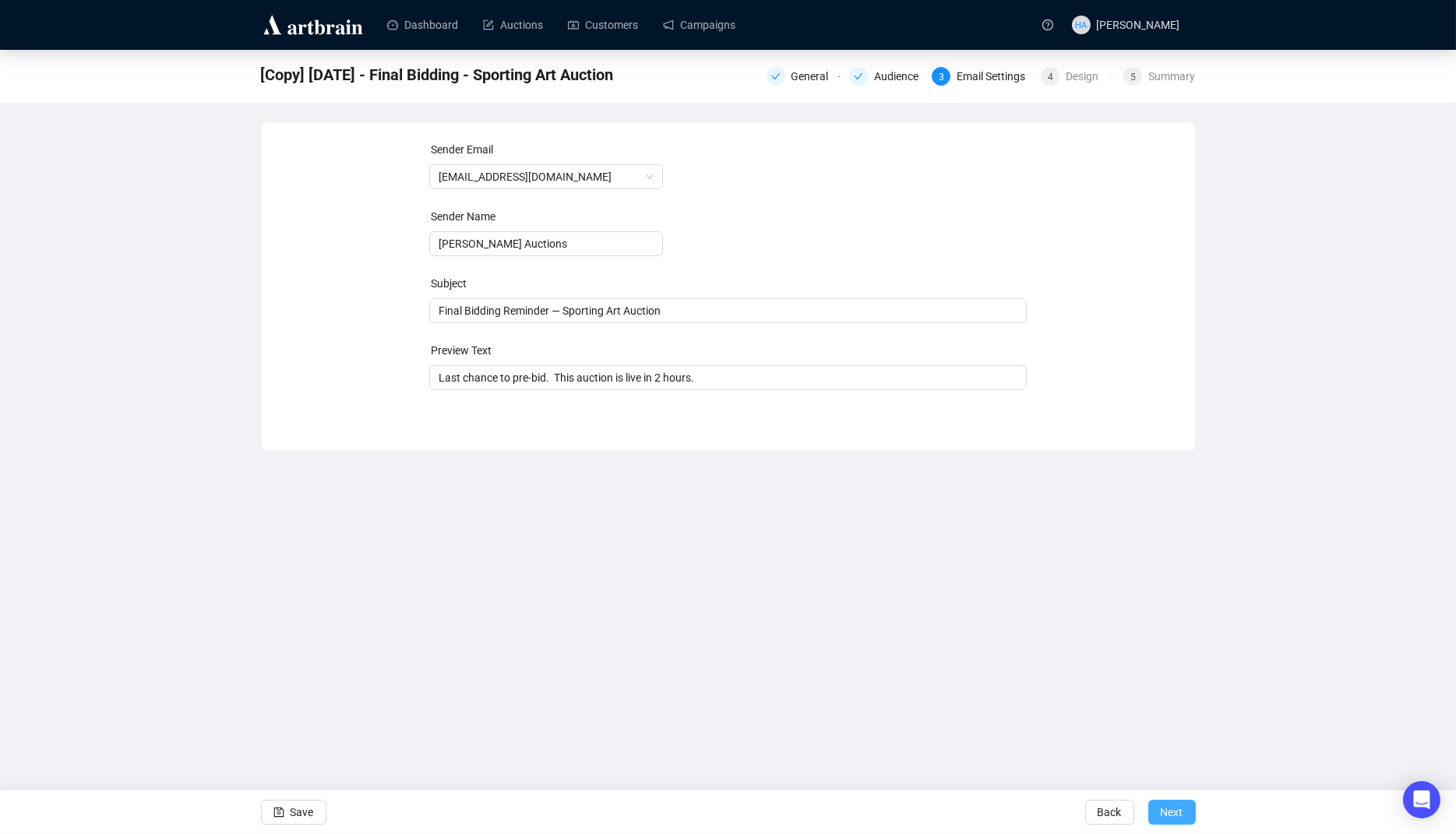
click at [1172, 815] on span "Next" at bounding box center [1172, 812] width 23 height 43
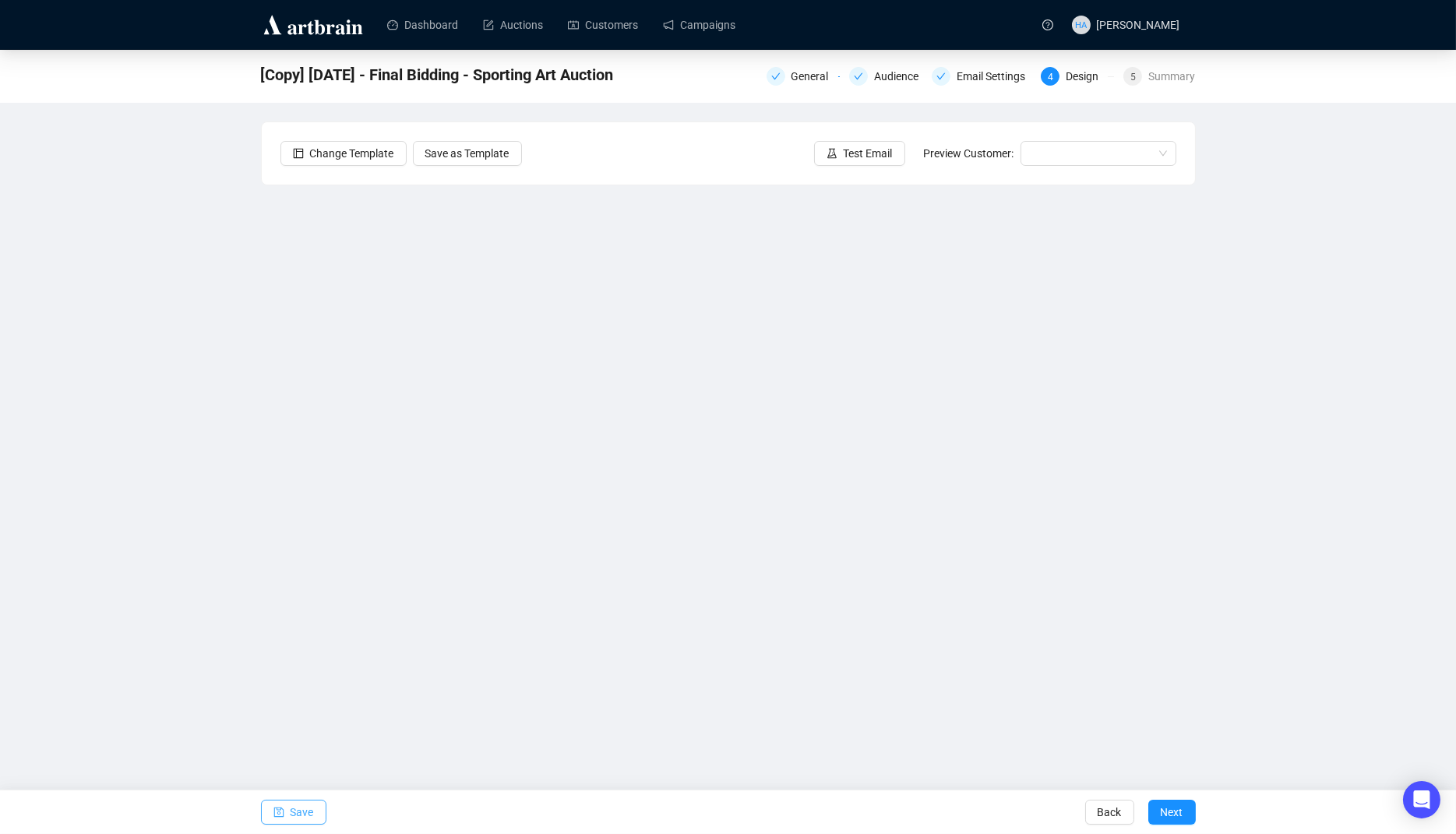
click at [302, 816] on span "Save" at bounding box center [302, 812] width 24 height 43
click at [302, 815] on span "Save" at bounding box center [302, 812] width 24 height 43
click at [713, 25] on link "Campaigns" at bounding box center [698, 25] width 72 height 40
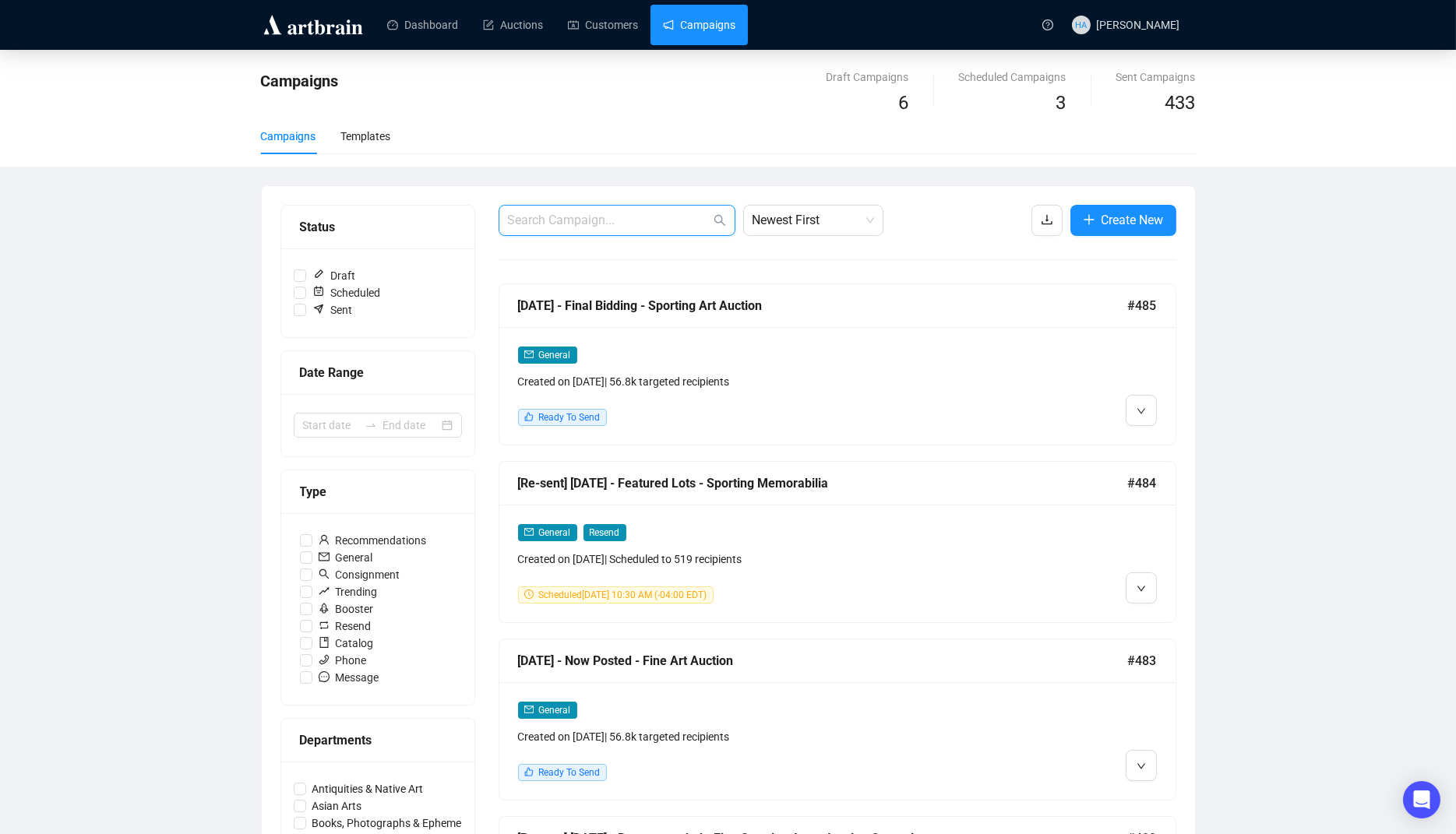
click at [573, 218] on input "text" at bounding box center [608, 220] width 202 height 19
type input "Fine Sporting Arms"
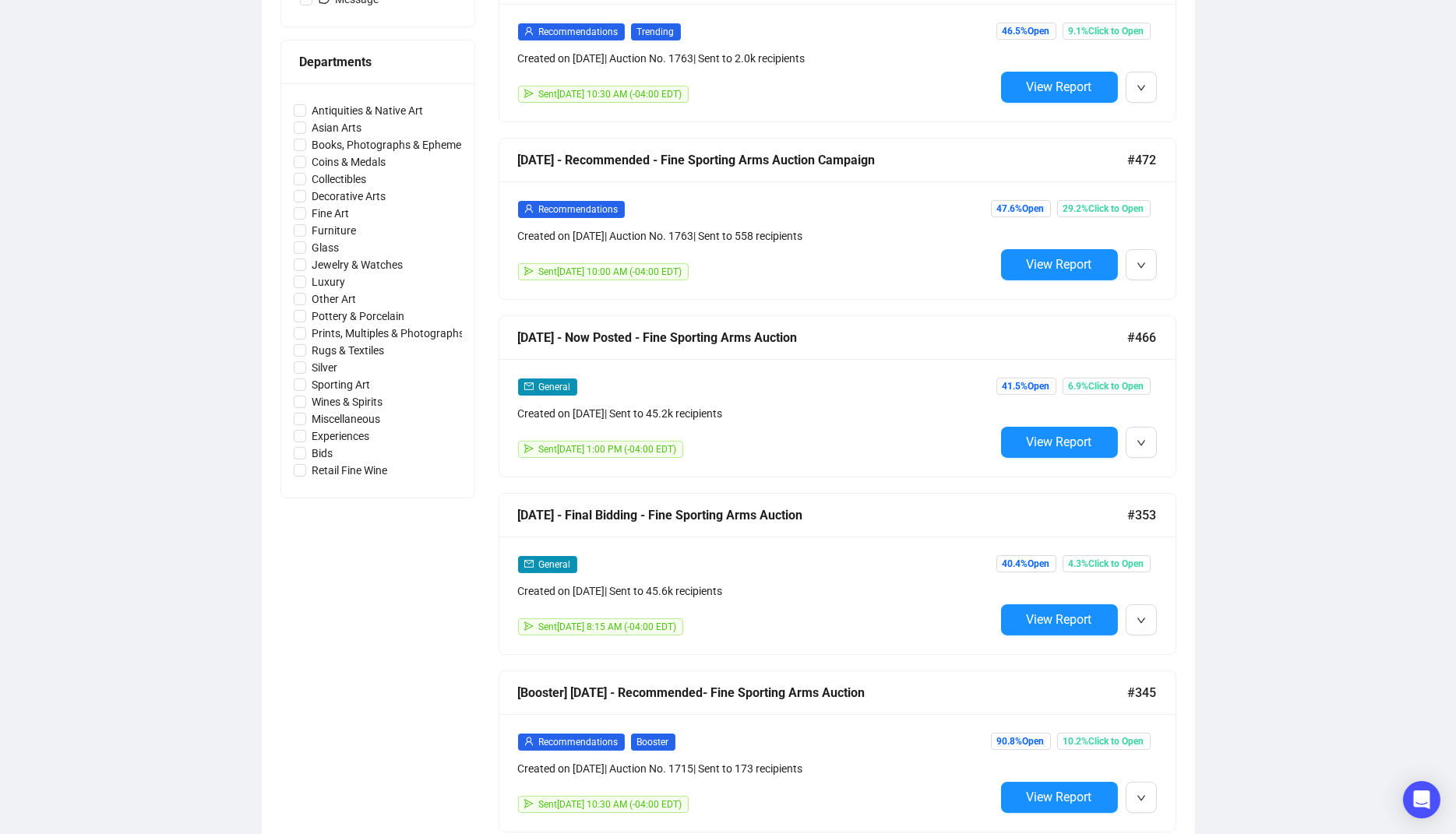
scroll to position [679, 0]
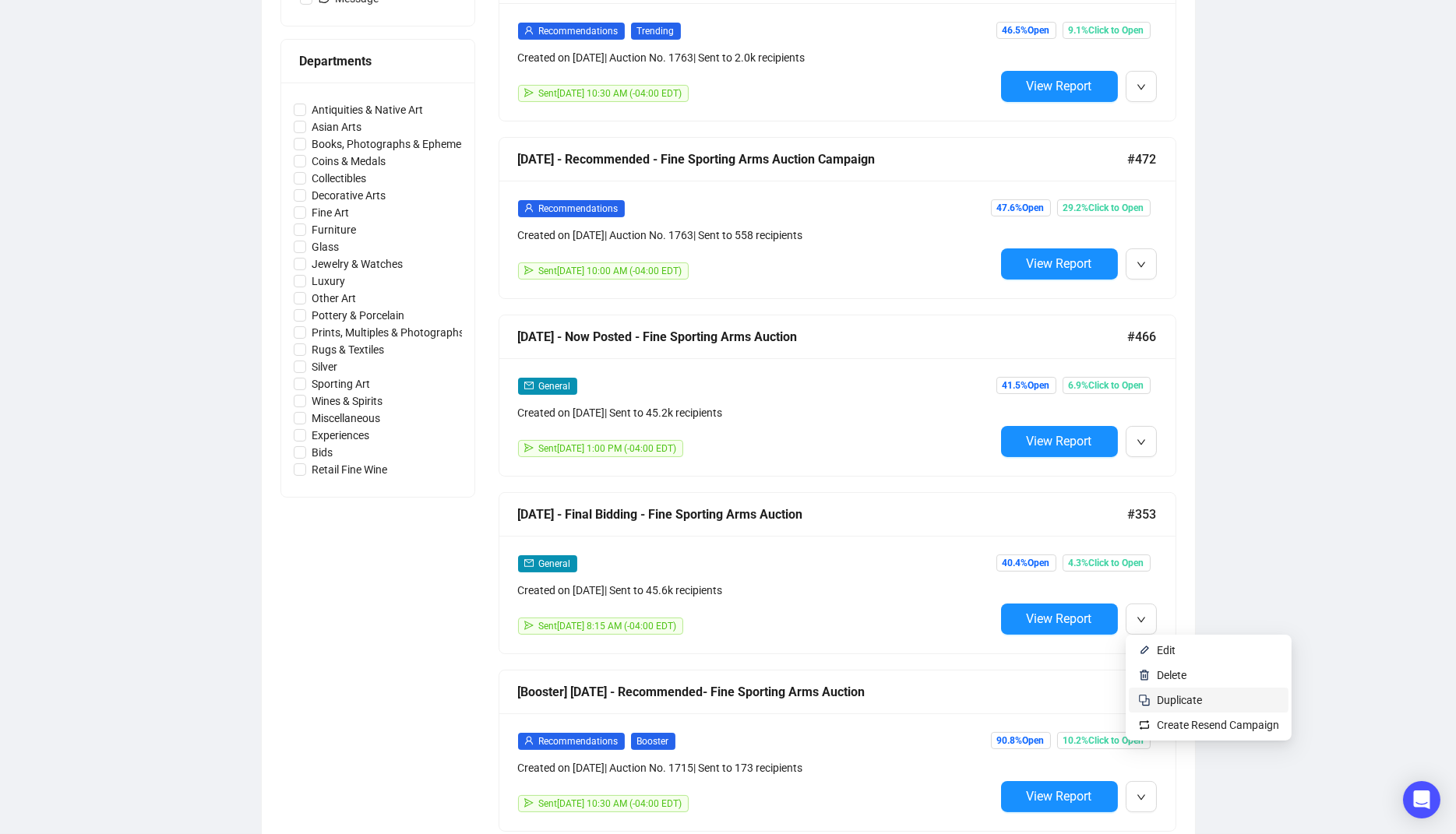
click at [1164, 698] on span "Duplicate" at bounding box center [1179, 700] width 45 height 12
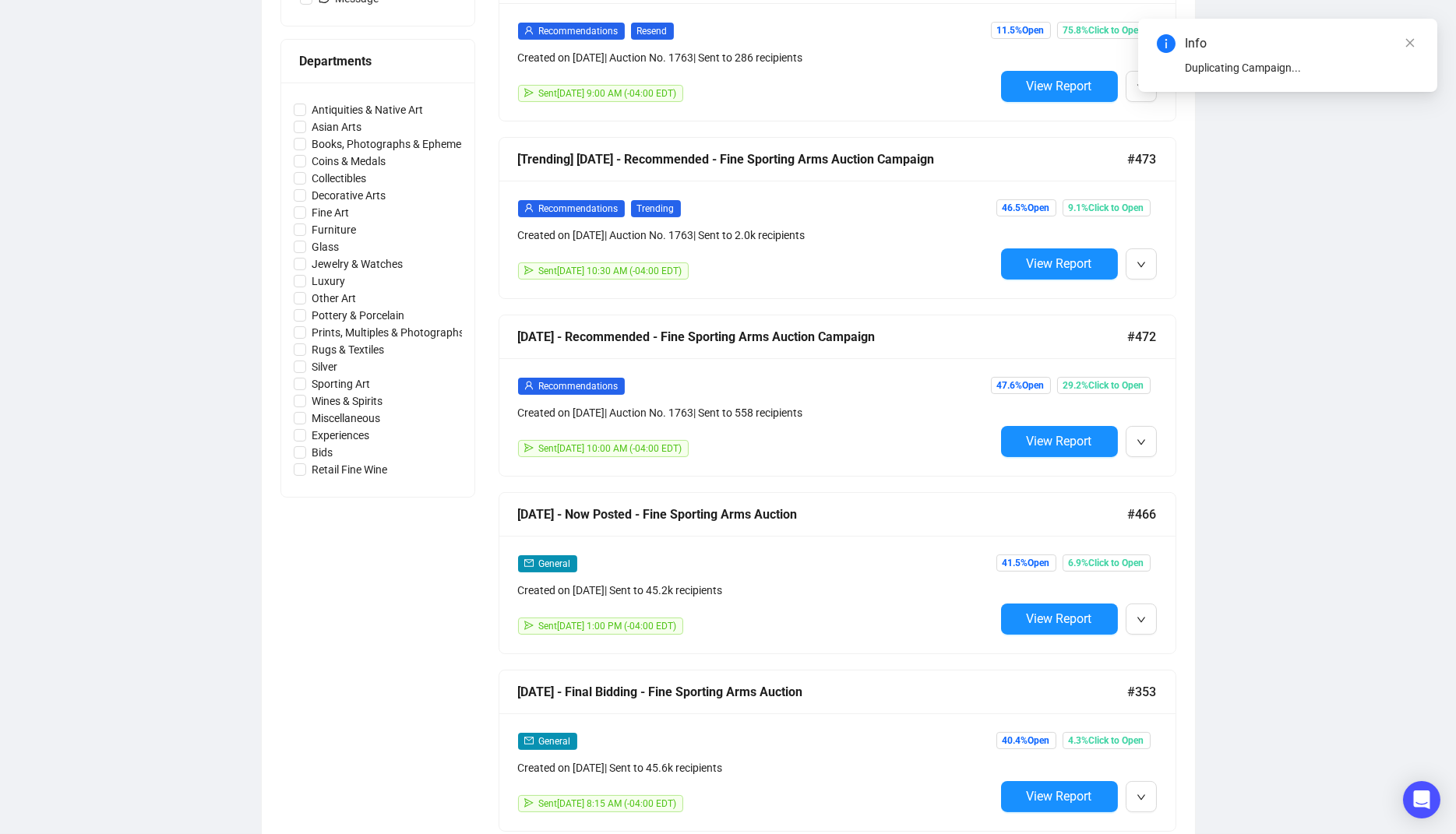
scroll to position [0, 0]
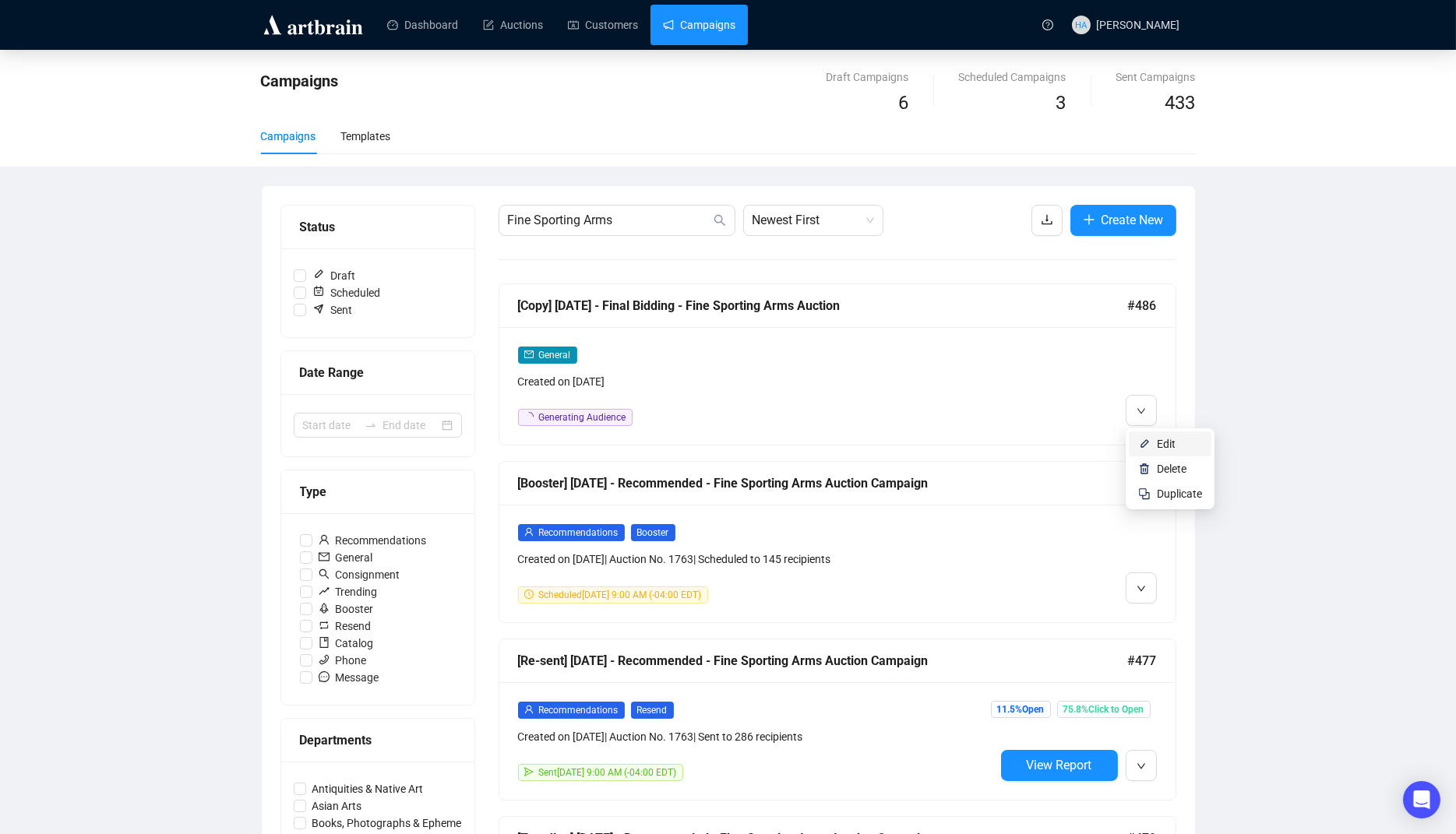
drag, startPoint x: 1153, startPoint y: 444, endPoint x: 1087, endPoint y: 423, distance: 69.3
click at [1153, 444] on li "Edit" at bounding box center [1170, 444] width 83 height 25
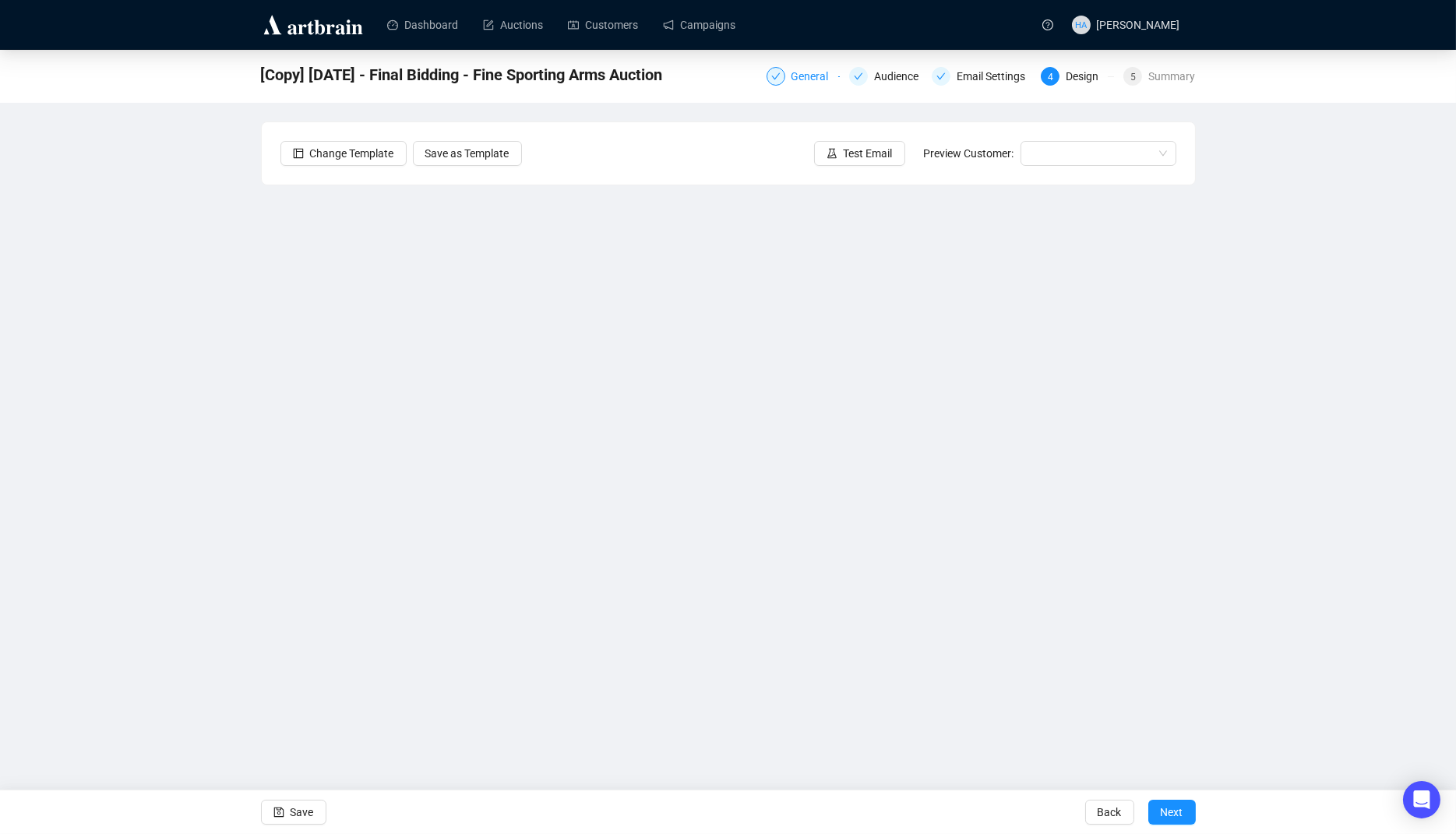
click at [807, 76] on div "General" at bounding box center [814, 76] width 47 height 19
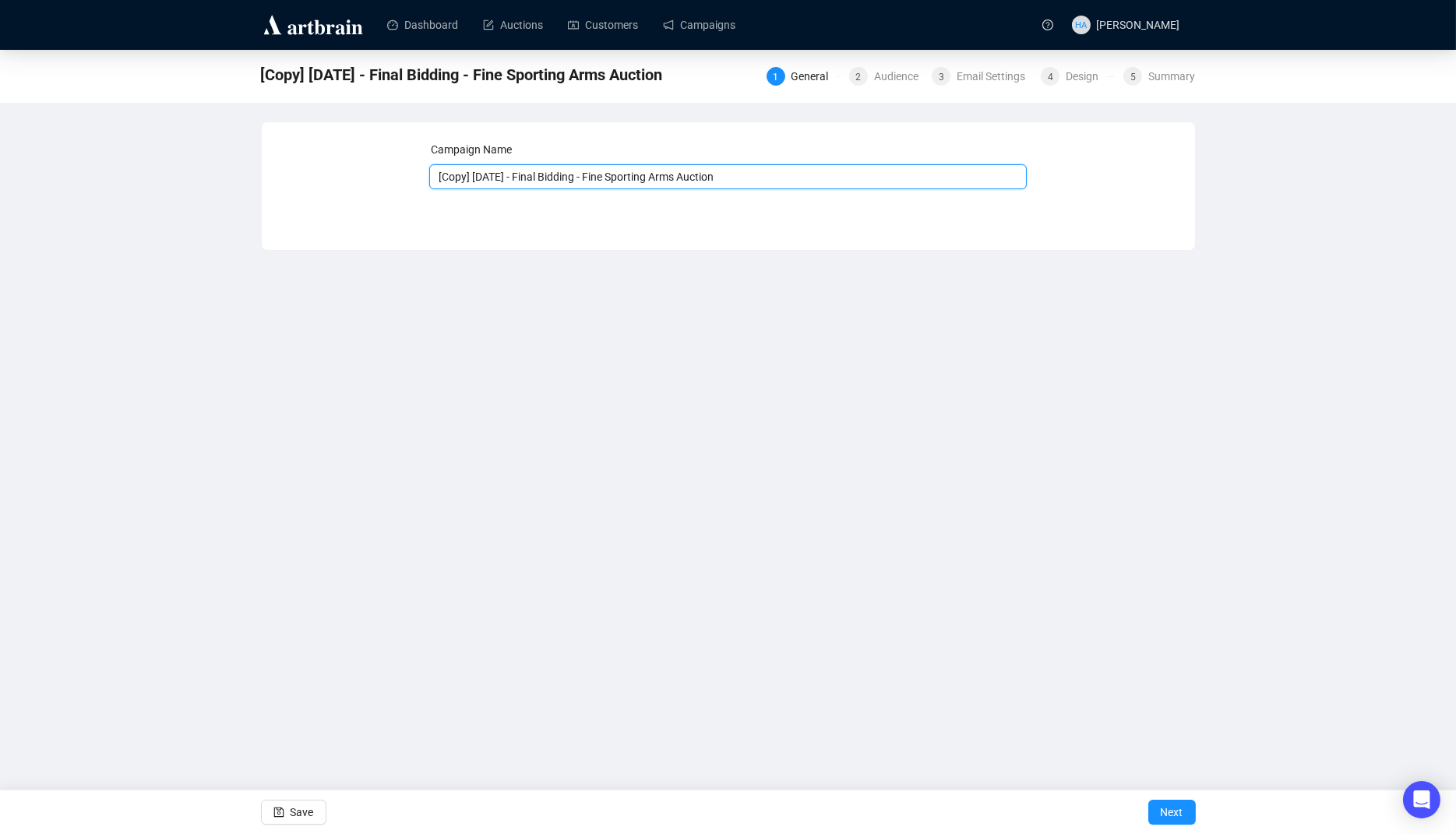
drag, startPoint x: 500, startPoint y: 177, endPoint x: 429, endPoint y: 177, distance: 71.0
click at [429, 177] on input "[Copy] [DATE] - Final Bidding - Fine Sporting Arms Auction" at bounding box center [727, 176] width 598 height 25
type input "[DATE] - Final Bidding - Fine Sporting Arms Auction"
click at [1163, 809] on span "Next" at bounding box center [1172, 812] width 23 height 43
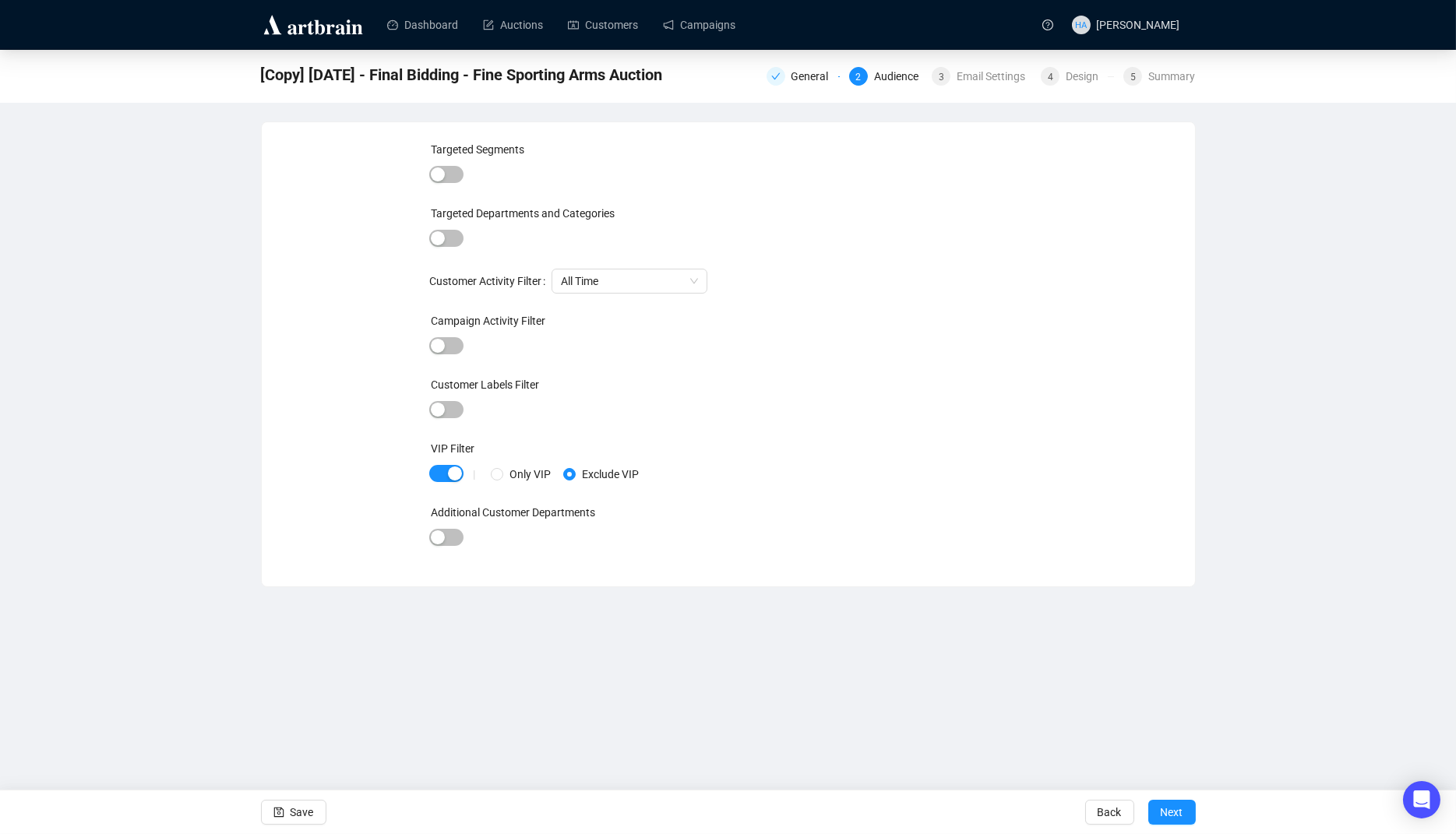
click at [1163, 809] on span "Next" at bounding box center [1172, 812] width 23 height 43
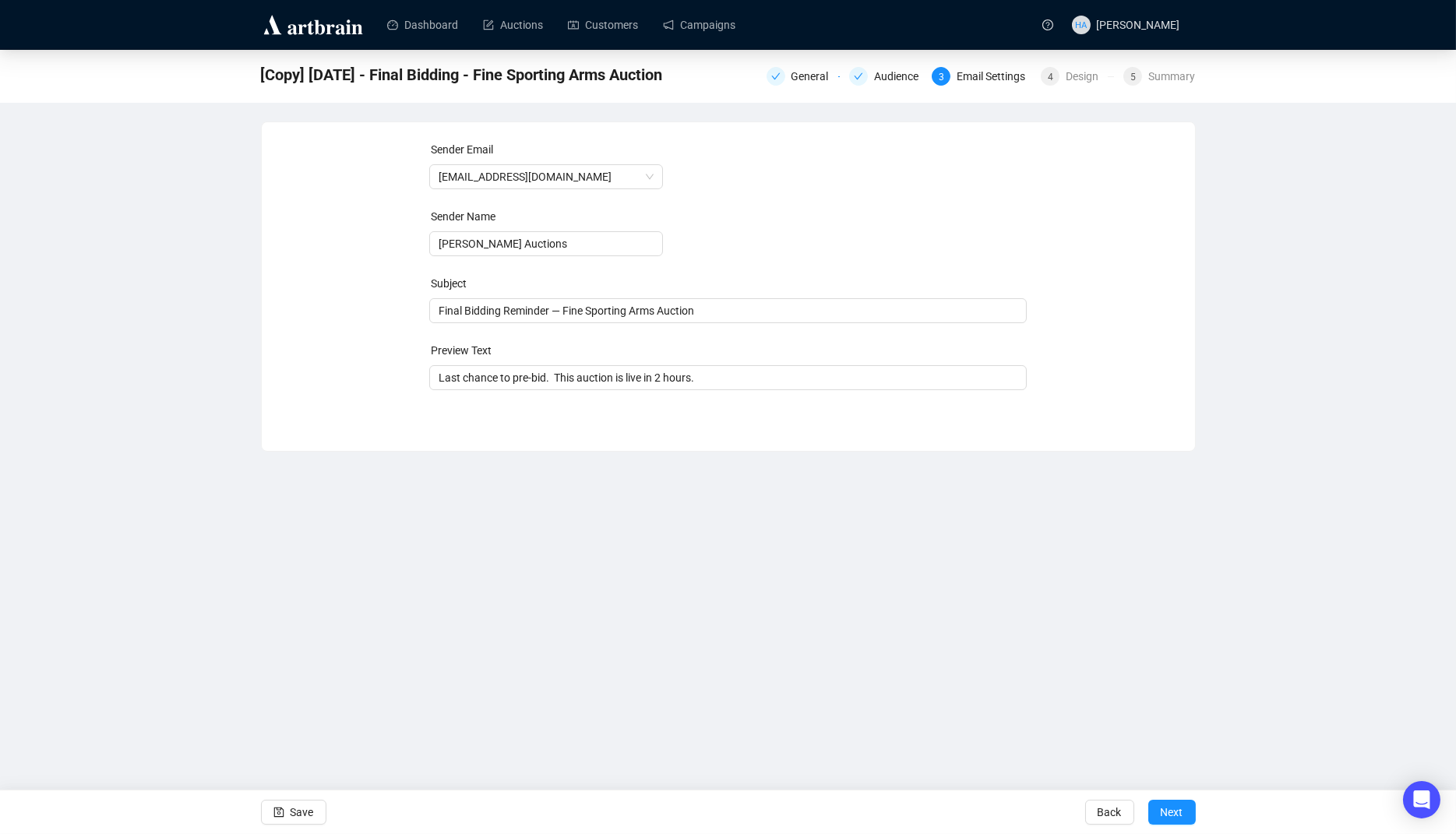
click at [1163, 809] on span "Next" at bounding box center [1172, 812] width 23 height 43
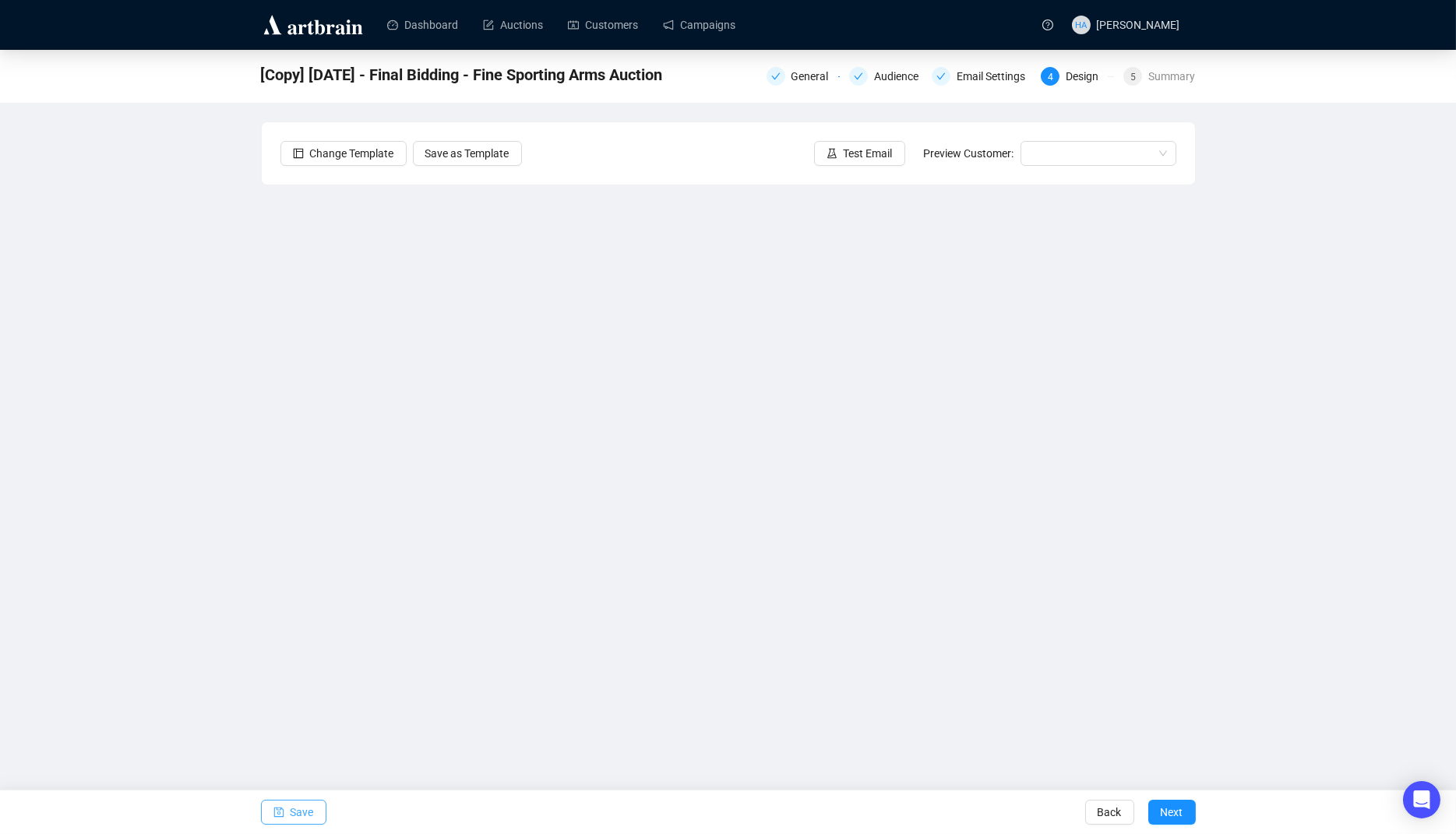
click at [309, 811] on span "Save" at bounding box center [302, 812] width 24 height 43
click at [290, 804] on span "Save" at bounding box center [302, 812] width 24 height 43
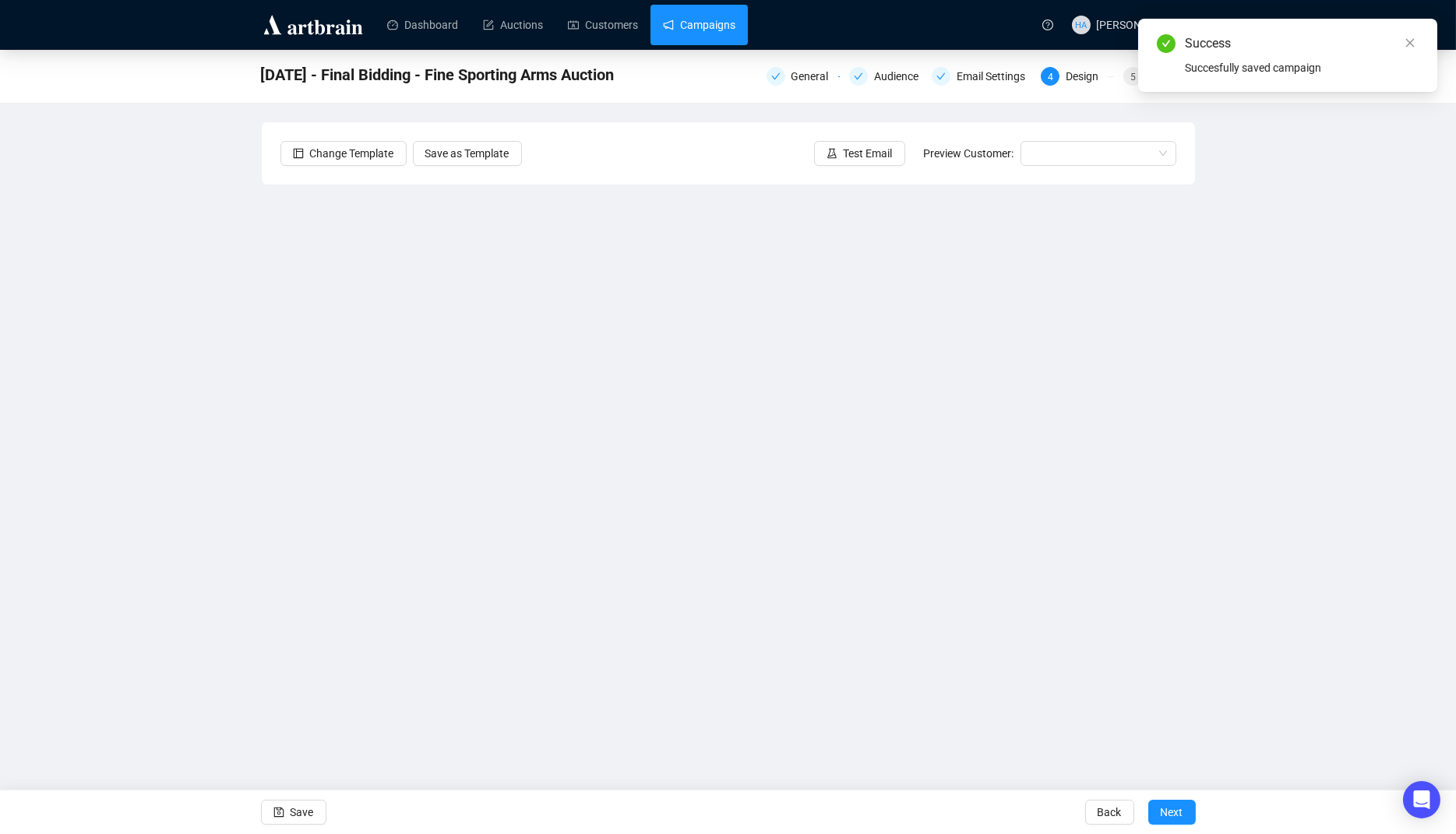
click at [721, 28] on link "Campaigns" at bounding box center [698, 25] width 72 height 40
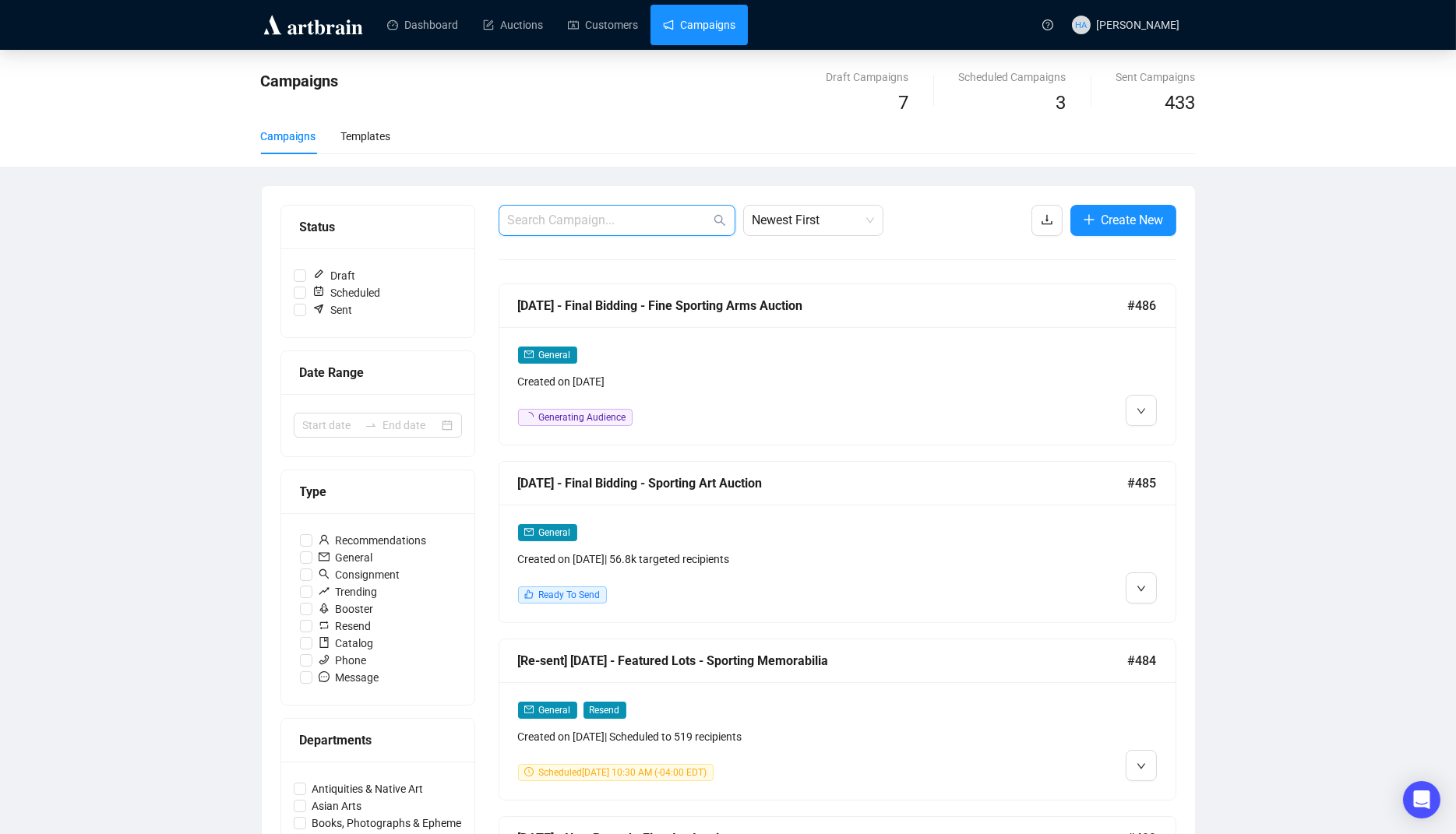
click at [629, 223] on input "text" at bounding box center [608, 220] width 202 height 19
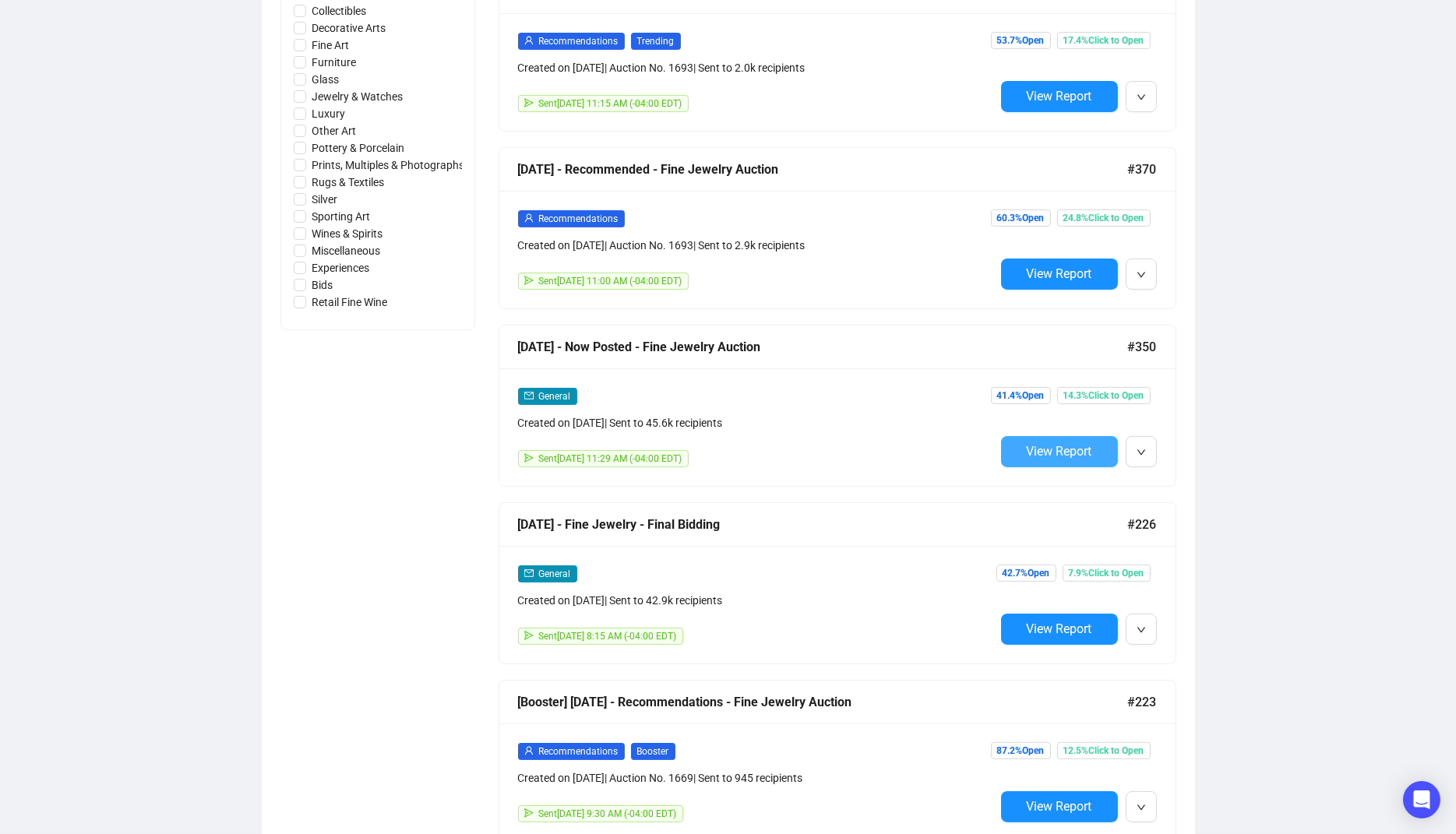
scroll to position [850, 0]
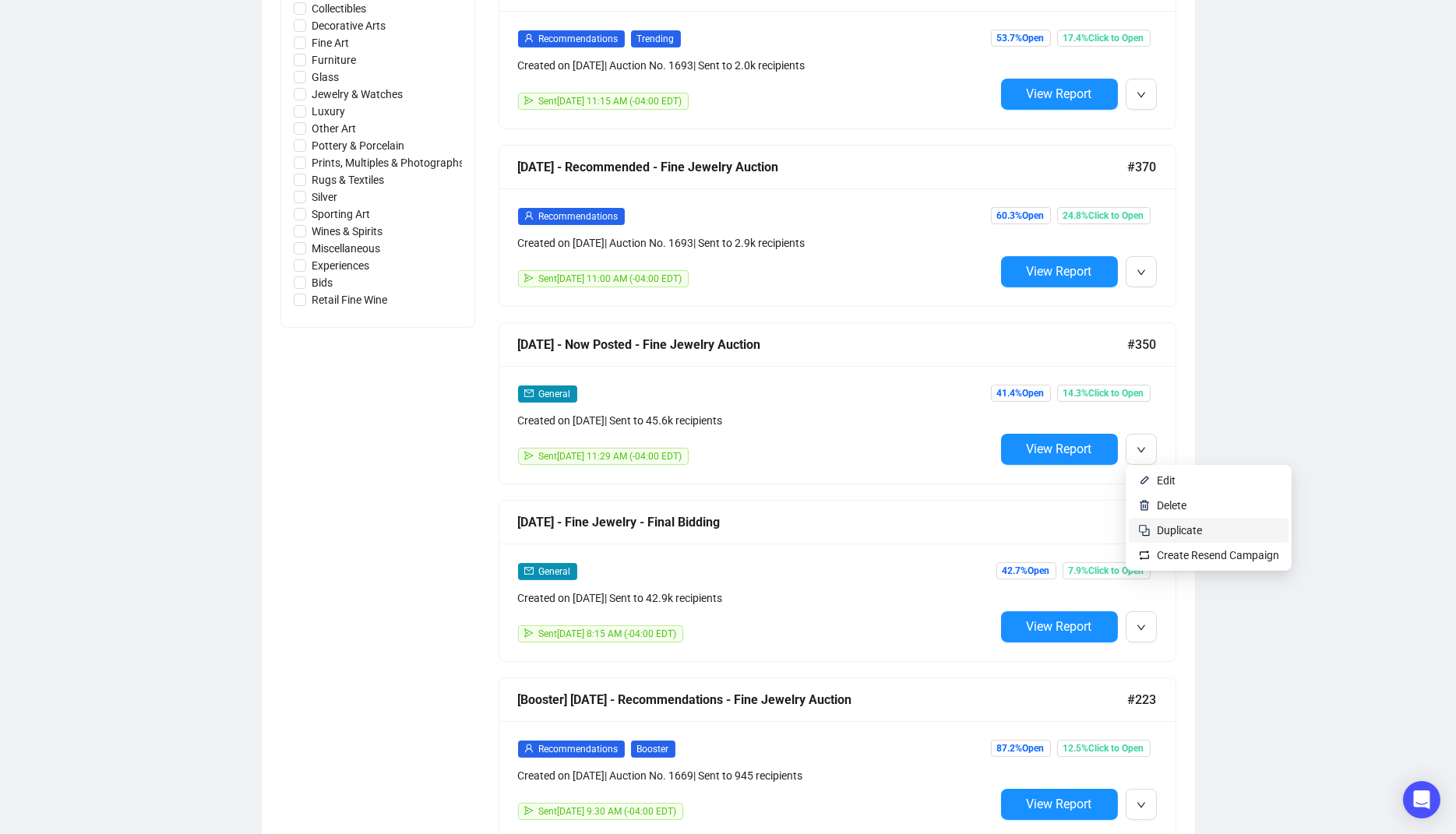
type input "Fine Jewelry"
click at [1181, 530] on span "Duplicate" at bounding box center [1179, 530] width 45 height 12
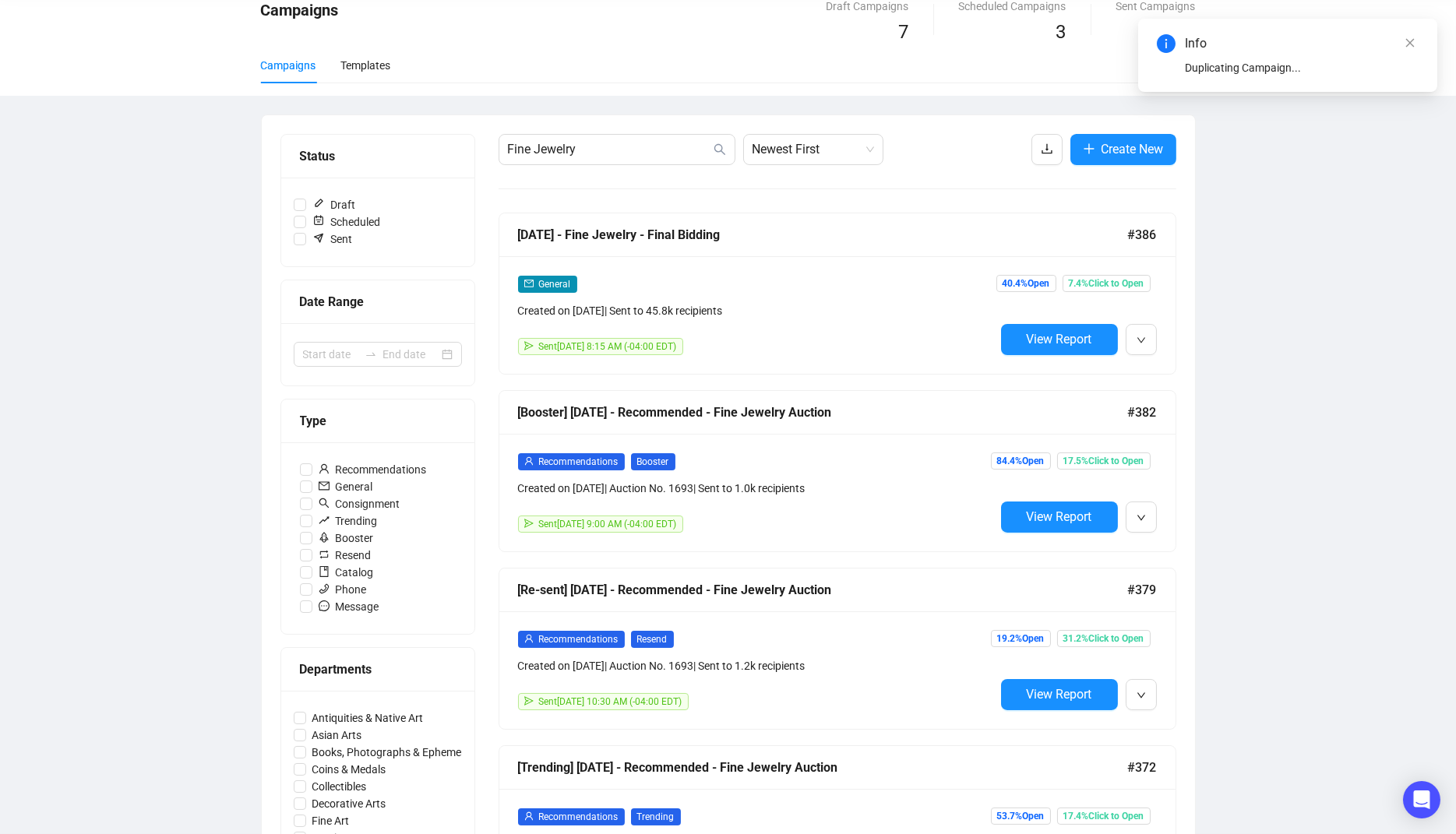
scroll to position [0, 0]
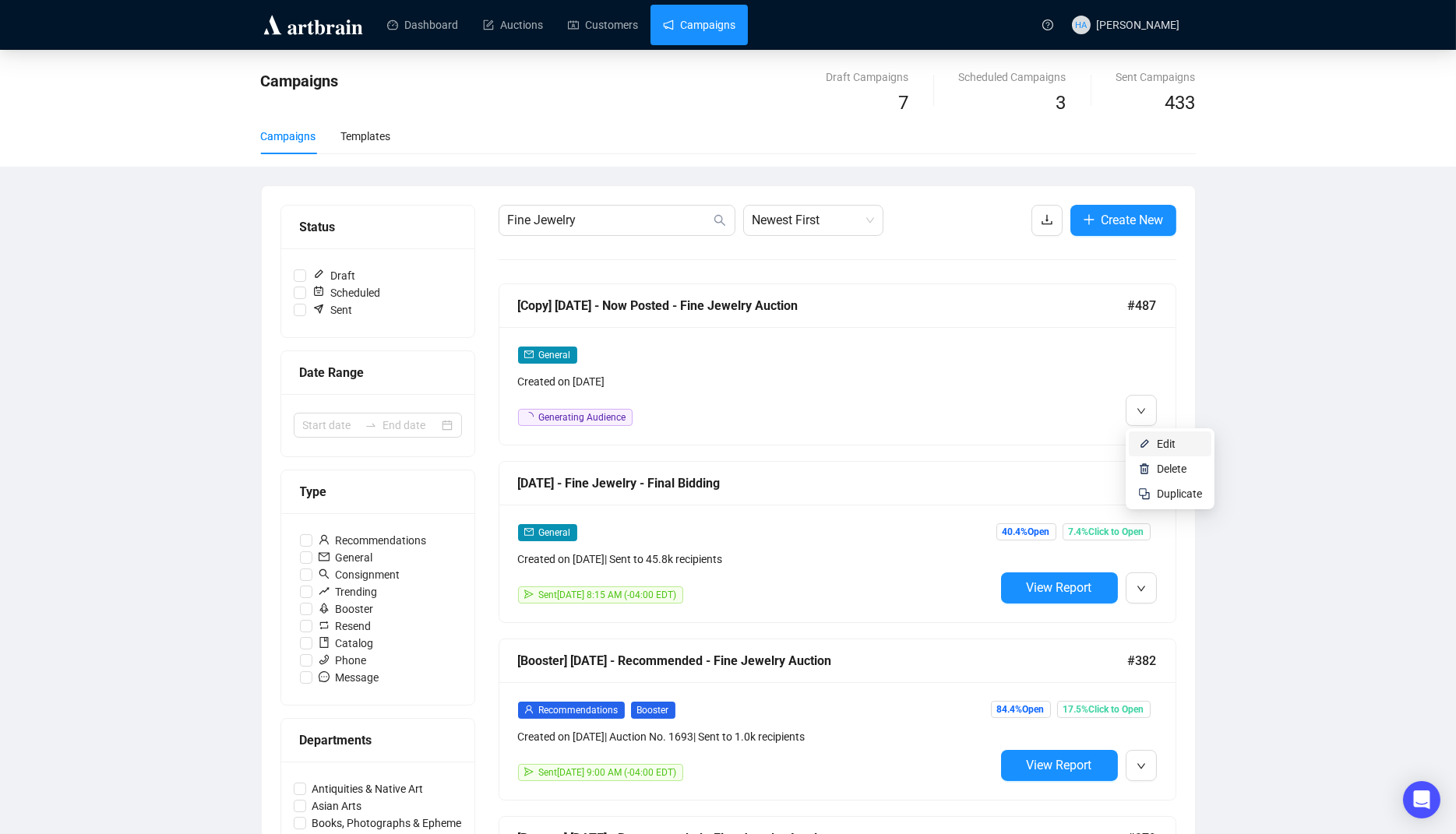
drag, startPoint x: 1156, startPoint y: 441, endPoint x: 1145, endPoint y: 440, distance: 11.0
click at [1157, 441] on span "Edit" at bounding box center [1166, 444] width 19 height 12
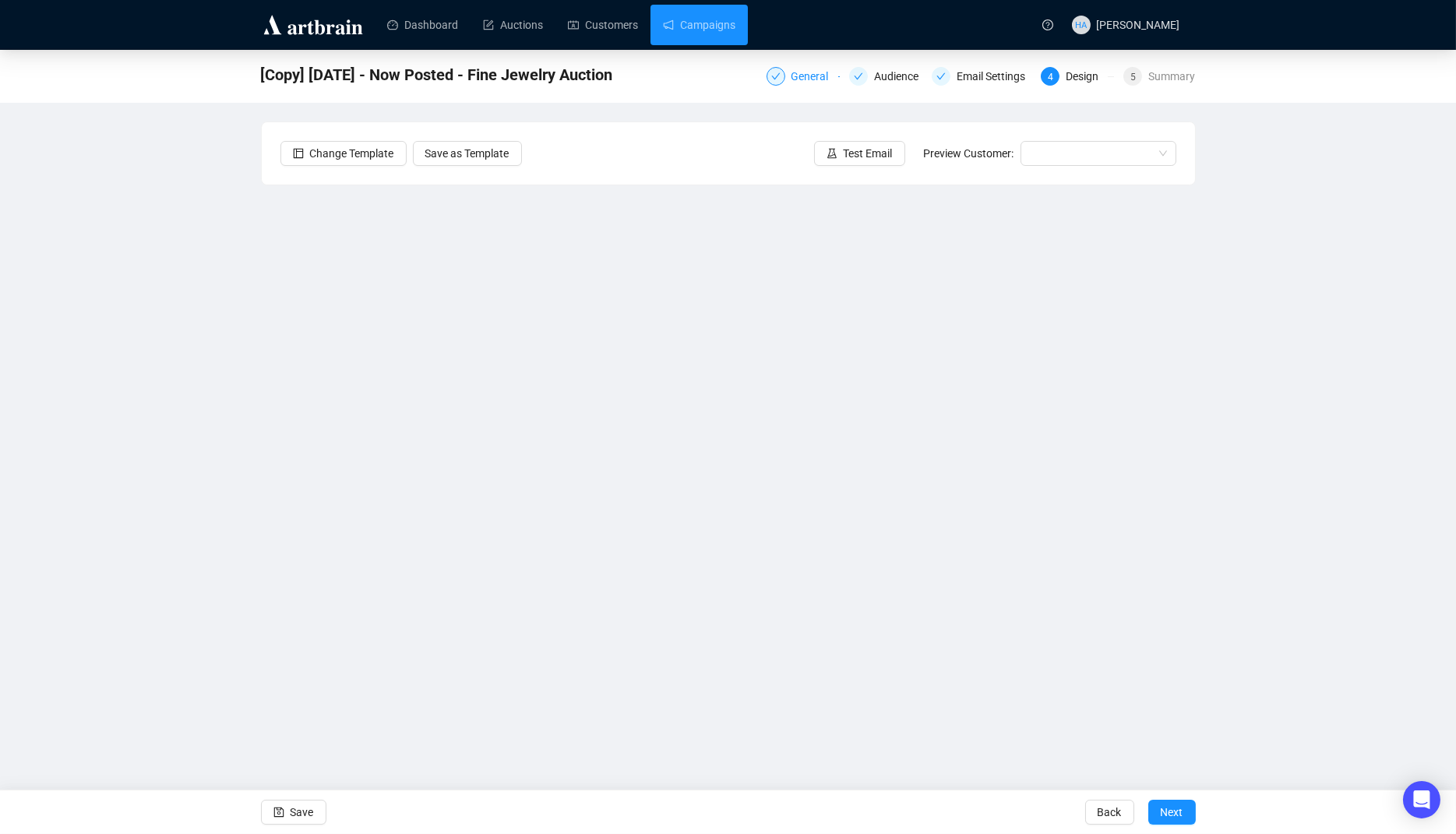
click at [809, 83] on div "General" at bounding box center [814, 76] width 47 height 19
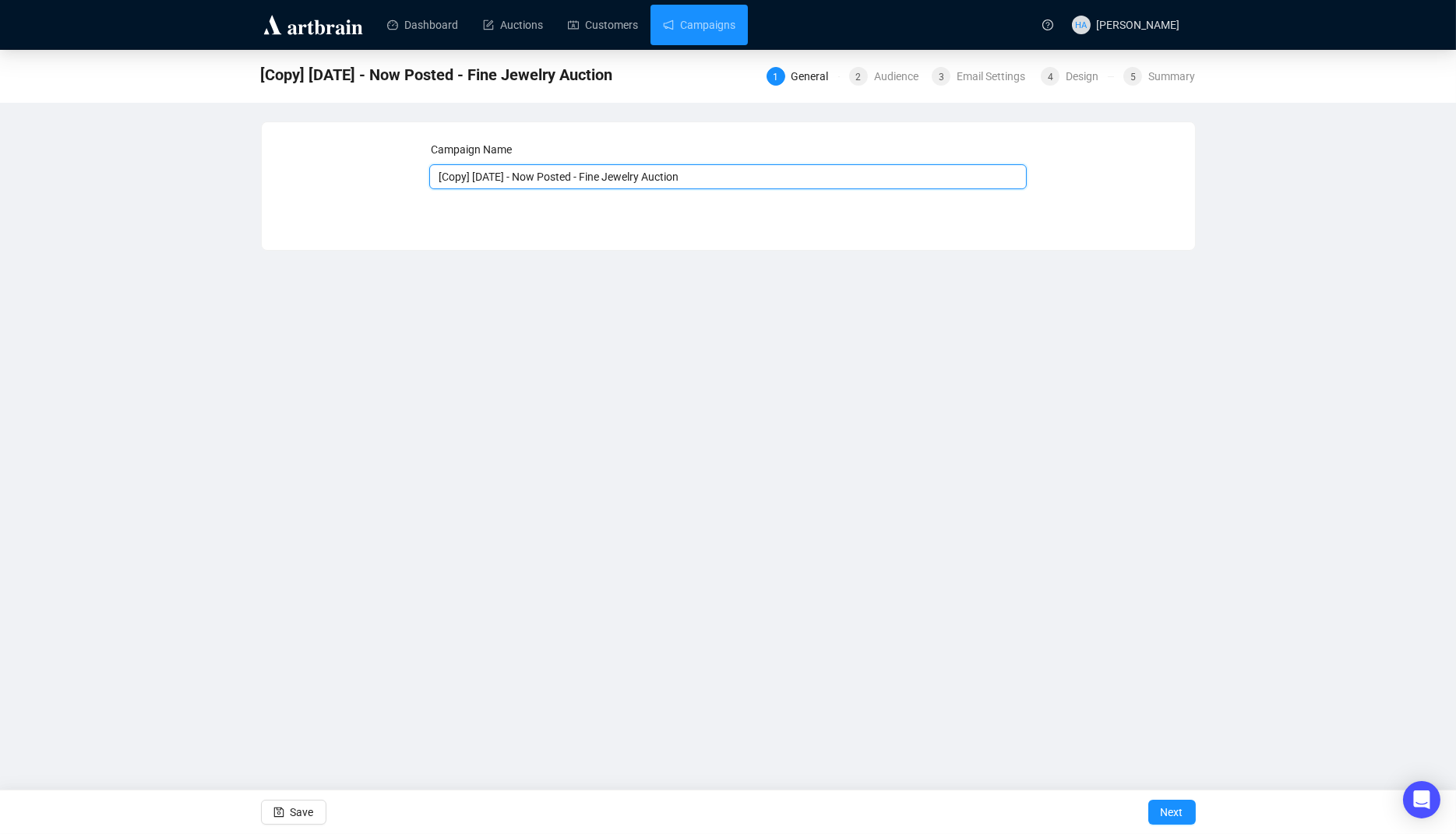
drag, startPoint x: 499, startPoint y: 178, endPoint x: 426, endPoint y: 180, distance: 73.0
click at [426, 180] on div "Campaign Name [Copy] [DATE] - Now Posted - Fine Jewelry Auction Save Next" at bounding box center [728, 175] width 896 height 67
type input "[DATE] - Now Posted - Fine Jewelry Auction"
click at [1172, 813] on span "Next" at bounding box center [1172, 812] width 23 height 43
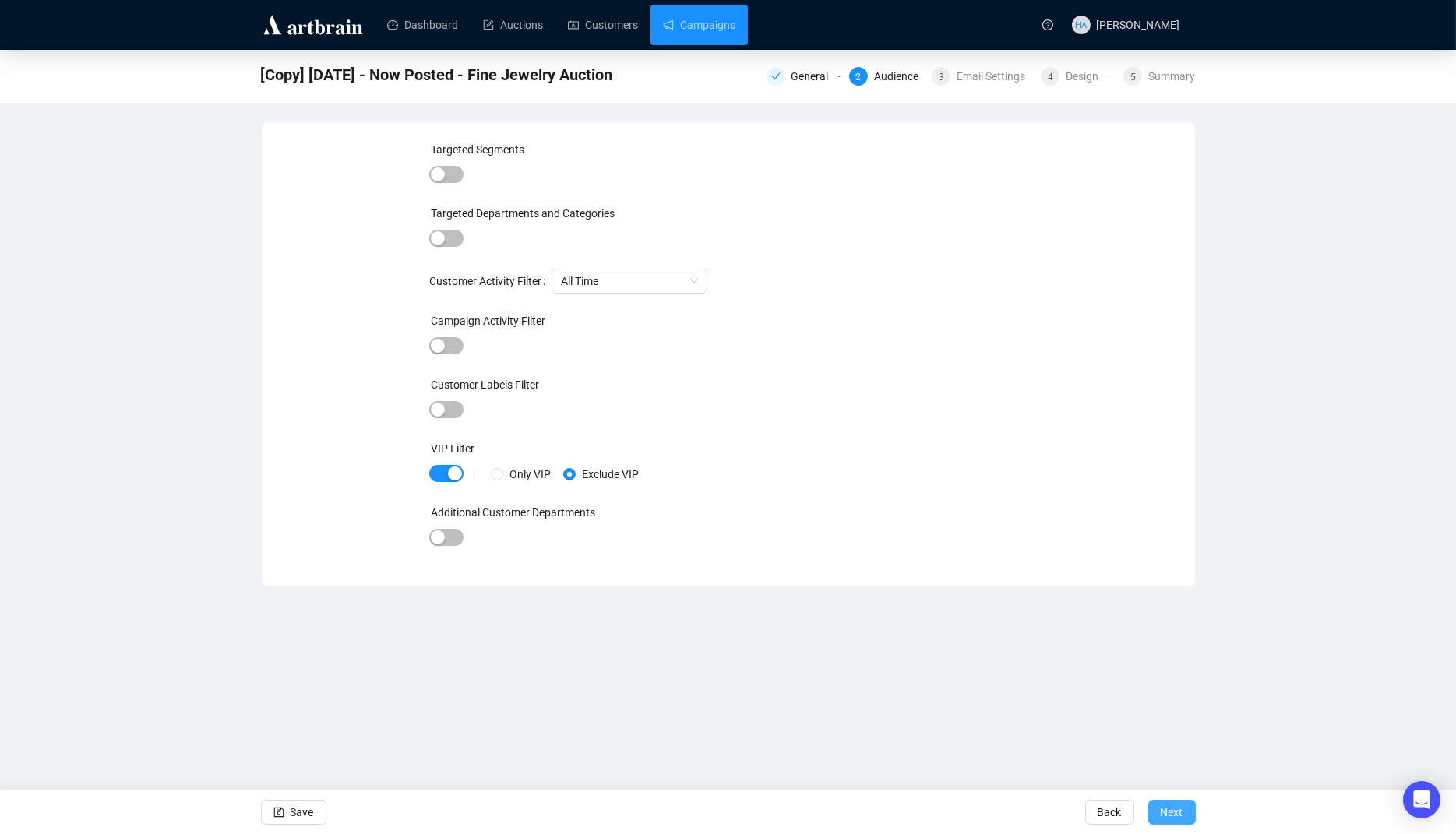
click at [1173, 809] on span "Next" at bounding box center [1172, 812] width 23 height 43
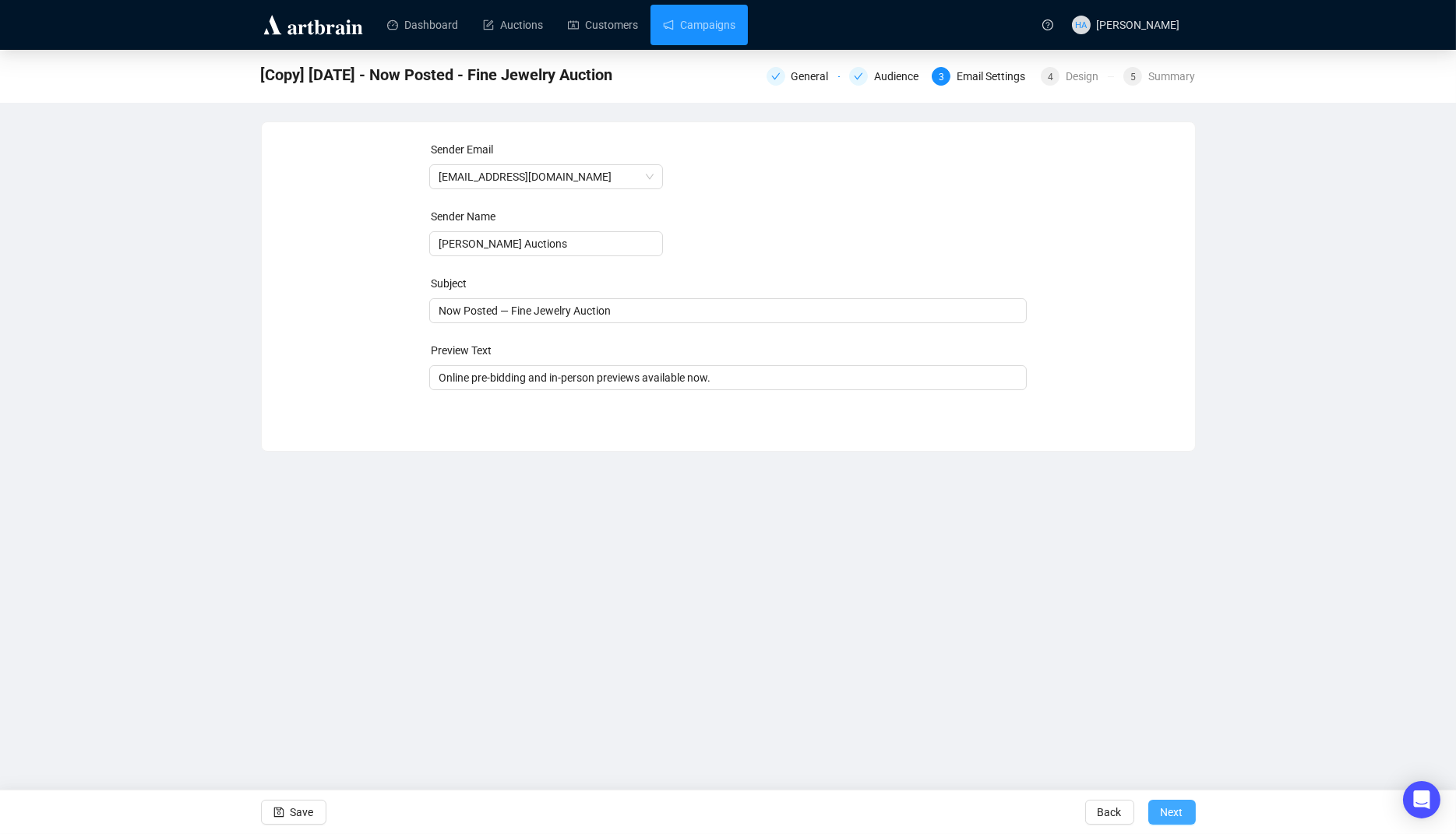
click at [1172, 816] on span "Next" at bounding box center [1172, 812] width 23 height 43
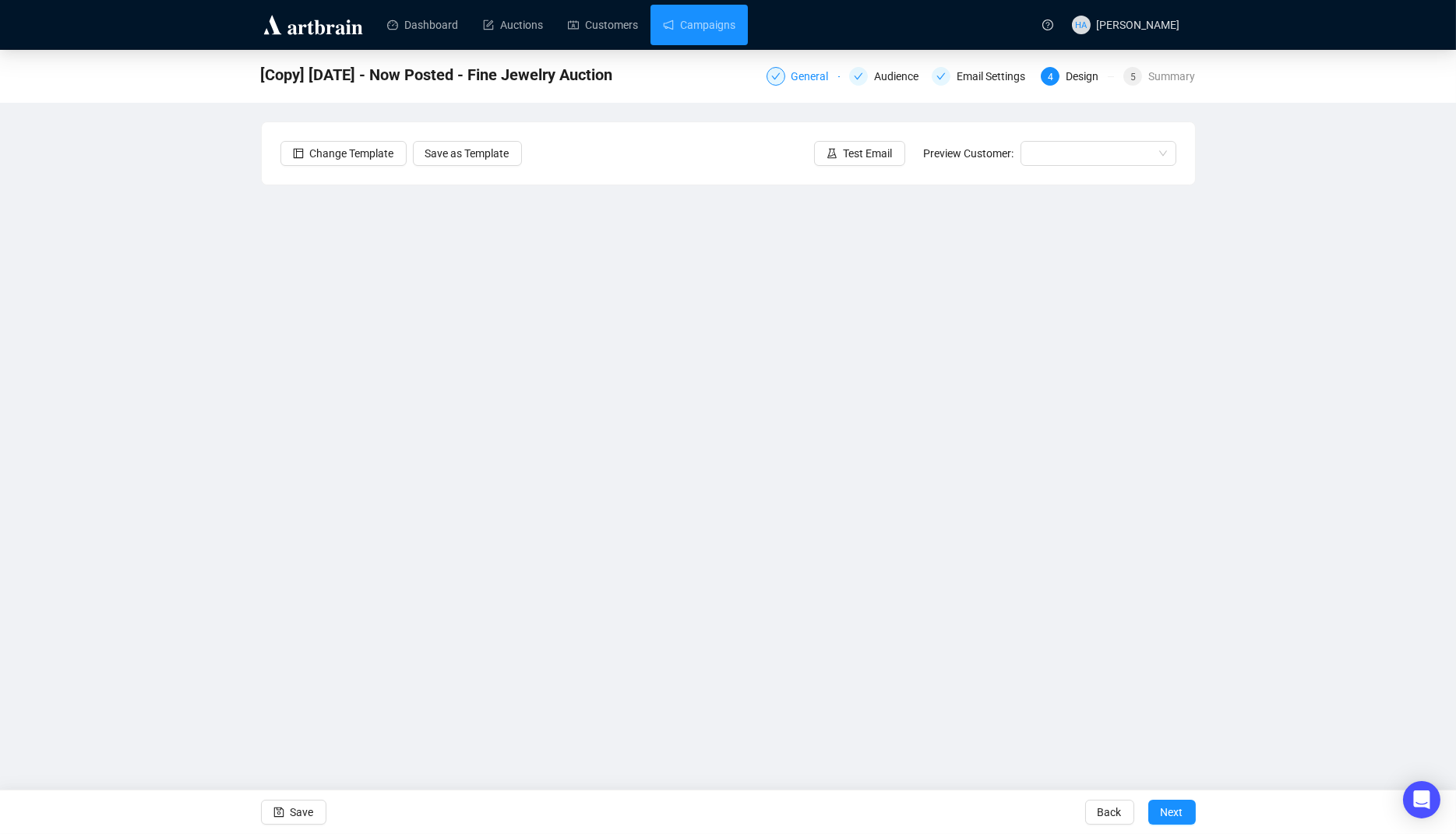
click at [798, 75] on div "General" at bounding box center [814, 76] width 47 height 19
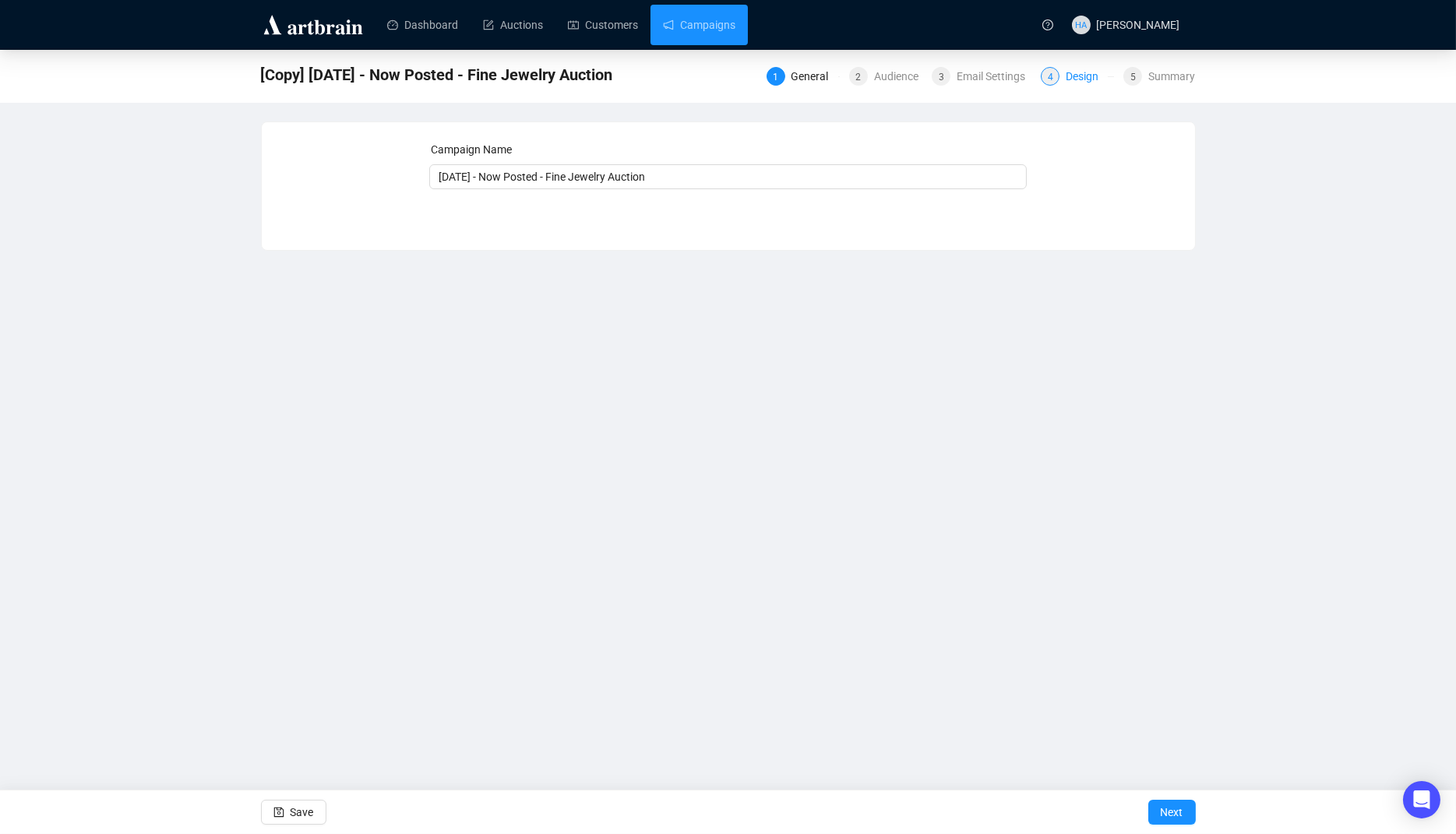
click at [1081, 75] on div "Design" at bounding box center [1086, 76] width 42 height 19
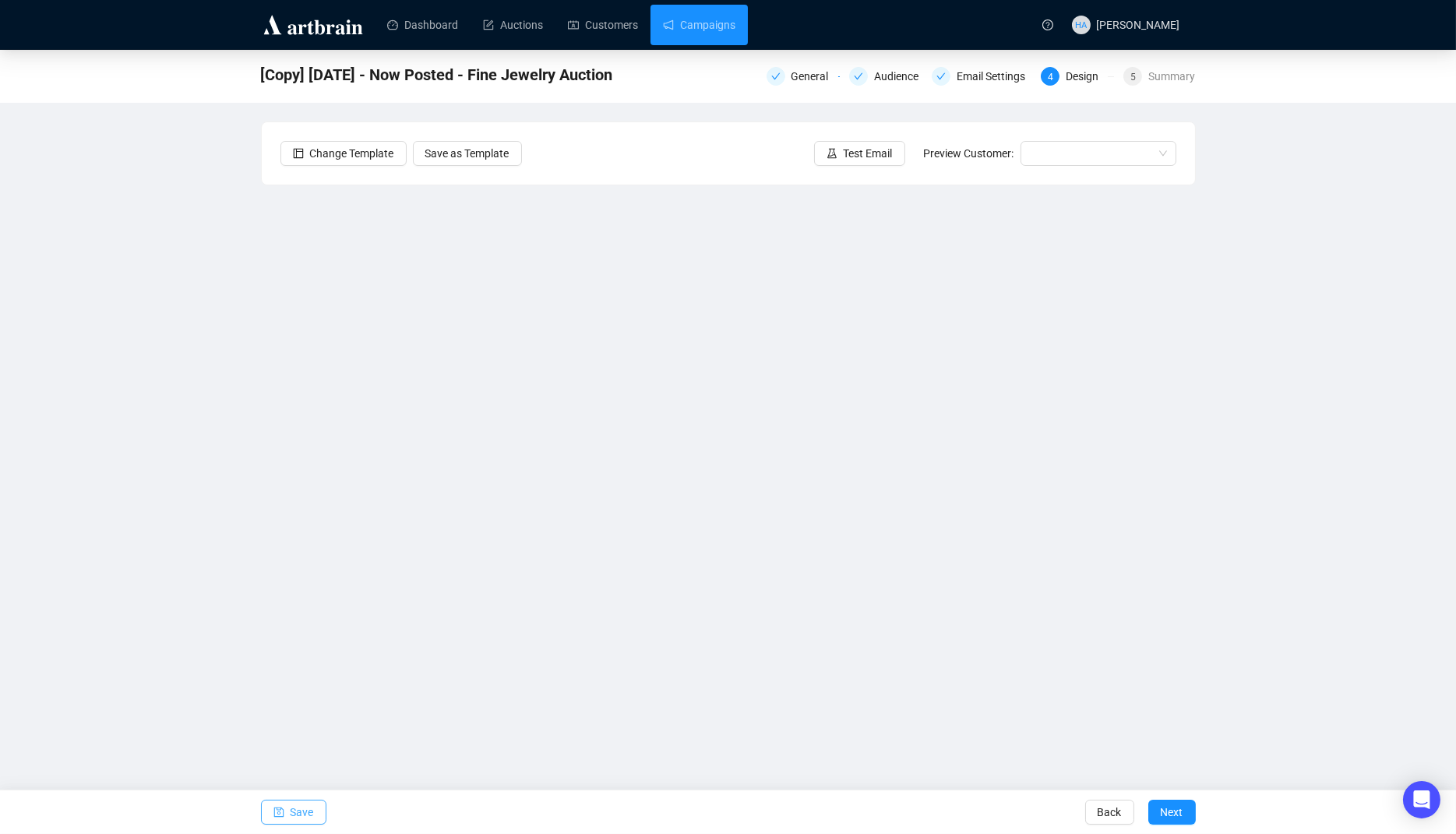
click at [303, 809] on span "Save" at bounding box center [302, 812] width 24 height 43
click at [304, 807] on span "Save" at bounding box center [302, 812] width 24 height 43
click at [701, 21] on link "Campaigns" at bounding box center [698, 25] width 72 height 40
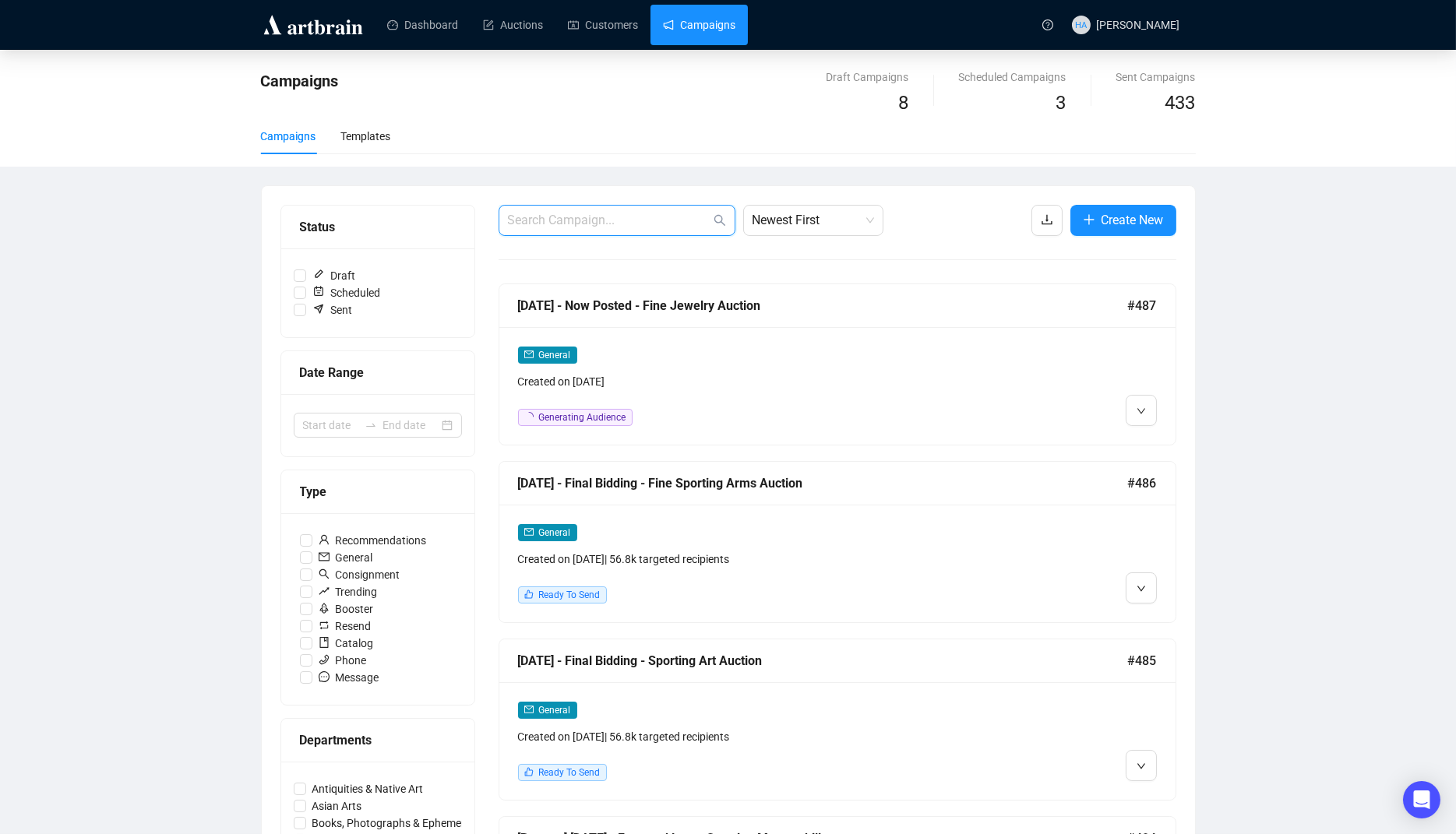
click at [644, 225] on input "text" at bounding box center [608, 220] width 202 height 19
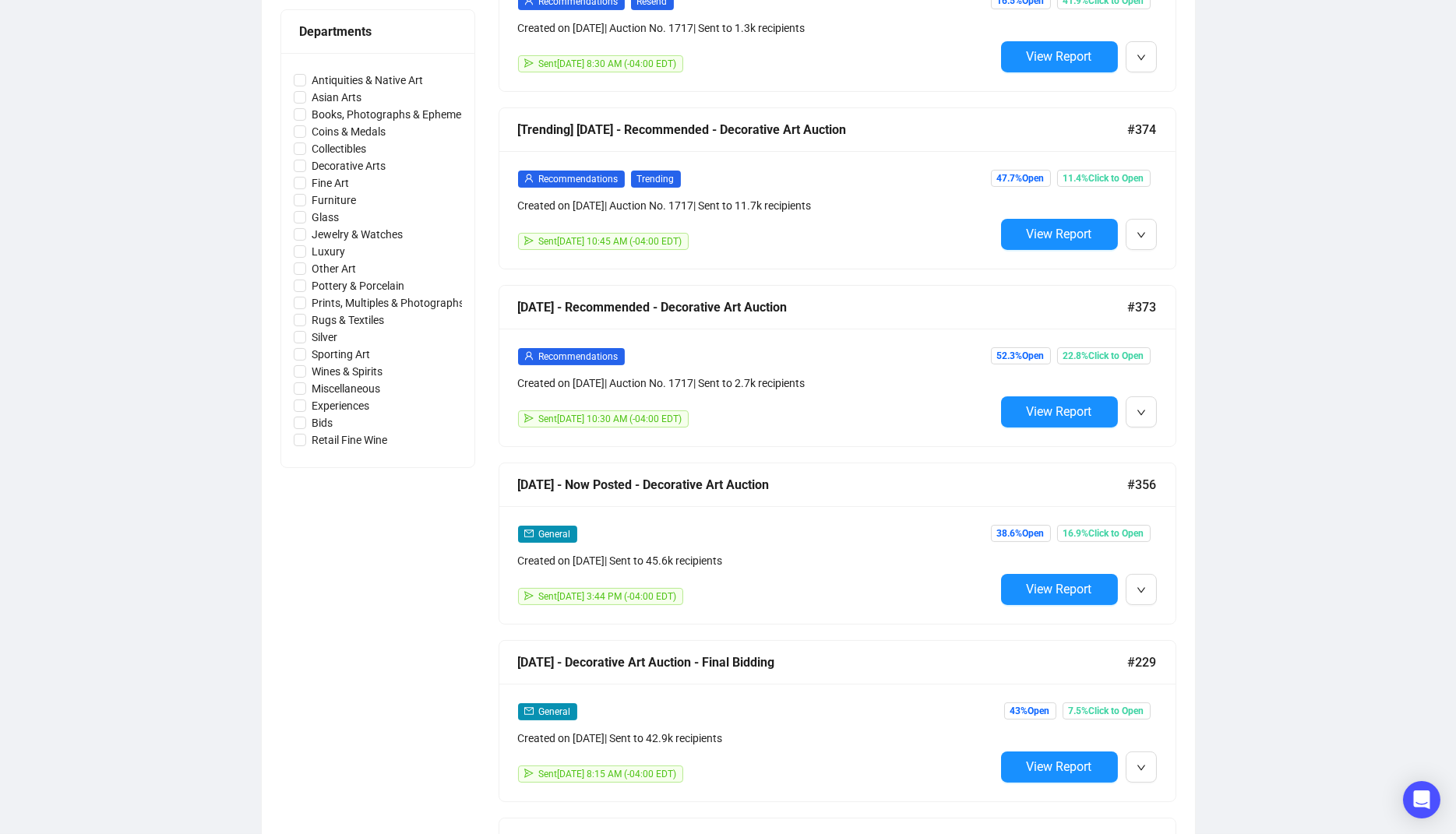
scroll to position [715, 0]
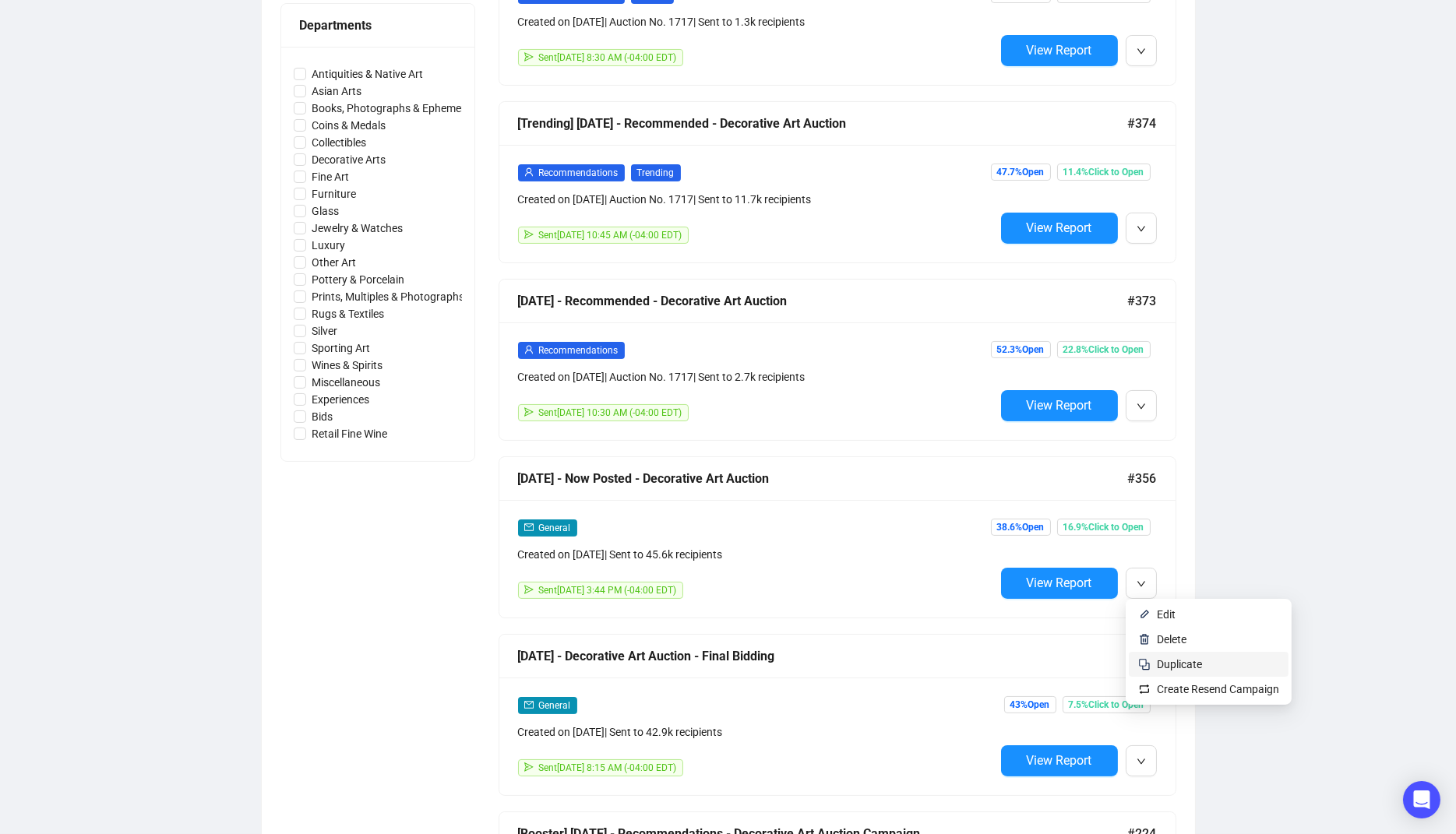
type input "Decorative Art"
click at [1164, 663] on span "Duplicate" at bounding box center [1179, 664] width 45 height 12
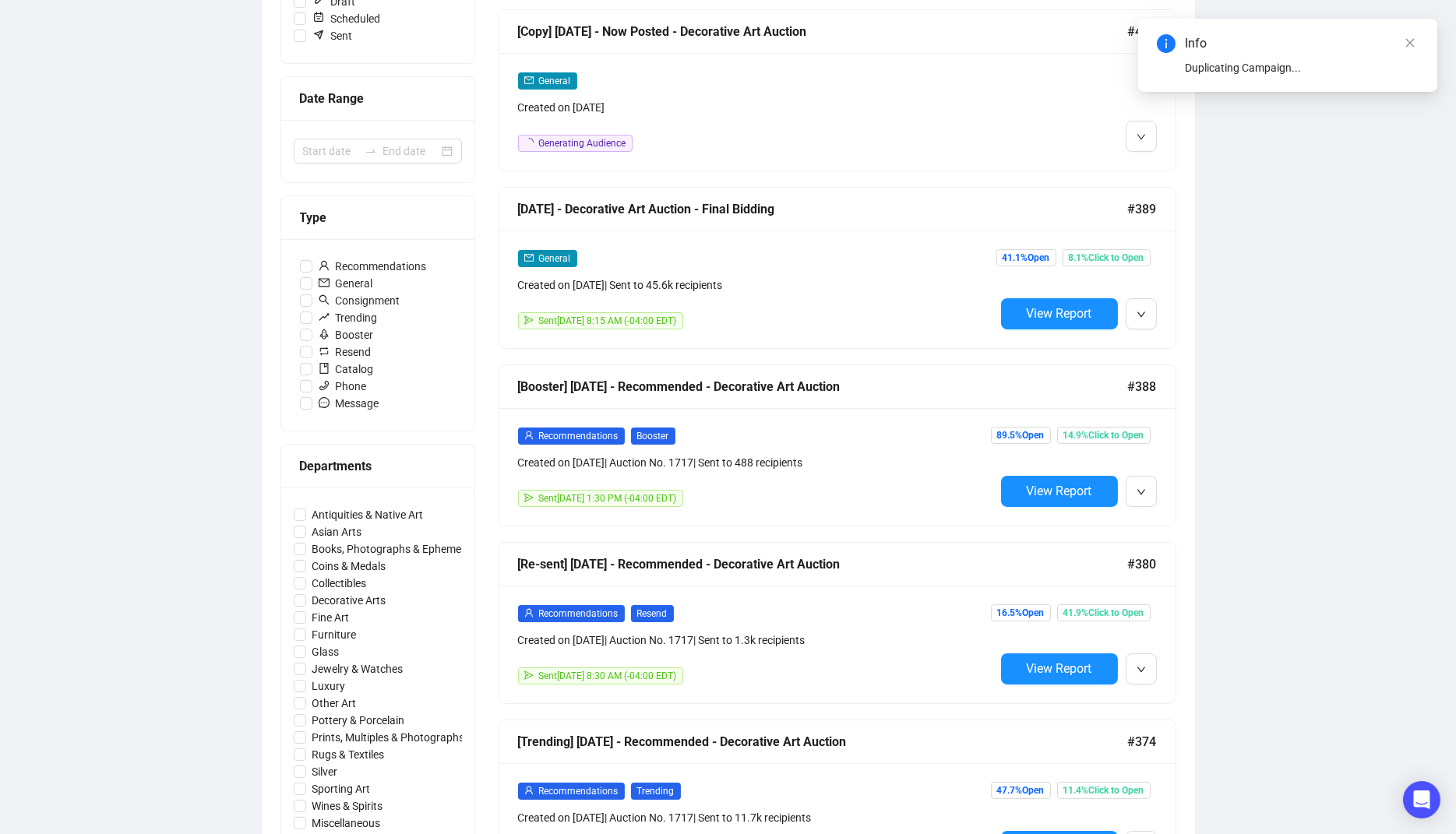
scroll to position [0, 0]
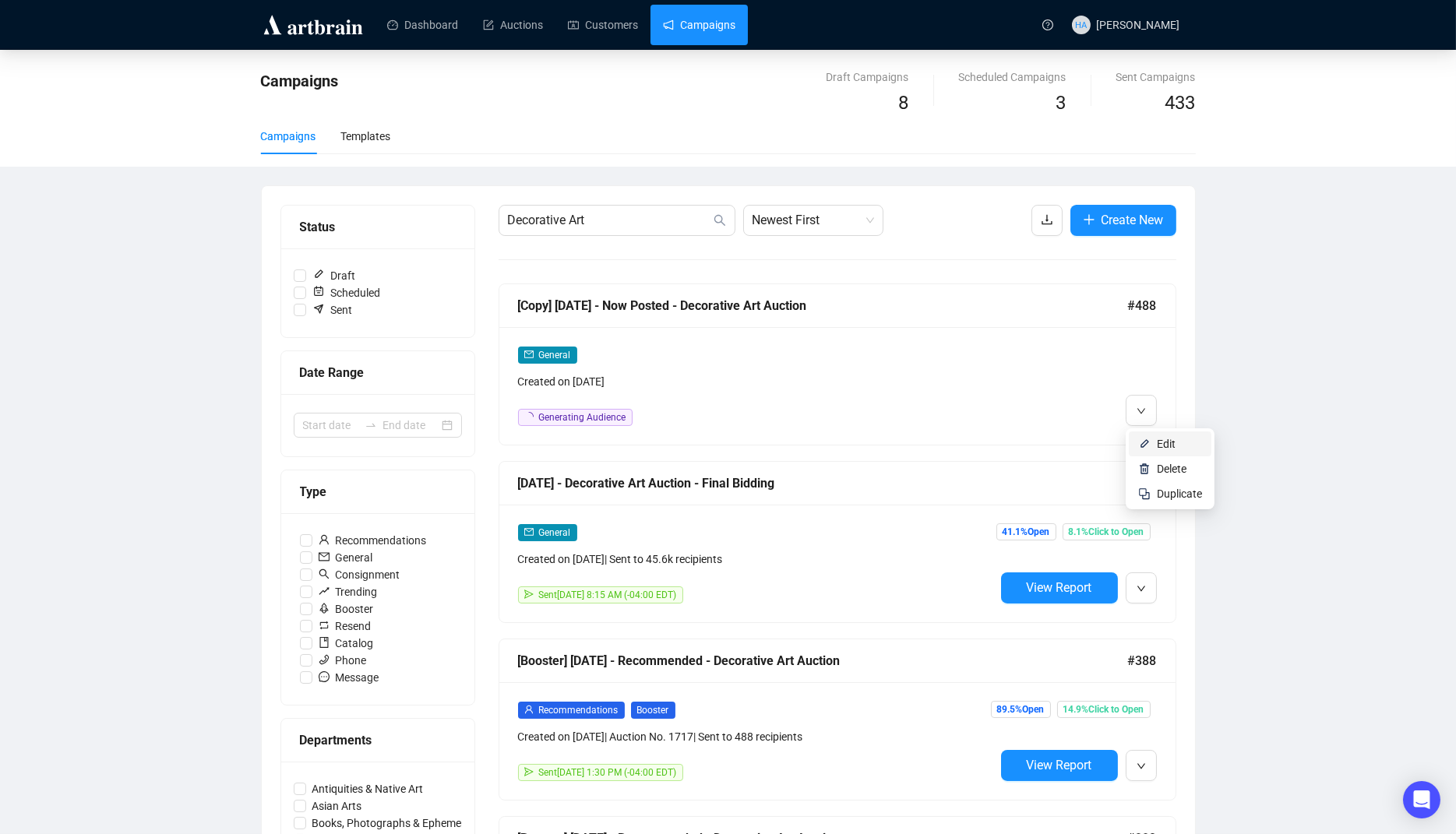
click at [1157, 441] on span "Edit" at bounding box center [1166, 444] width 19 height 12
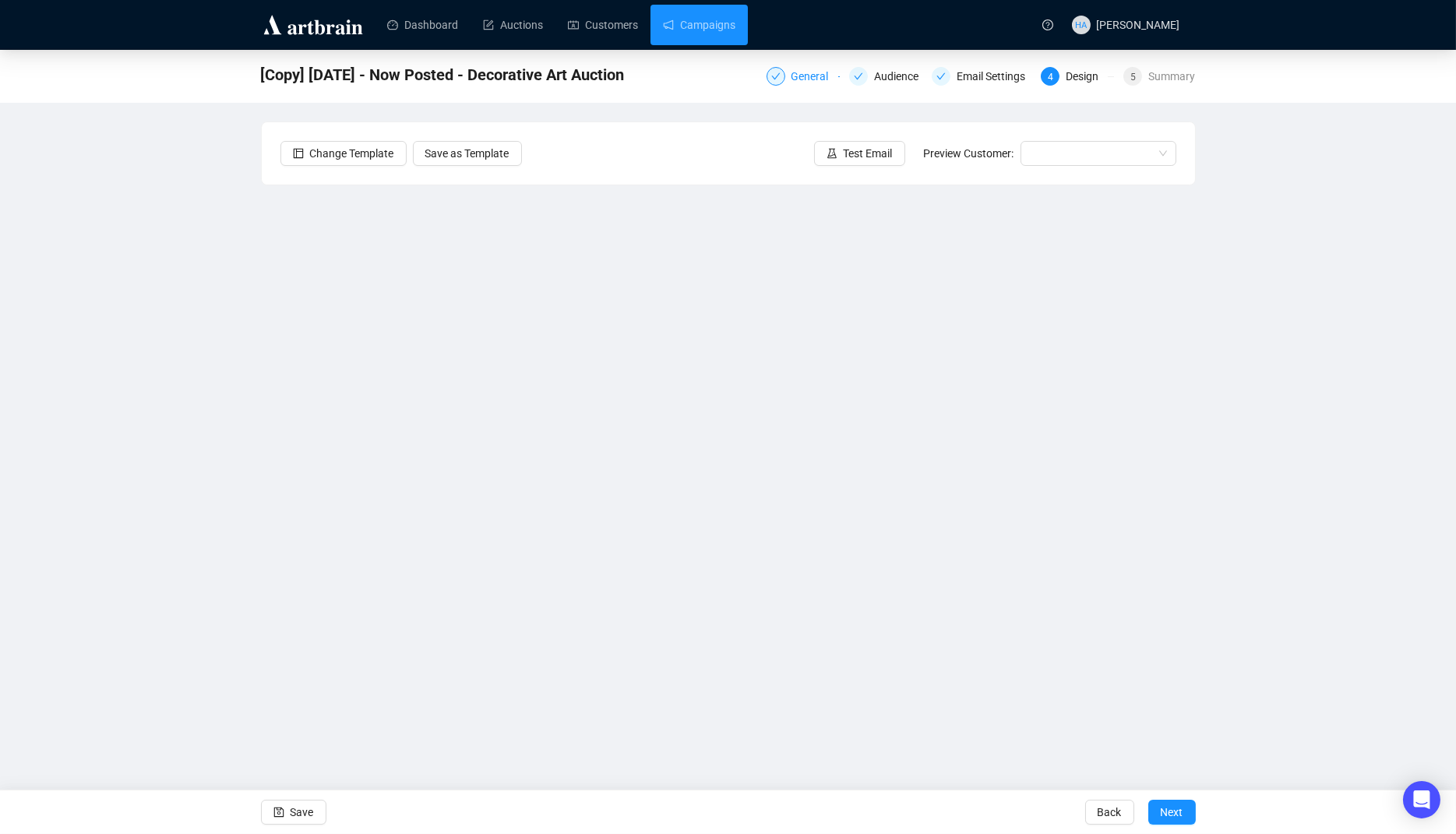
click at [803, 76] on div "General" at bounding box center [814, 76] width 47 height 19
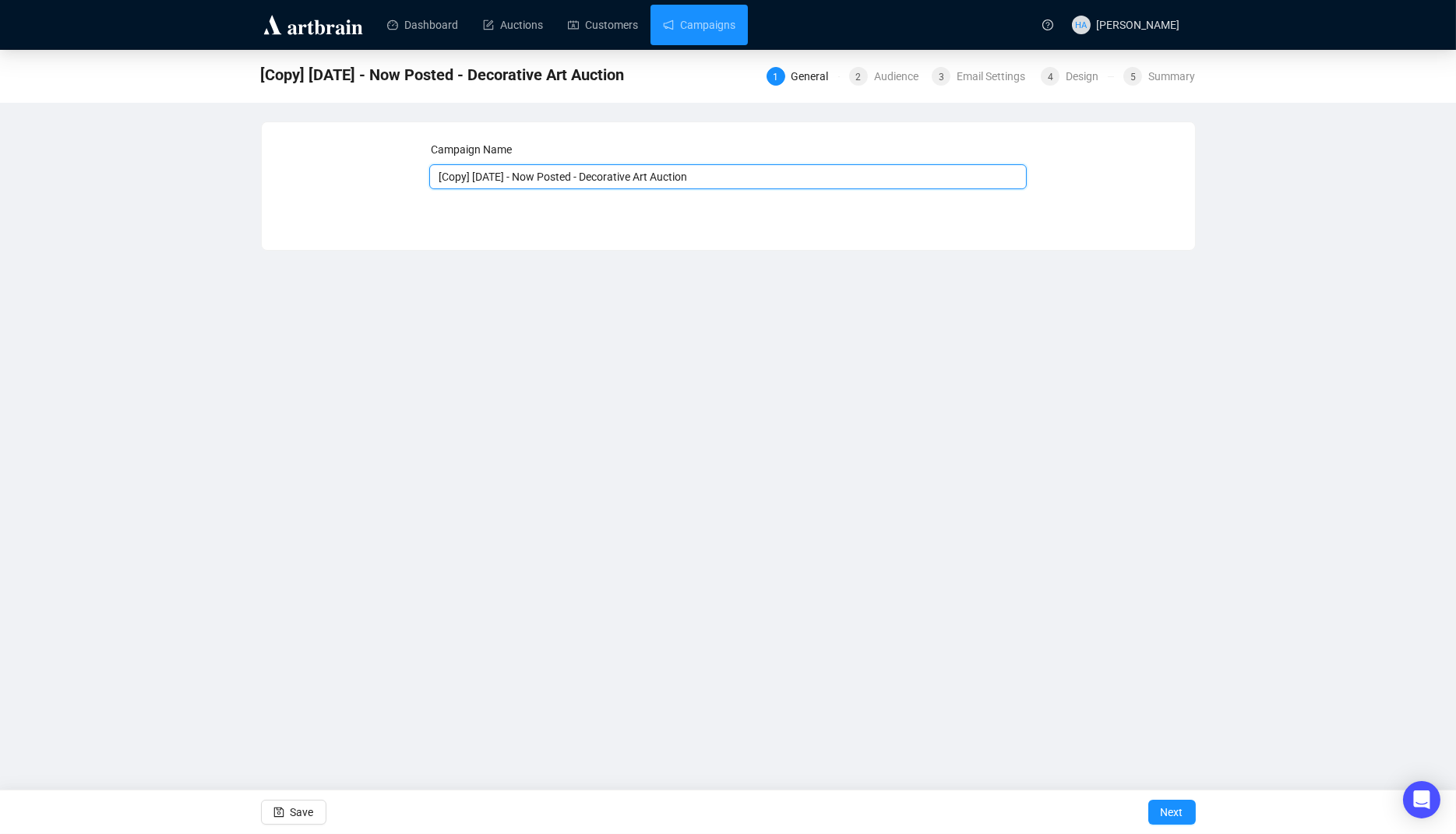
drag, startPoint x: 498, startPoint y: 178, endPoint x: 436, endPoint y: 180, distance: 62.0
click at [436, 180] on input "[Copy] [DATE] - Now Posted - Decorative Art Auction" at bounding box center [727, 176] width 598 height 25
type input "[DATE] - Now Posted - Decorative Art Auction"
click at [1174, 811] on span "Next" at bounding box center [1172, 812] width 23 height 43
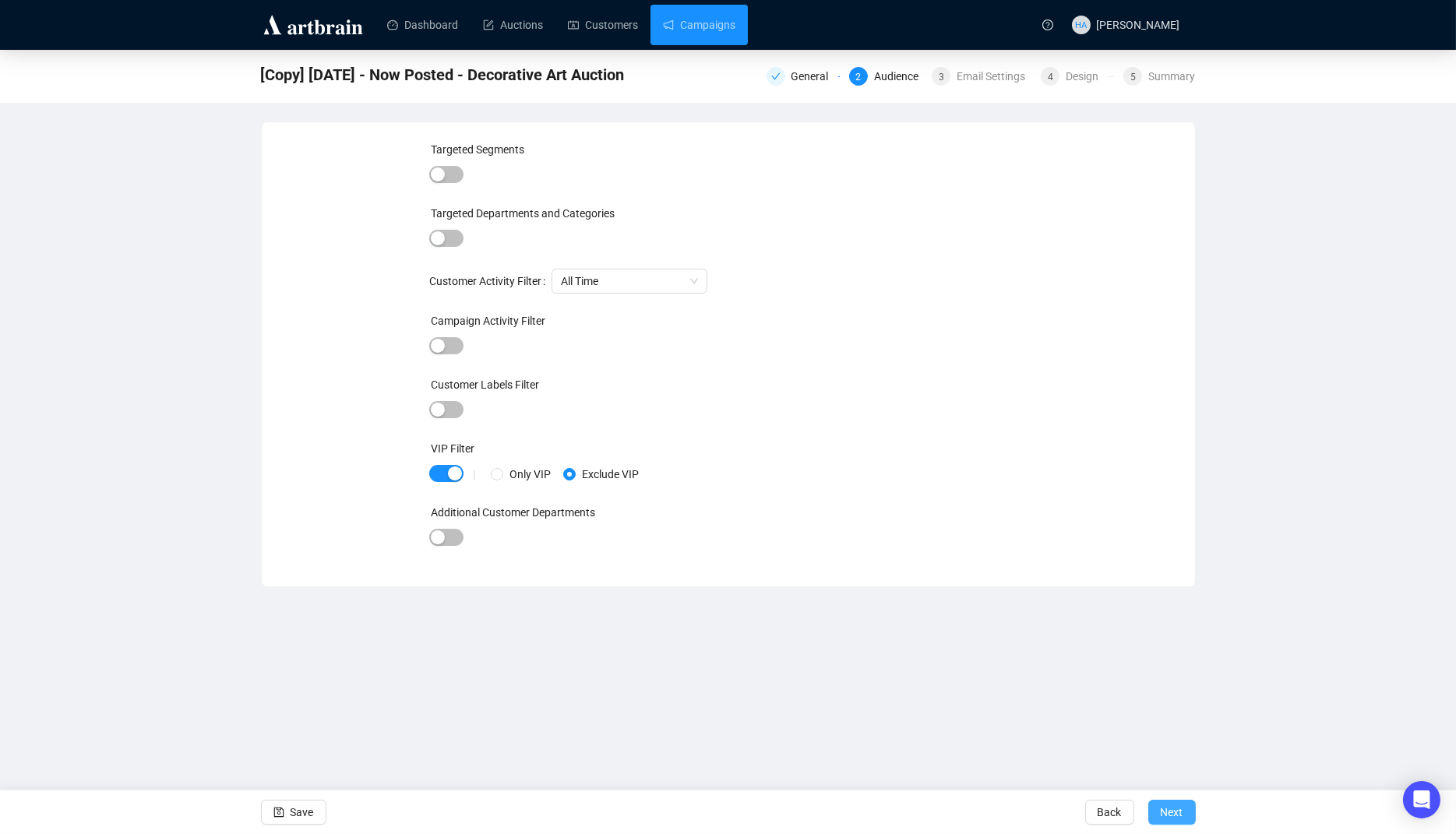
click at [1167, 809] on span "Next" at bounding box center [1172, 812] width 23 height 43
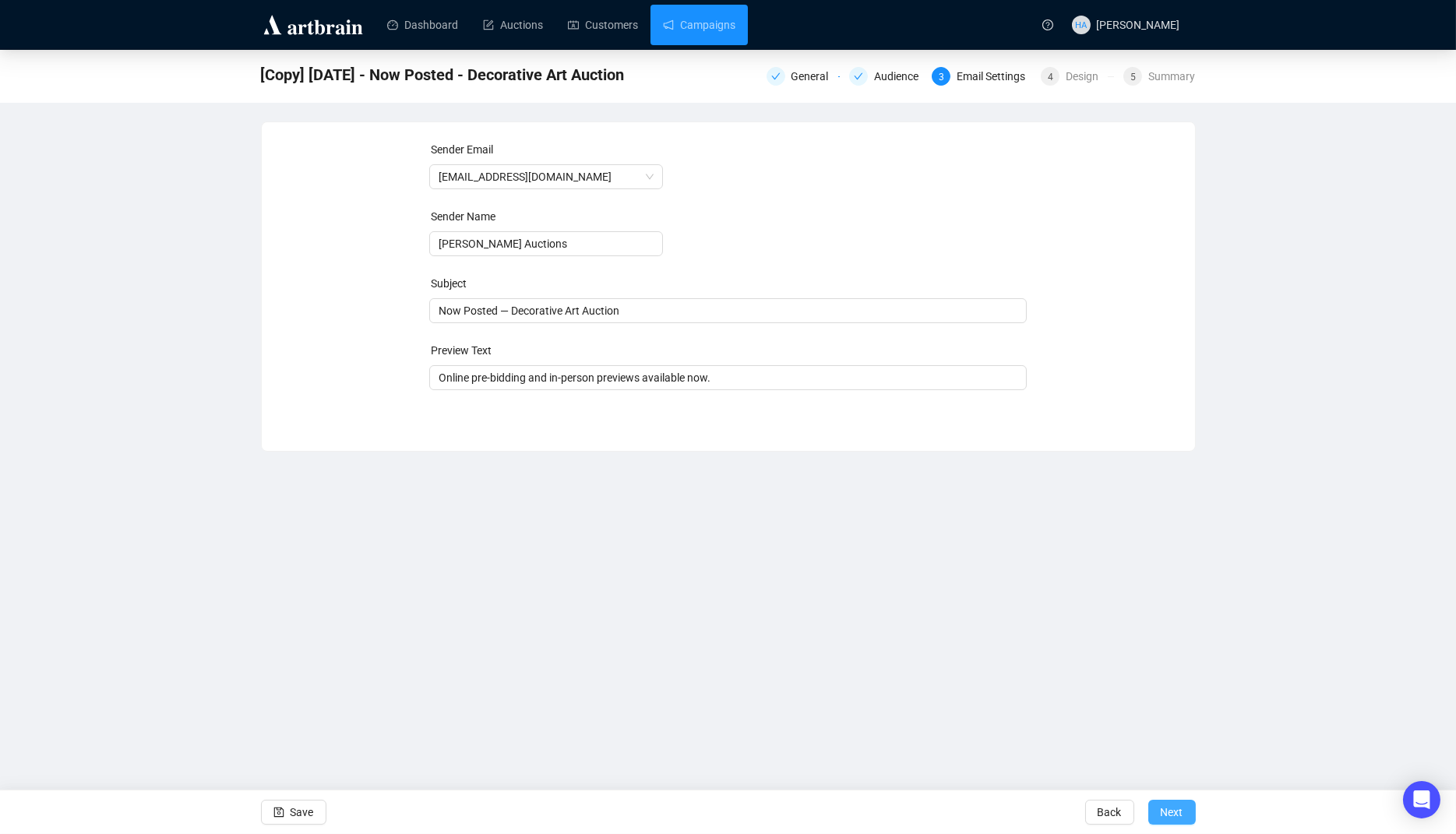
click at [1169, 811] on span "Next" at bounding box center [1172, 812] width 23 height 43
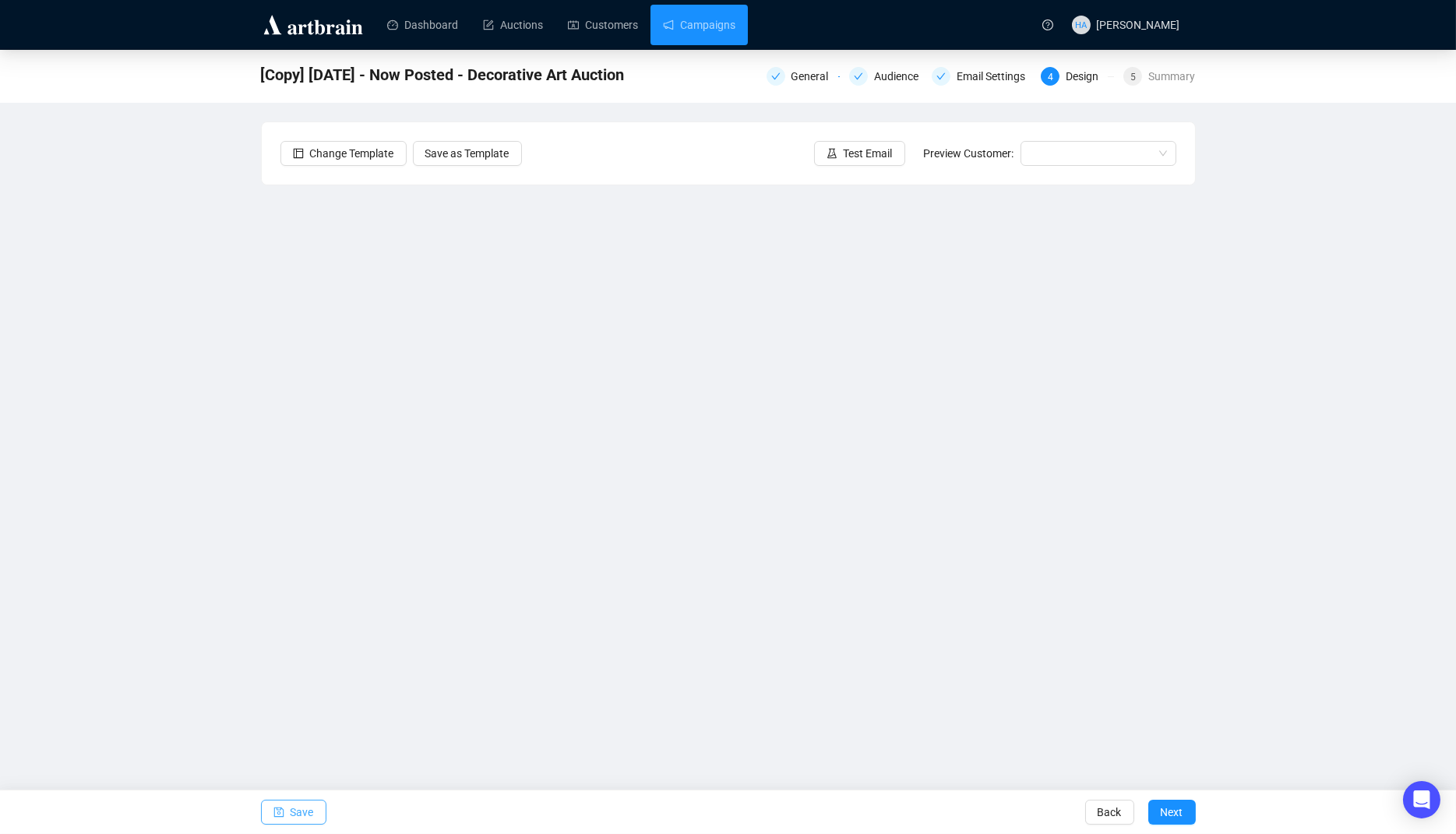
click at [312, 816] on span "Save" at bounding box center [302, 812] width 24 height 43
click at [308, 804] on span "Save" at bounding box center [302, 812] width 24 height 43
drag, startPoint x: 711, startPoint y: 14, endPoint x: 709, endPoint y: 43, distance: 29.1
click at [711, 14] on link "Campaigns" at bounding box center [698, 25] width 72 height 40
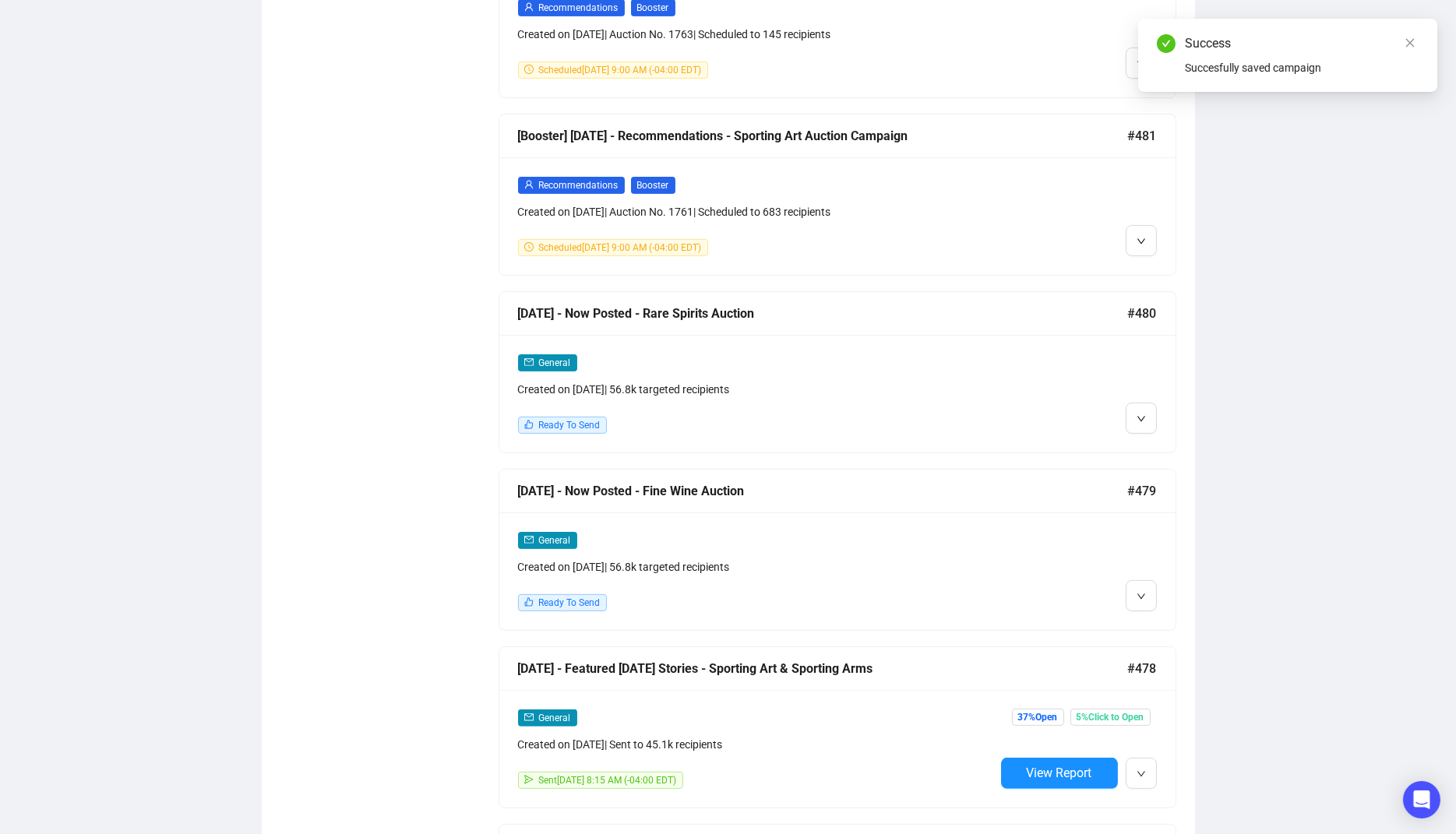
scroll to position [1424, 0]
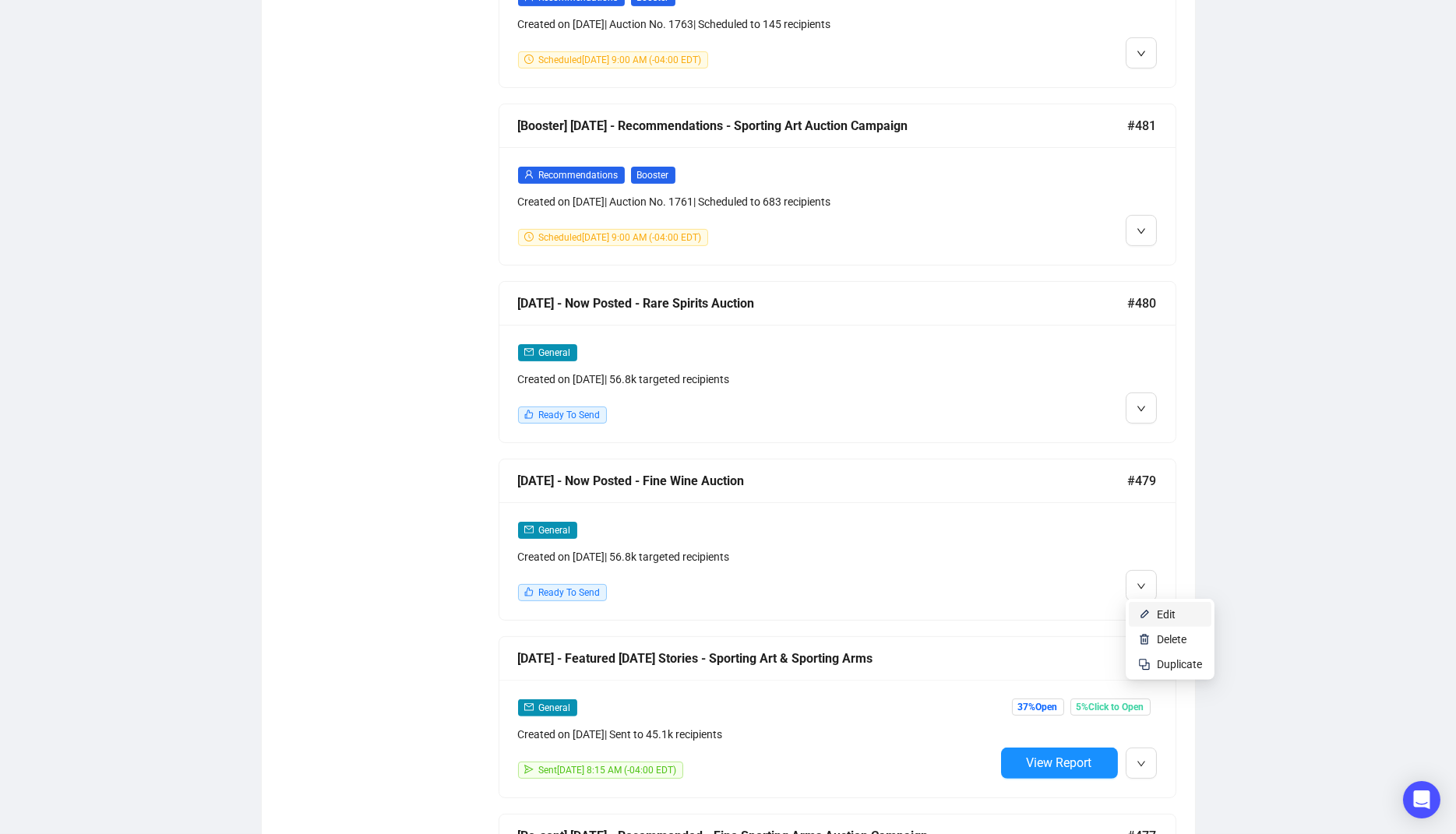
click at [1158, 610] on span "Edit" at bounding box center [1166, 614] width 19 height 12
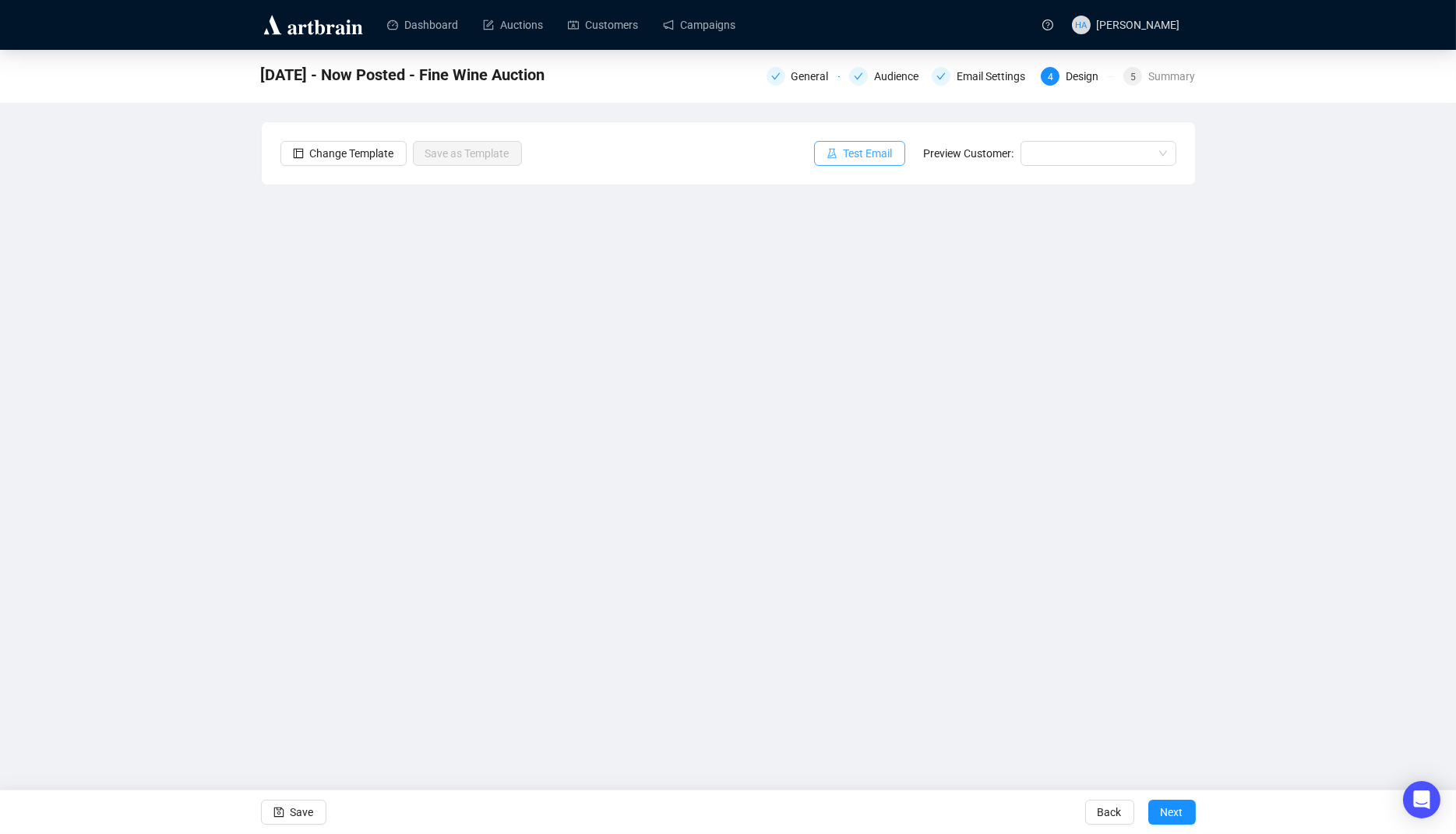
click at [849, 153] on span "Test Email" at bounding box center [868, 153] width 49 height 17
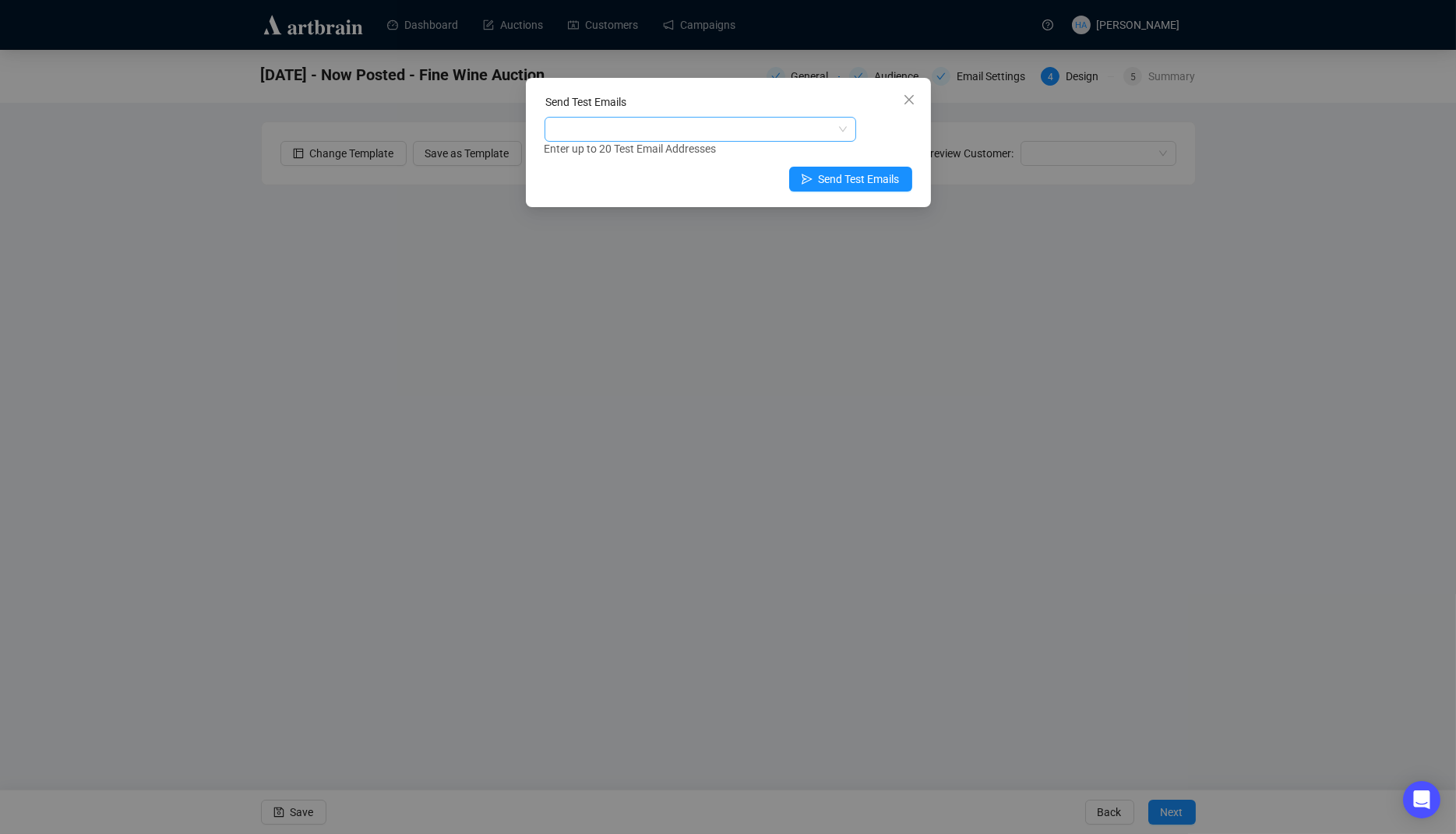
click at [675, 133] on div at bounding box center [692, 129] width 289 height 22
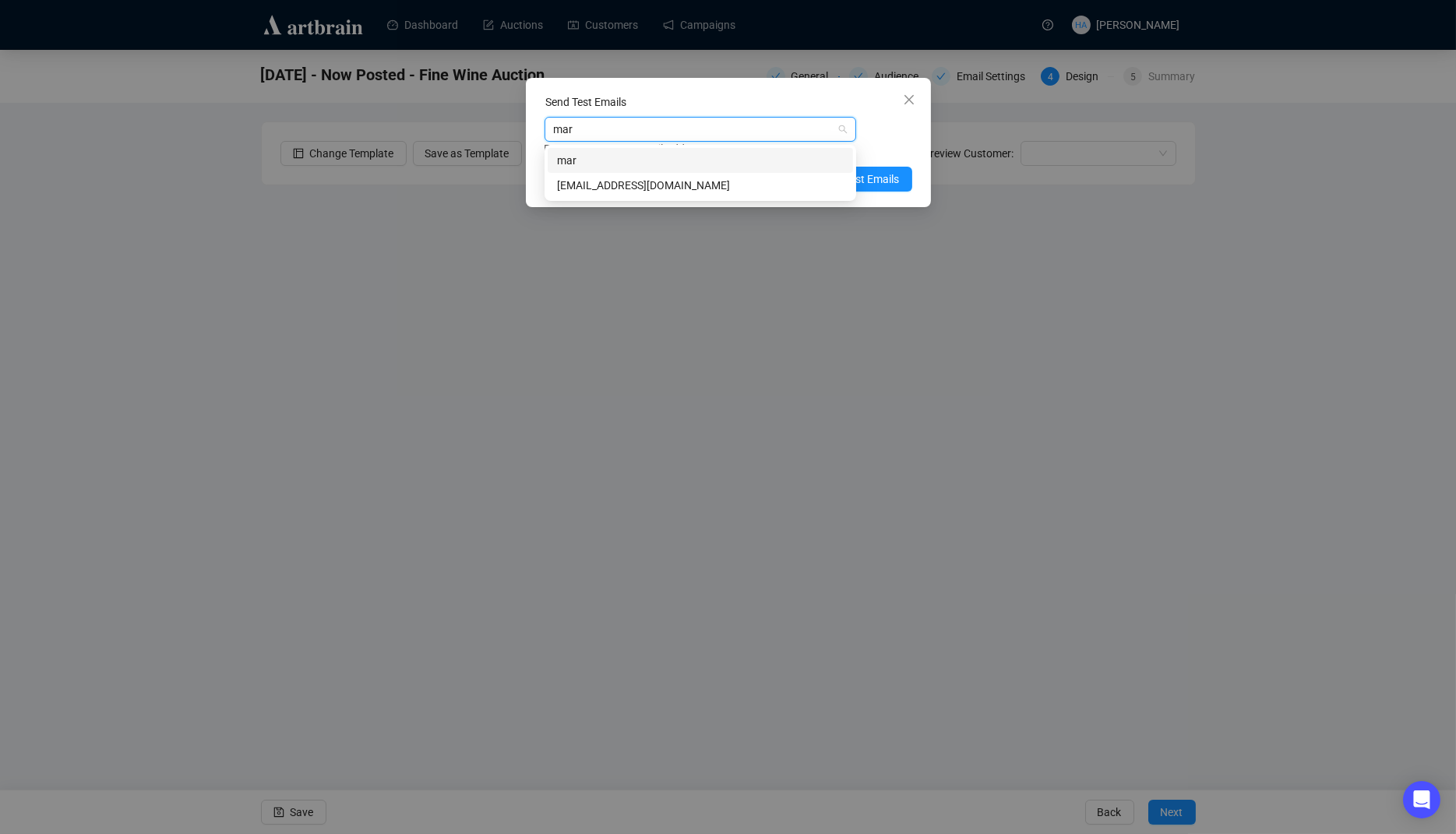
type input "mark"
click at [630, 188] on div "[EMAIL_ADDRESS][DOMAIN_NAME]" at bounding box center [700, 185] width 287 height 17
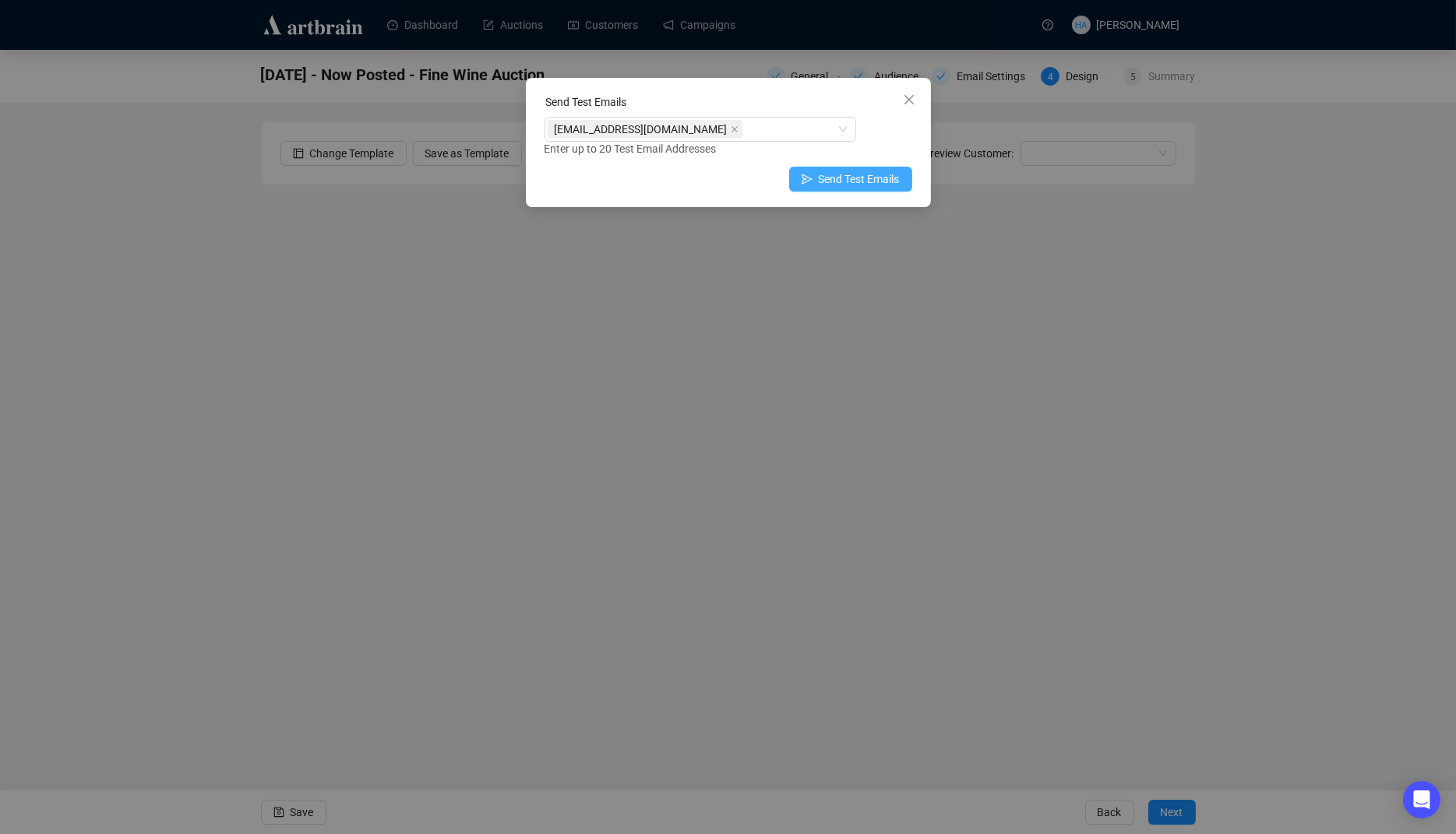
click at [880, 180] on span "Send Test Emails" at bounding box center [858, 179] width 81 height 17
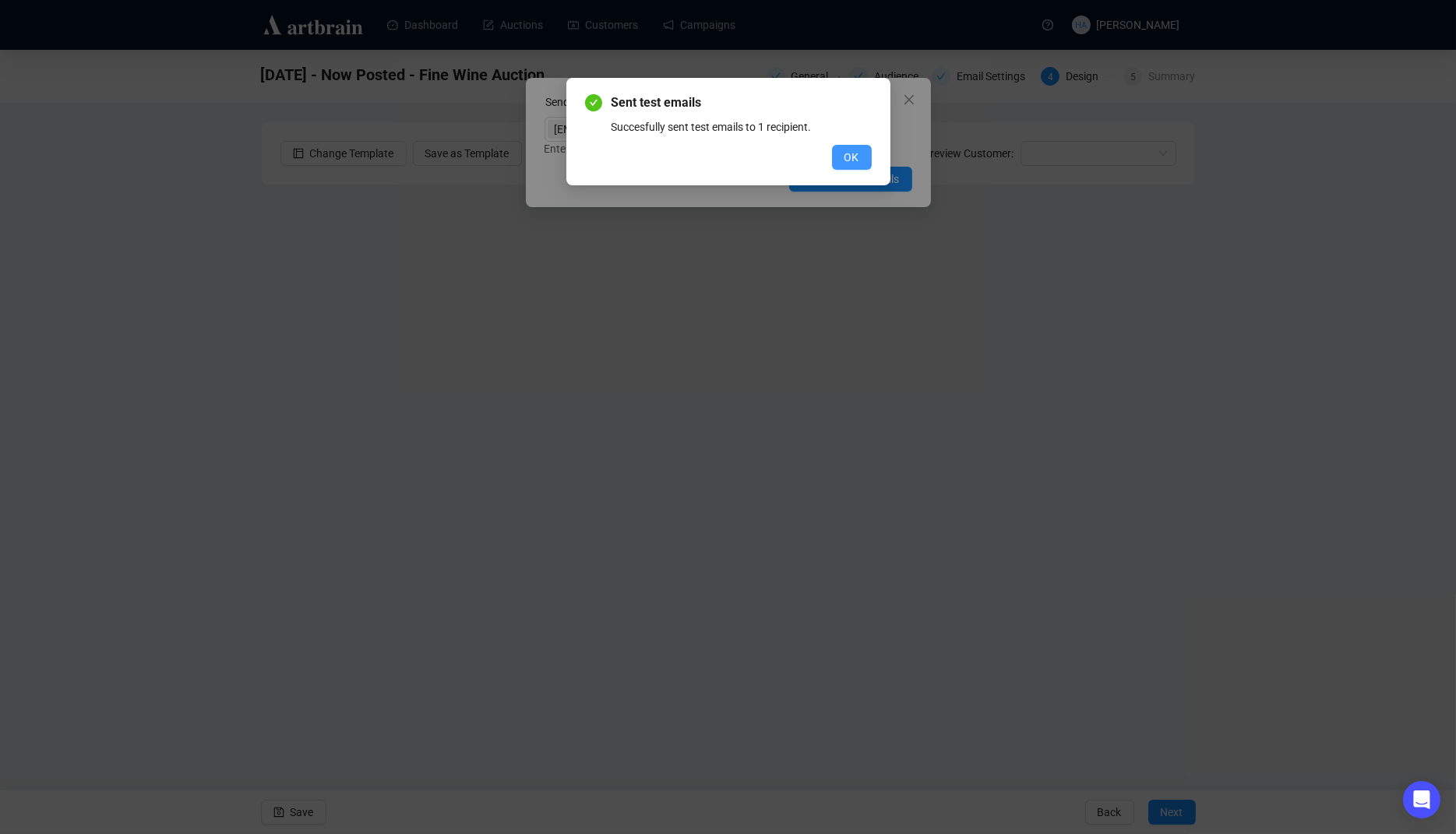
drag, startPoint x: 849, startPoint y: 157, endPoint x: 880, endPoint y: 131, distance: 40.5
click at [849, 157] on span "OK" at bounding box center [852, 157] width 15 height 17
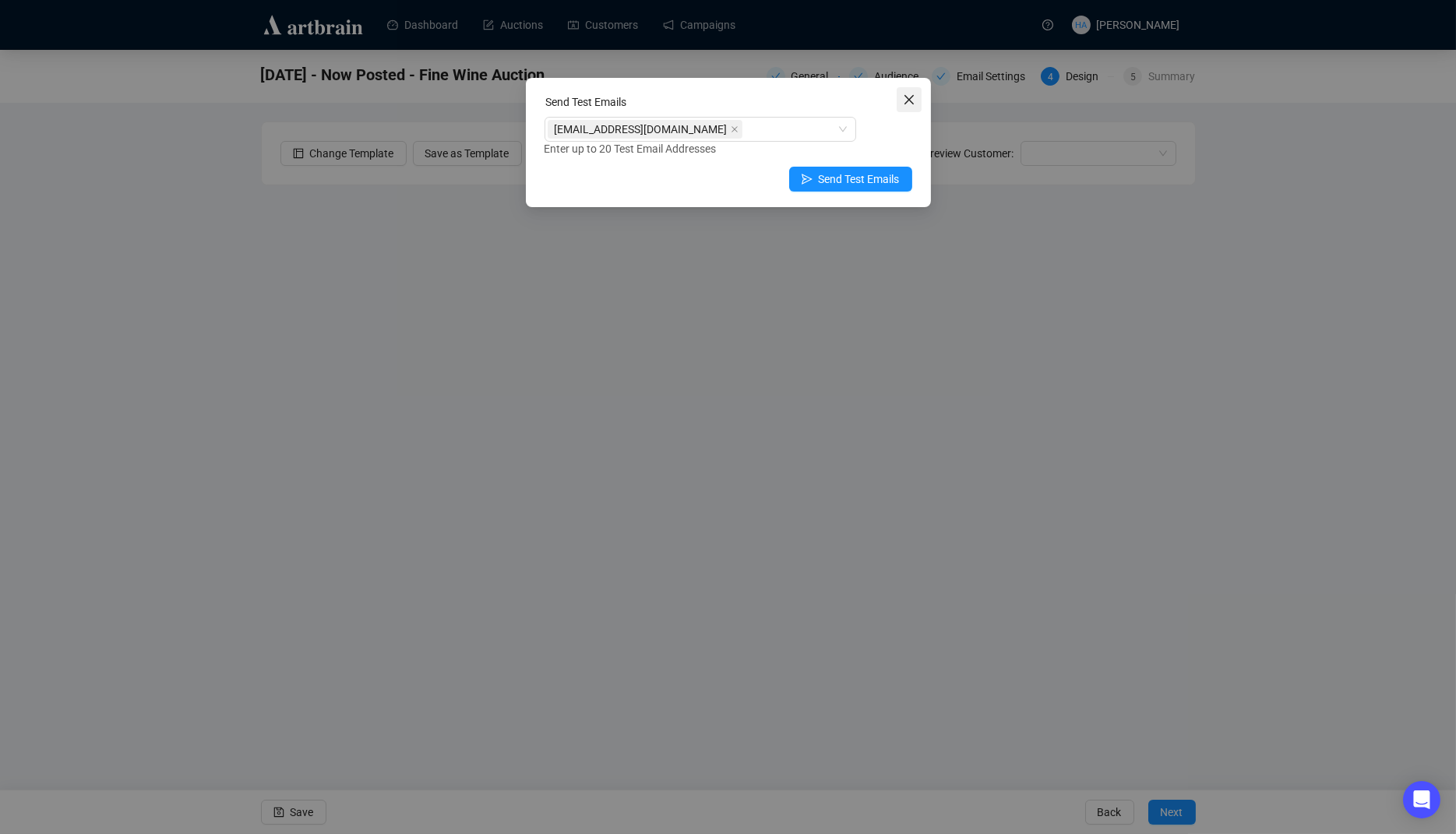
click at [912, 102] on icon "close" at bounding box center [908, 99] width 12 height 12
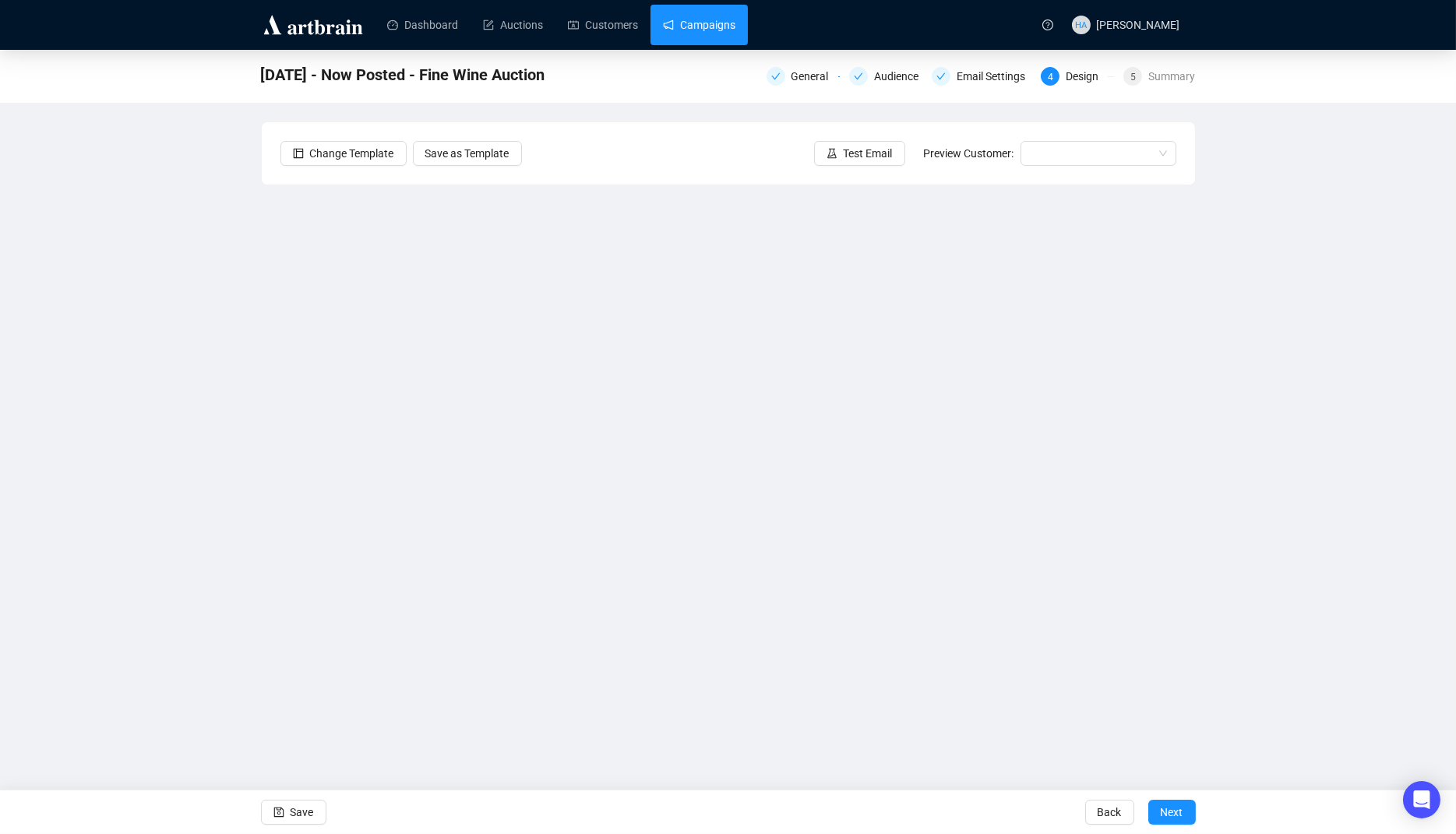
click at [725, 29] on link "Campaigns" at bounding box center [698, 25] width 72 height 40
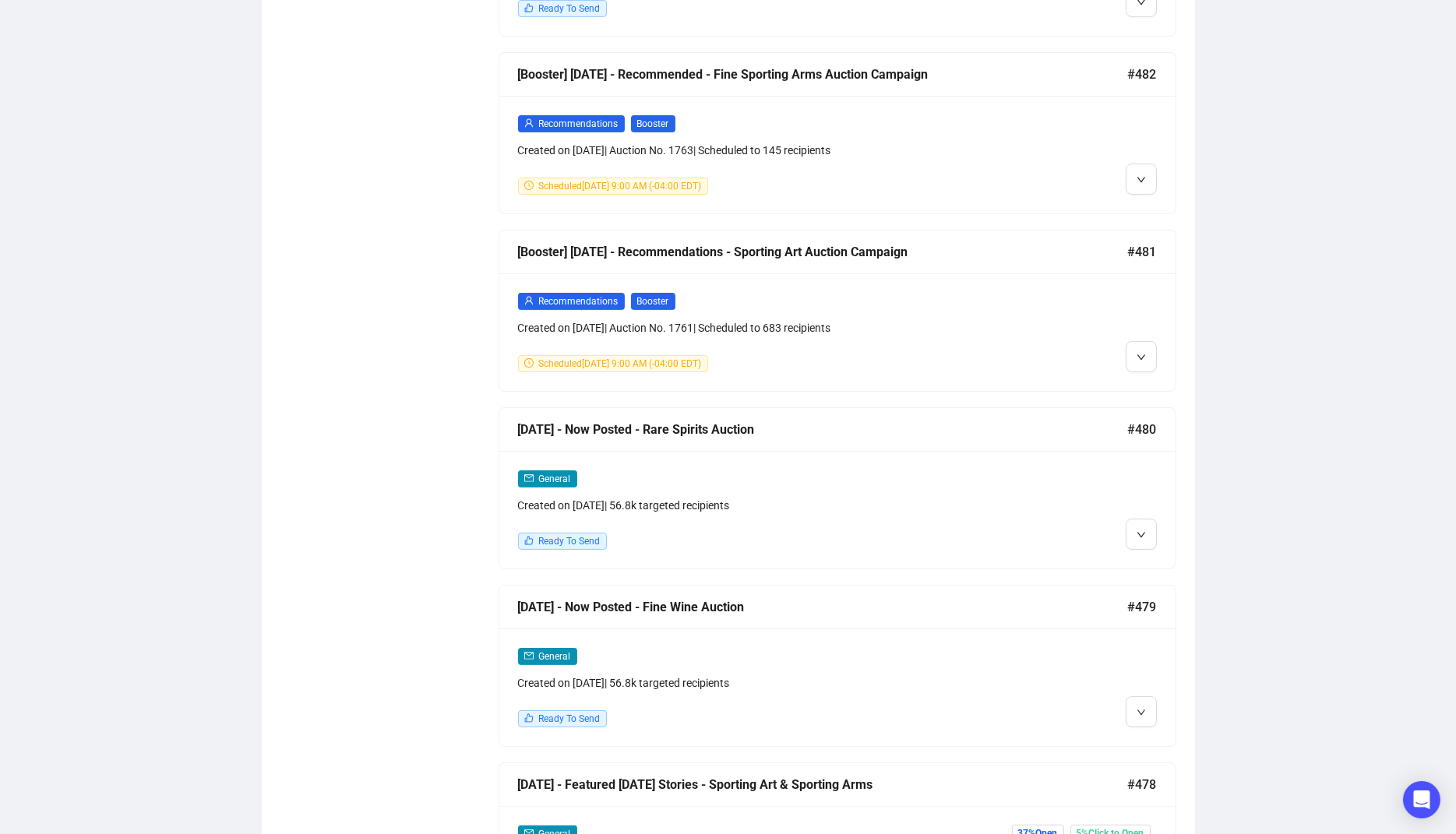
scroll to position [1302, 0]
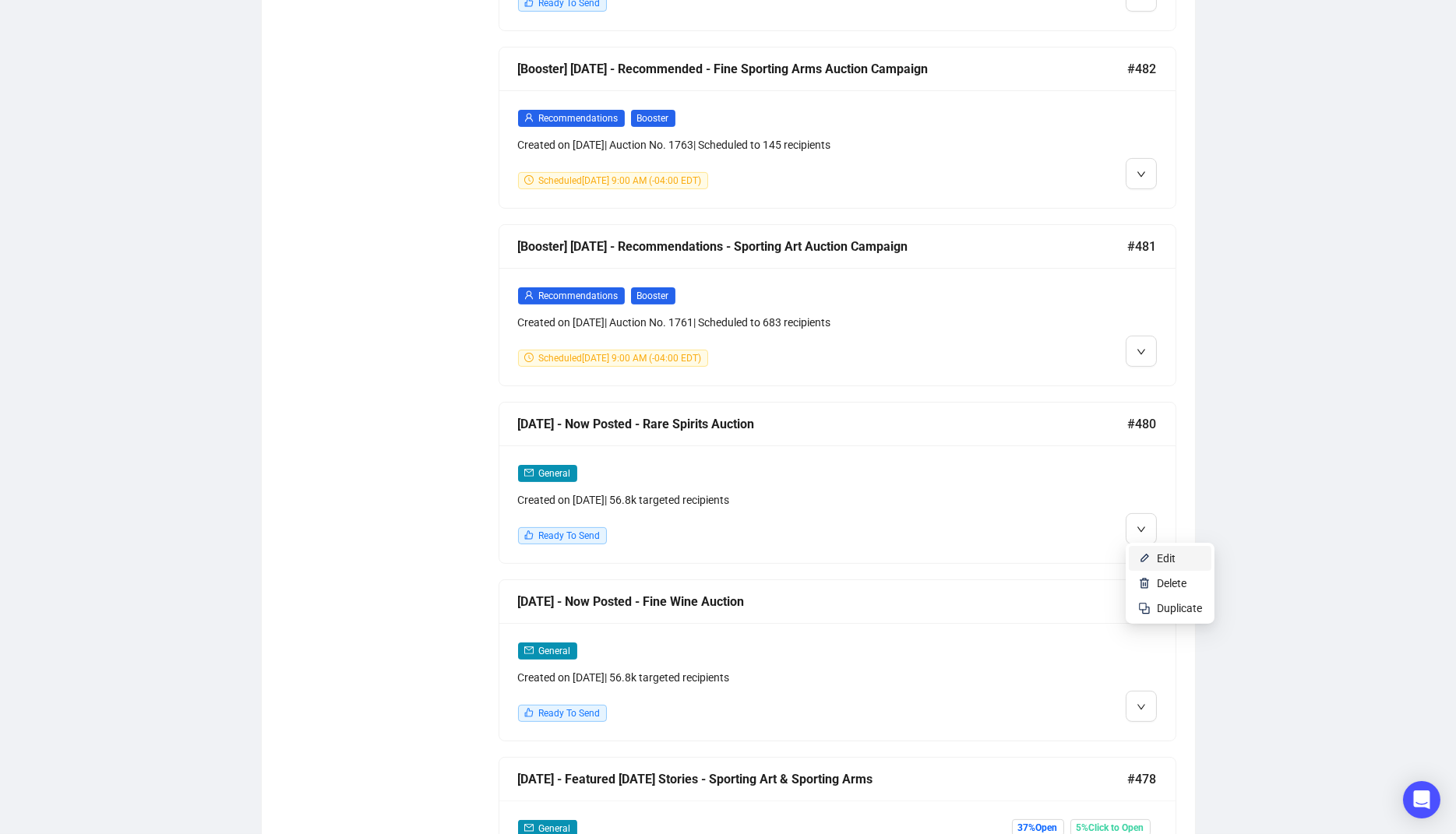
click at [1150, 555] on li "Edit" at bounding box center [1170, 558] width 83 height 25
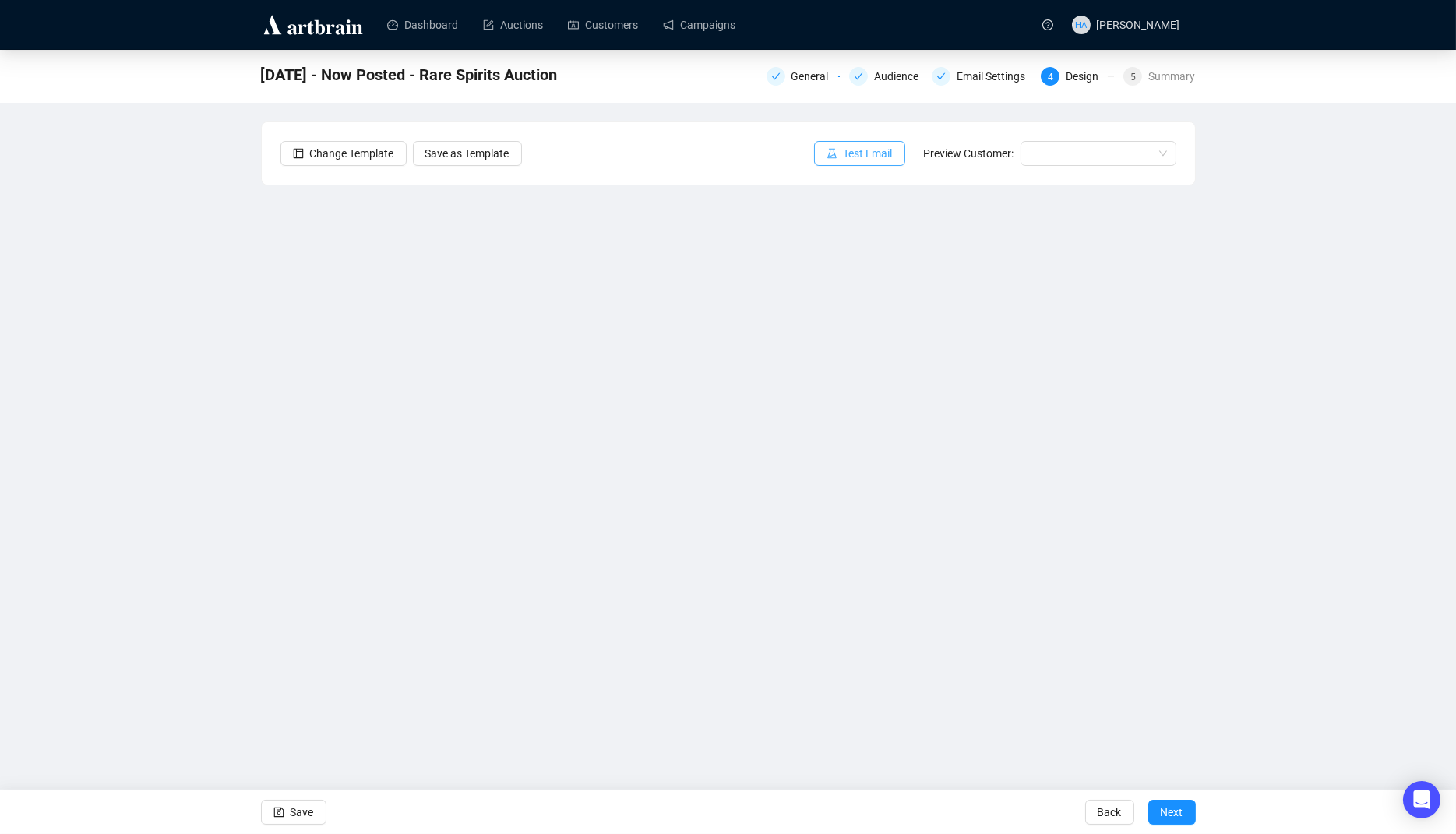
click at [868, 150] on span "Test Email" at bounding box center [868, 153] width 49 height 17
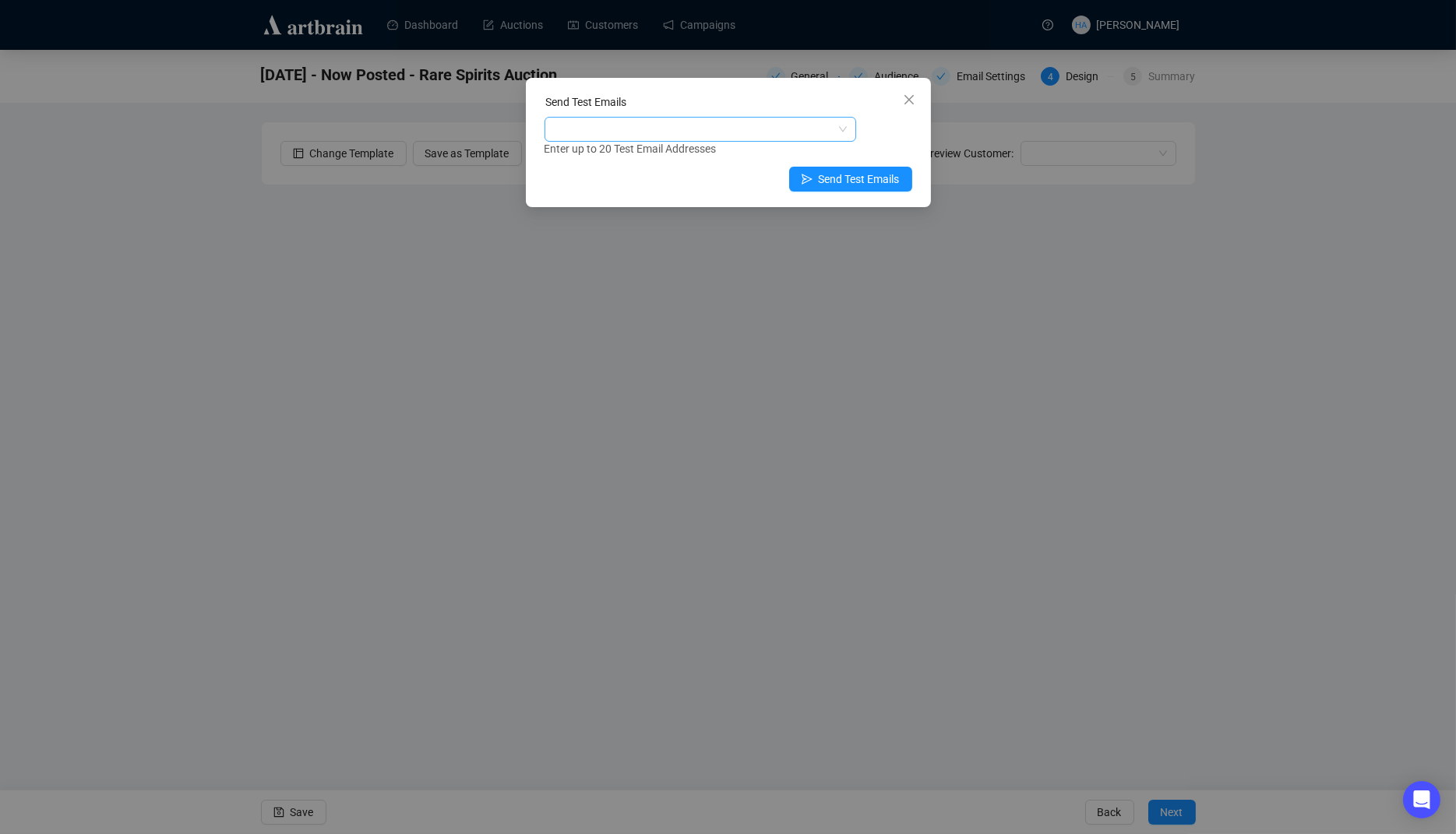
click at [688, 126] on div at bounding box center [692, 129] width 289 height 22
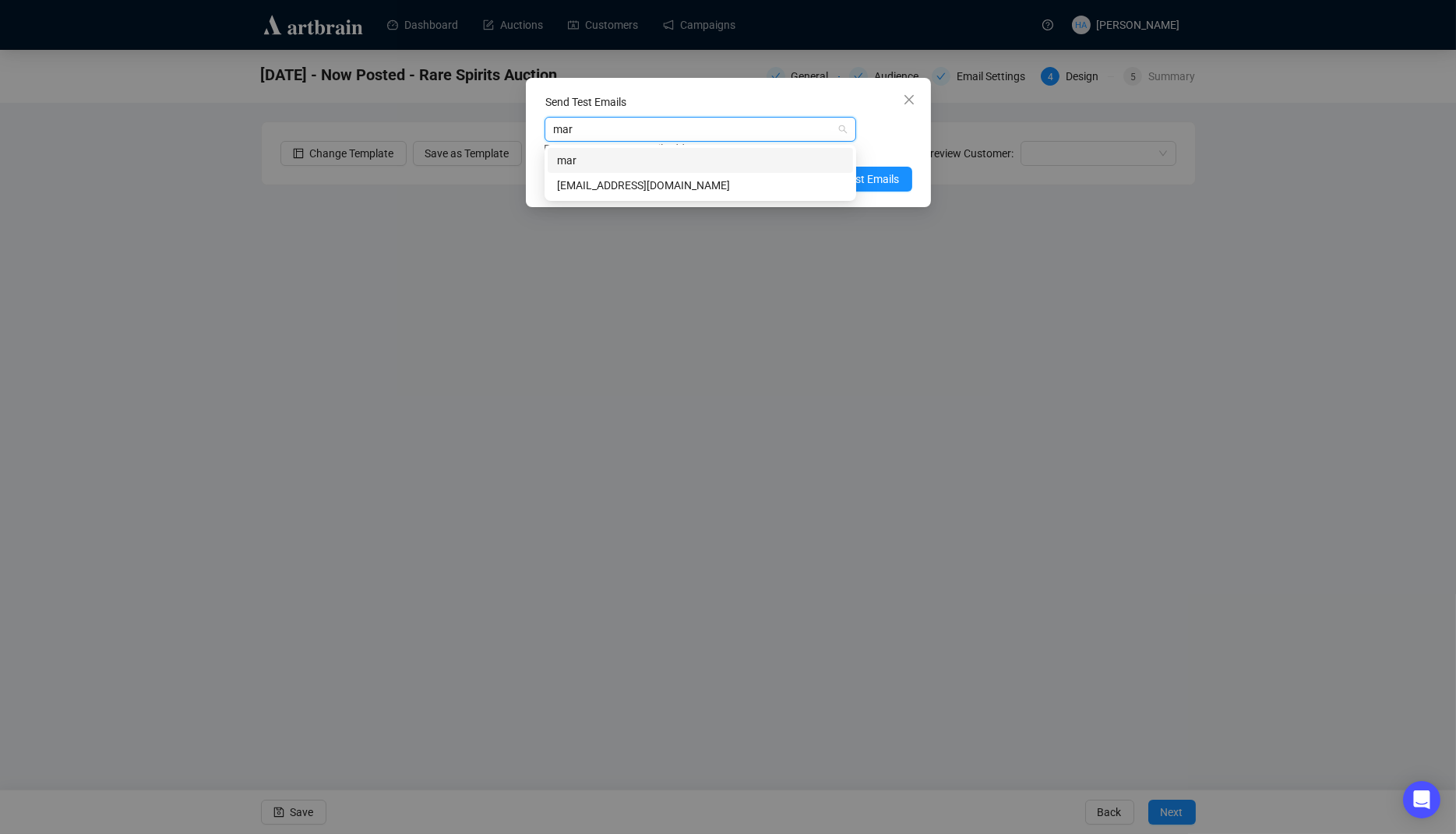
type input "mark"
click at [643, 187] on div "[EMAIL_ADDRESS][DOMAIN_NAME]" at bounding box center [700, 185] width 287 height 17
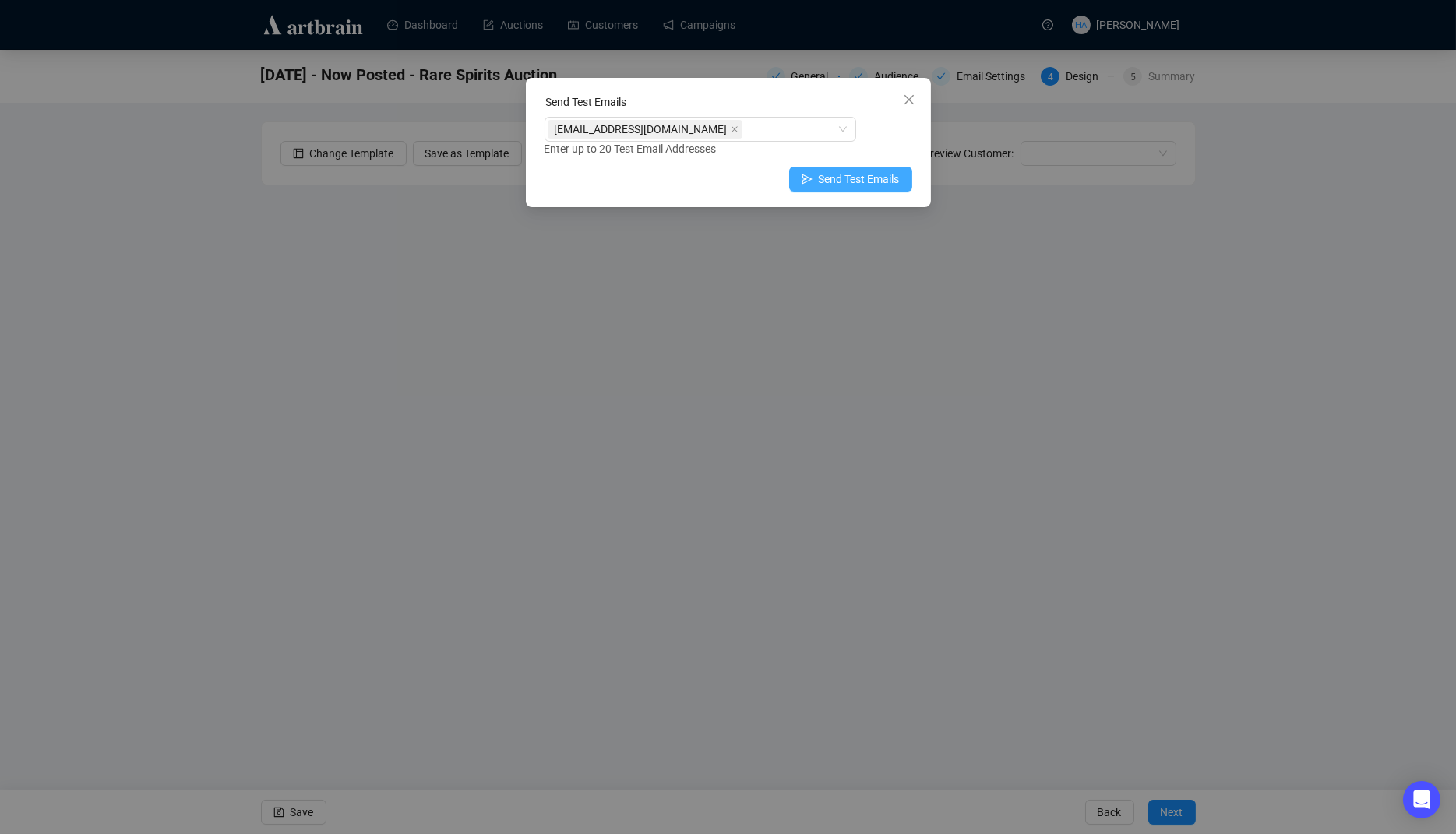
click at [871, 178] on span "Send Test Emails" at bounding box center [858, 179] width 81 height 17
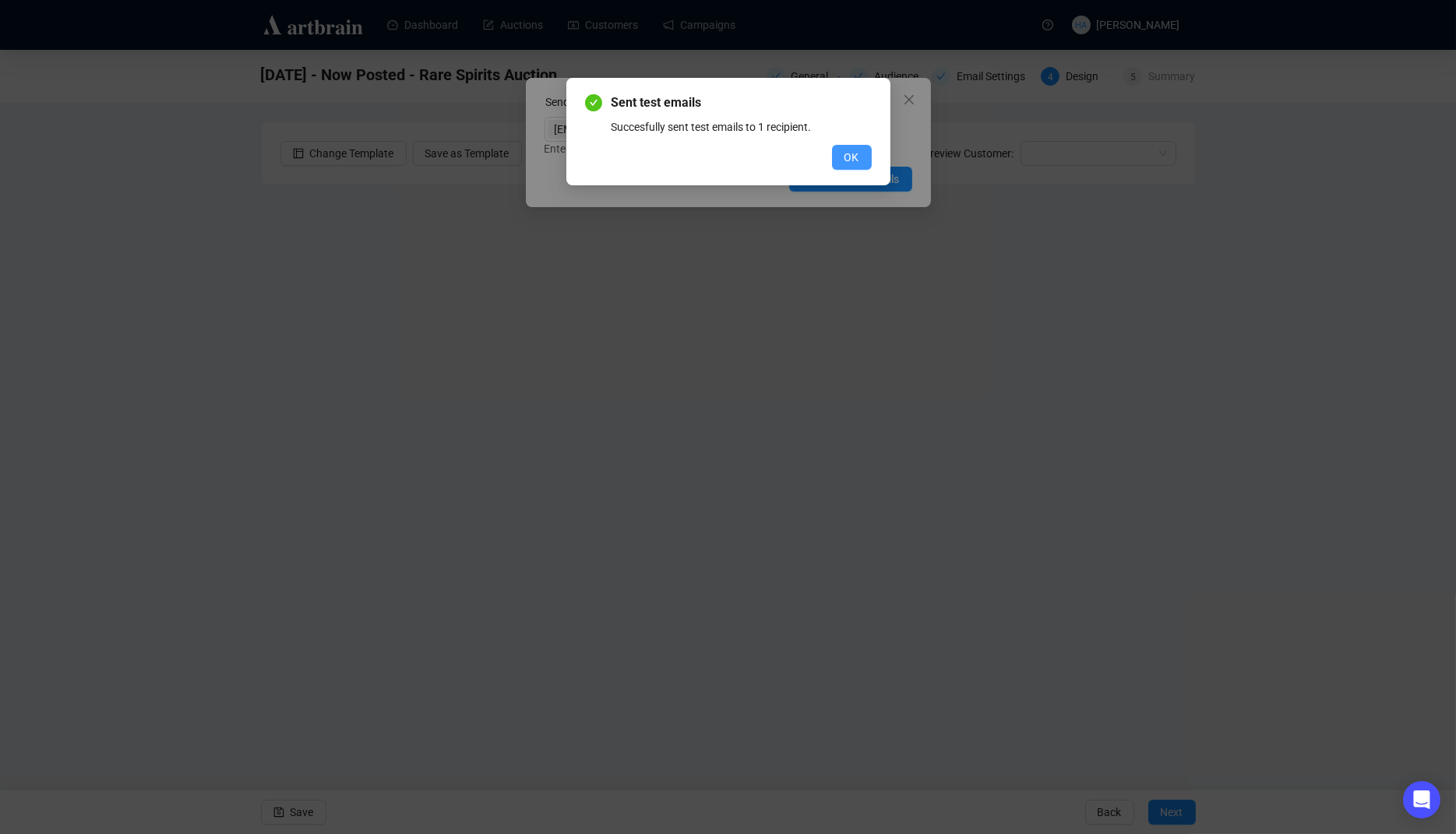
drag, startPoint x: 849, startPoint y: 152, endPoint x: 1068, endPoint y: 194, distance: 223.0
click at [849, 152] on span "OK" at bounding box center [852, 157] width 15 height 17
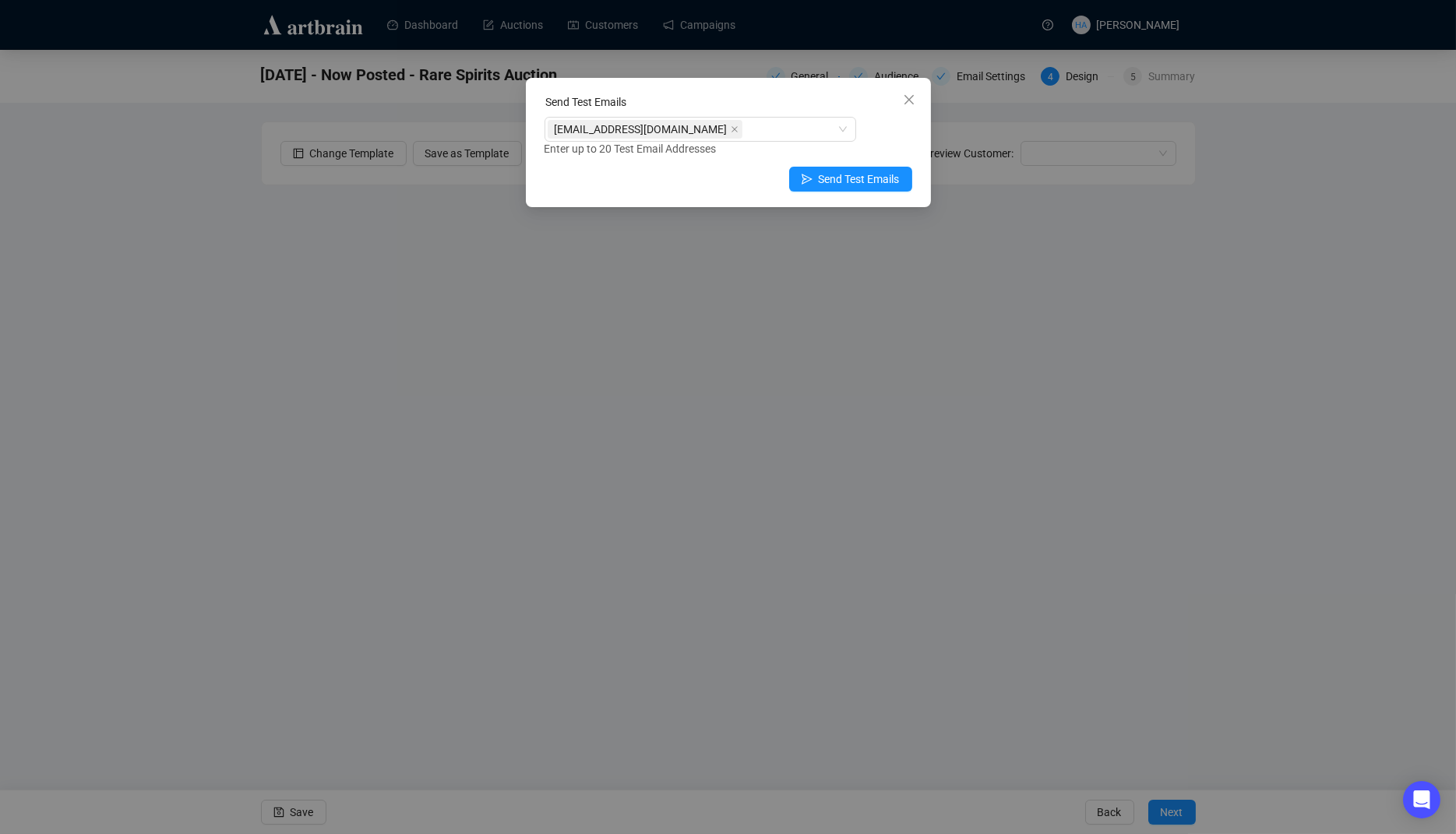
click at [905, 98] on icon "close" at bounding box center [908, 99] width 12 height 12
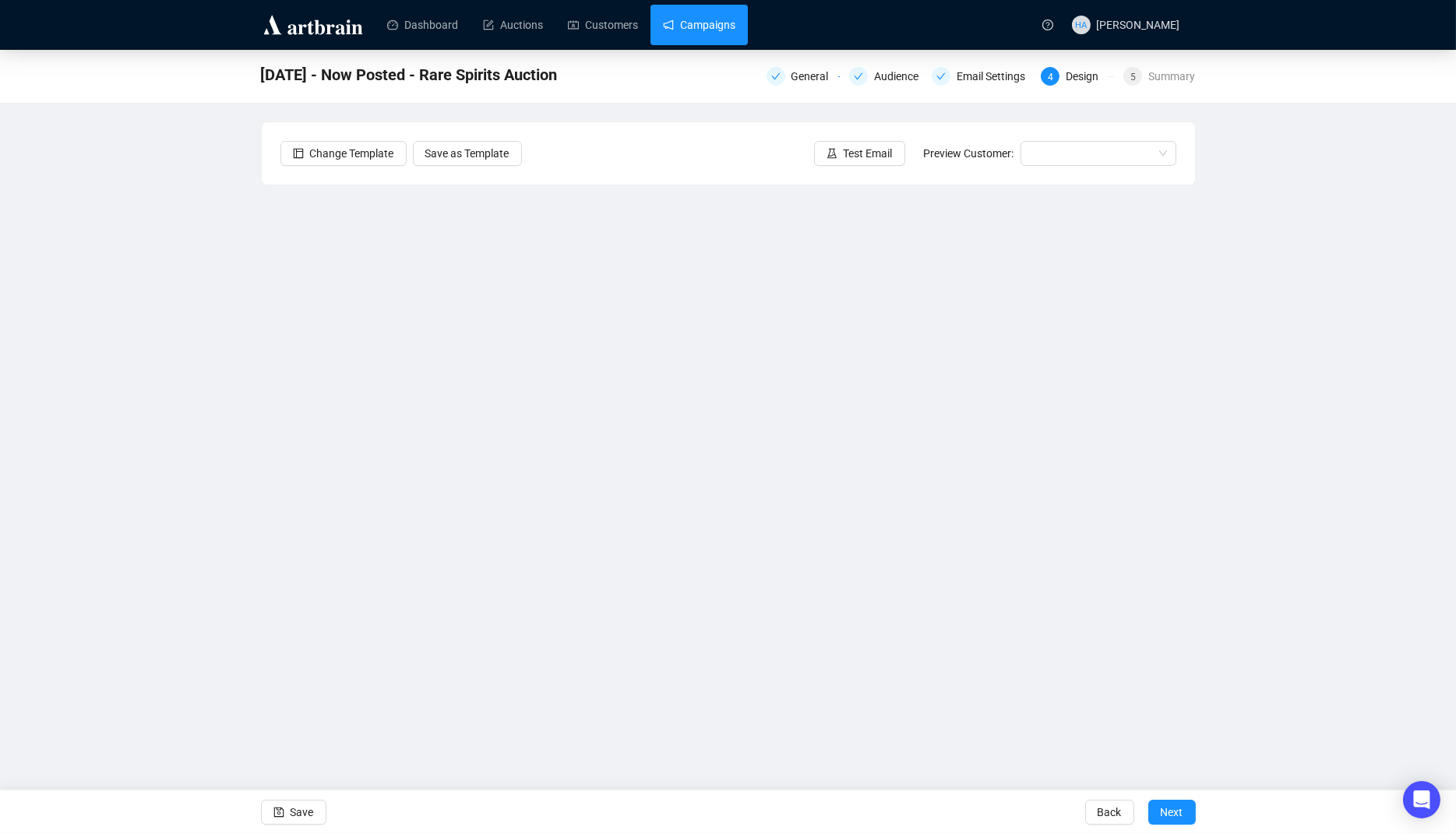
click at [678, 28] on link "Campaigns" at bounding box center [698, 25] width 72 height 40
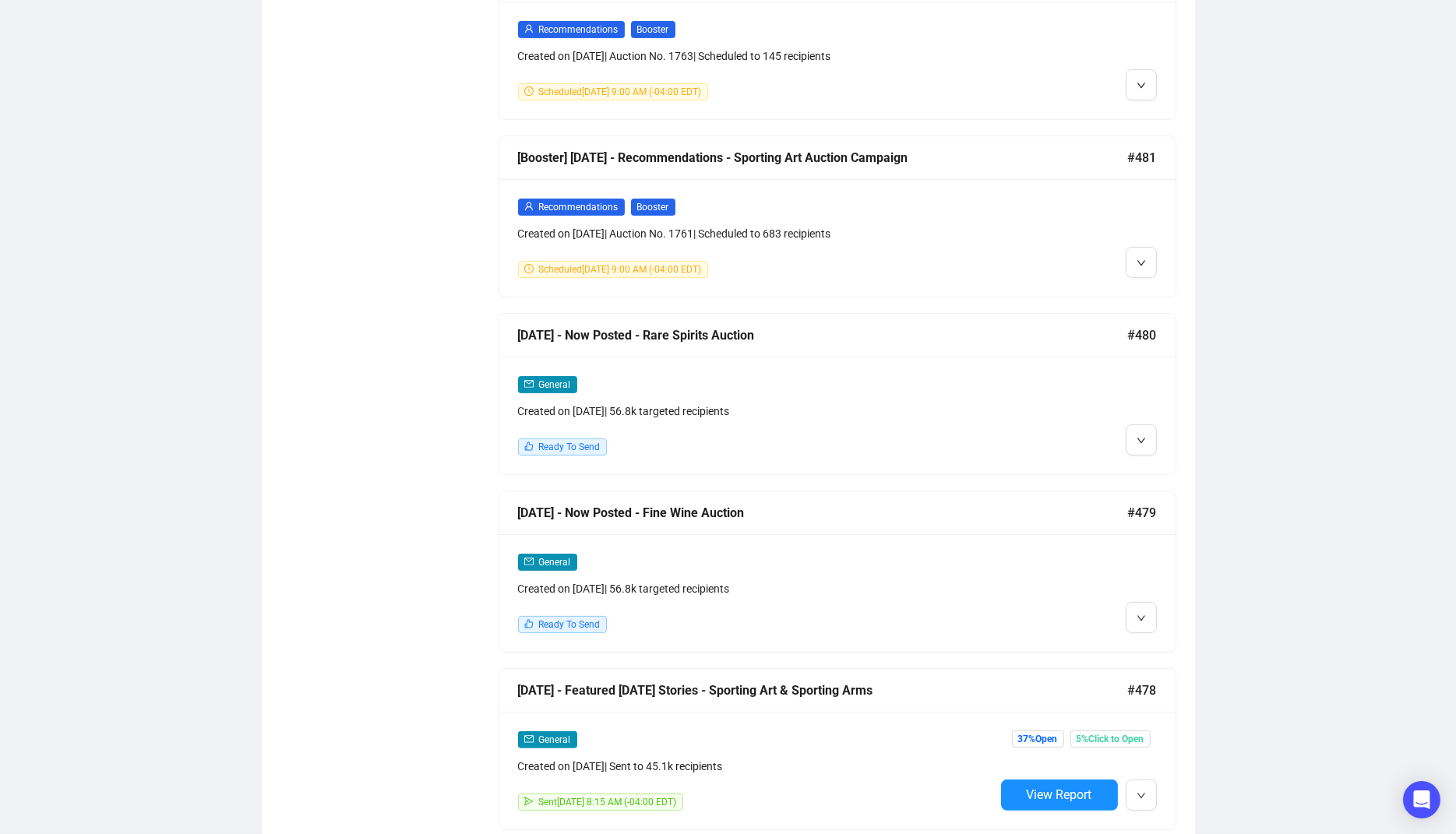
scroll to position [1393, 0]
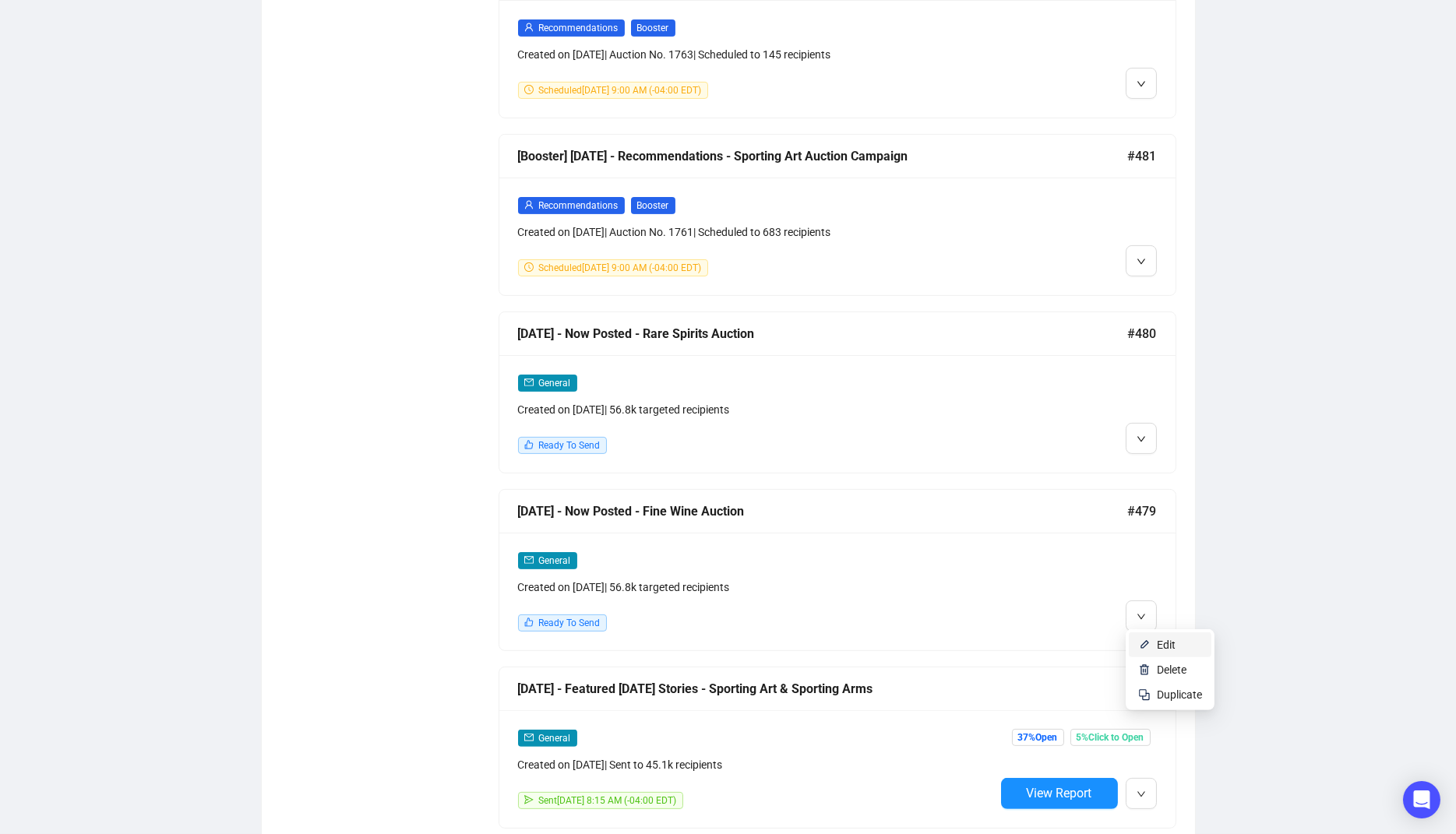
click at [1153, 640] on li "Edit" at bounding box center [1170, 645] width 83 height 25
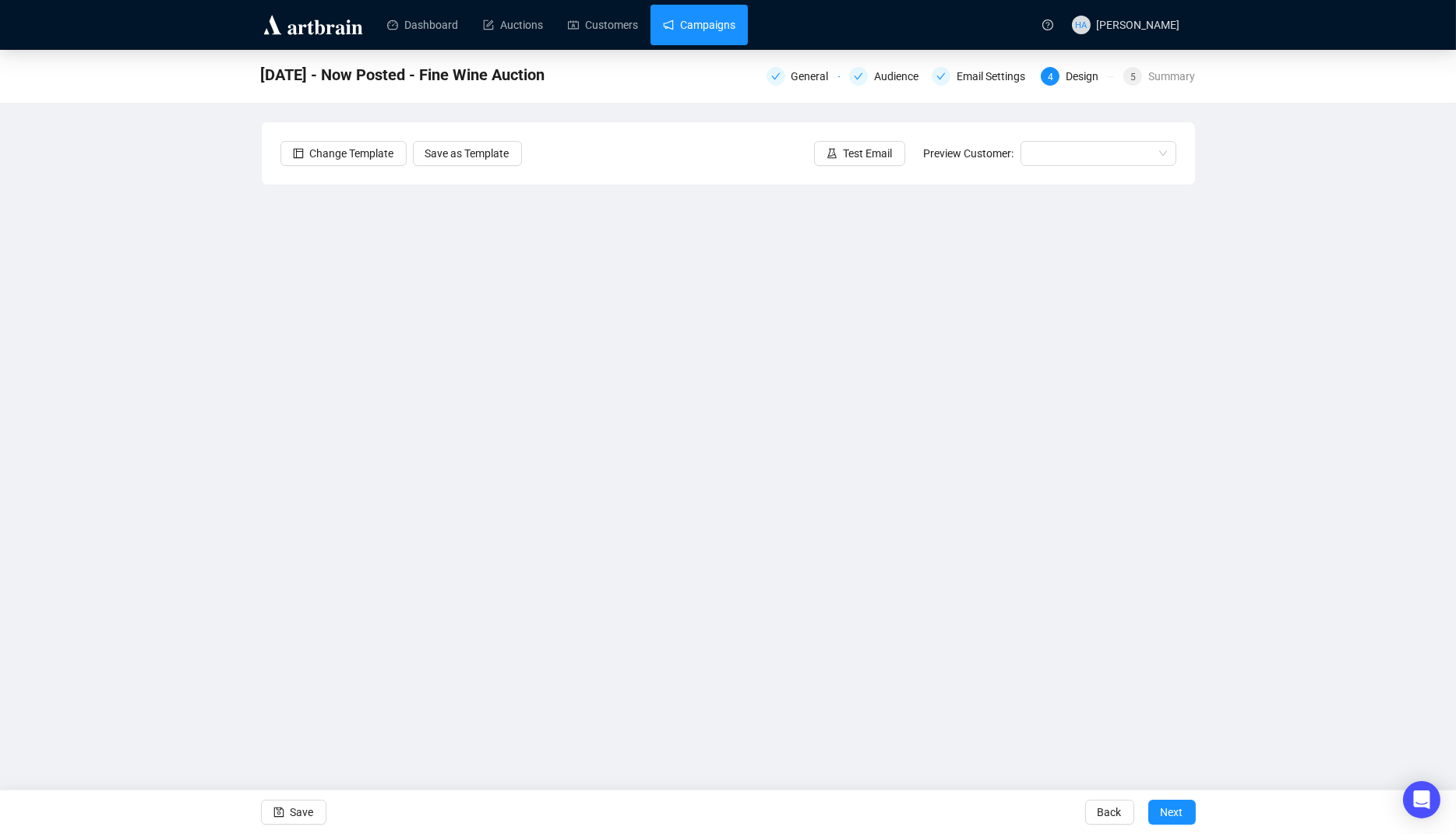
click at [716, 24] on link "Campaigns" at bounding box center [698, 25] width 72 height 40
